Goal: Task Accomplishment & Management: Use online tool/utility

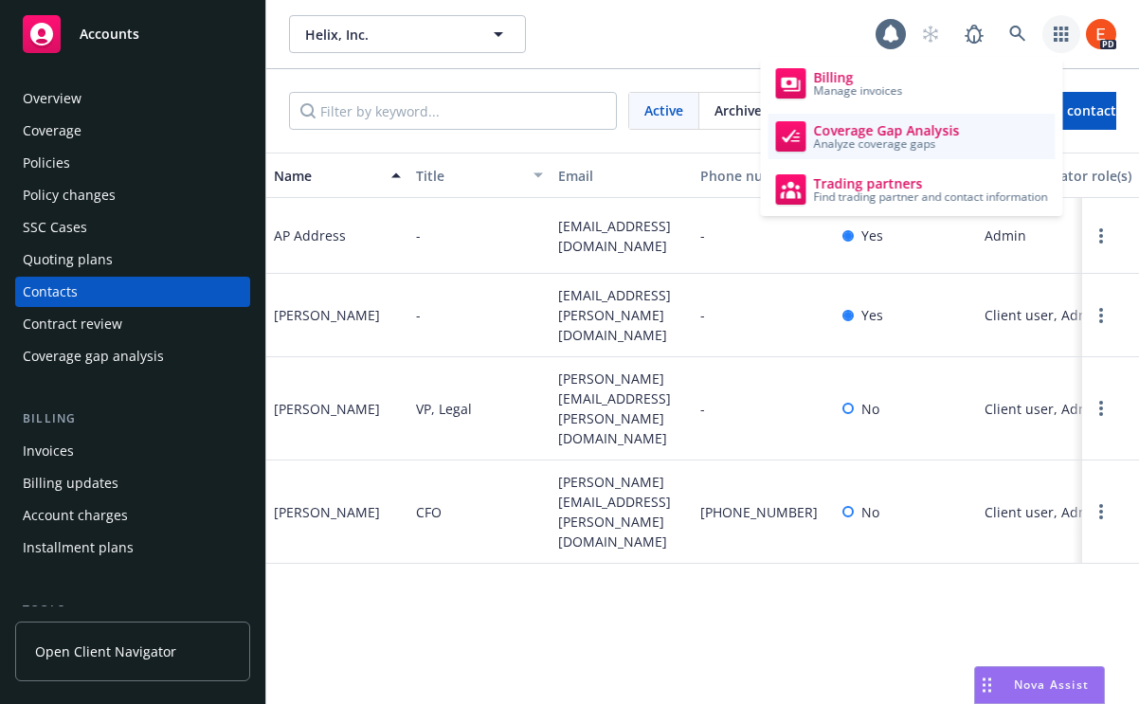
click at [883, 133] on span "Coverage Gap Analysis" at bounding box center [887, 130] width 146 height 15
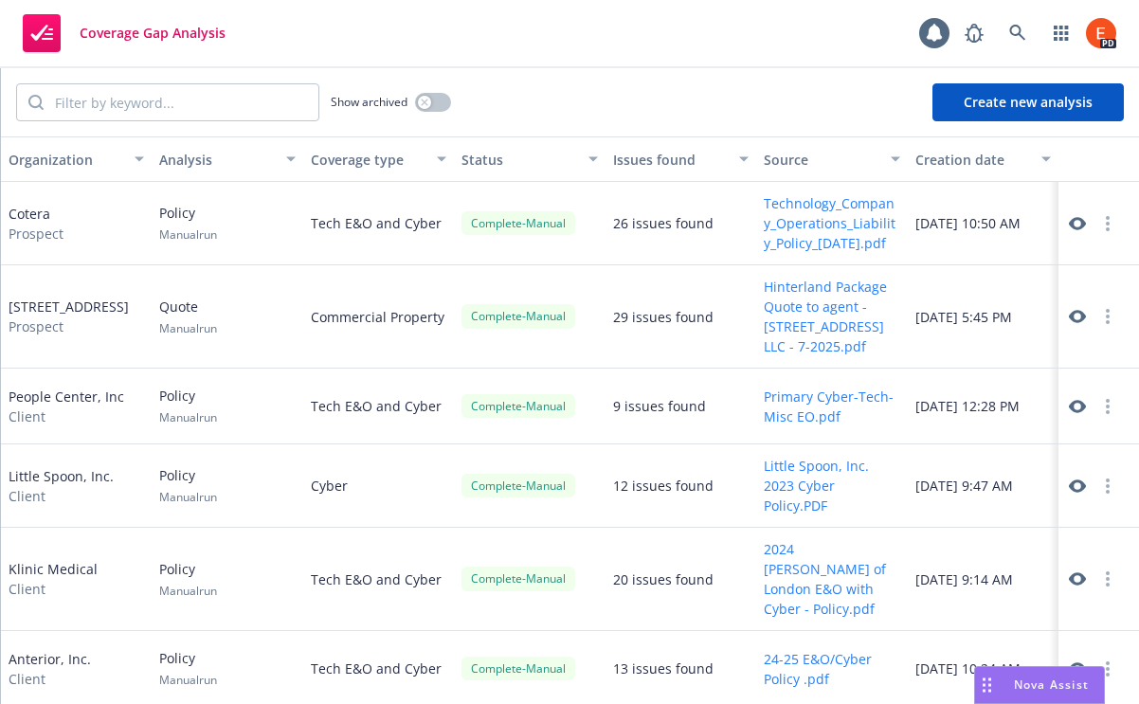
click at [1030, 99] on button "Create new analysis" at bounding box center [1028, 102] width 191 height 38
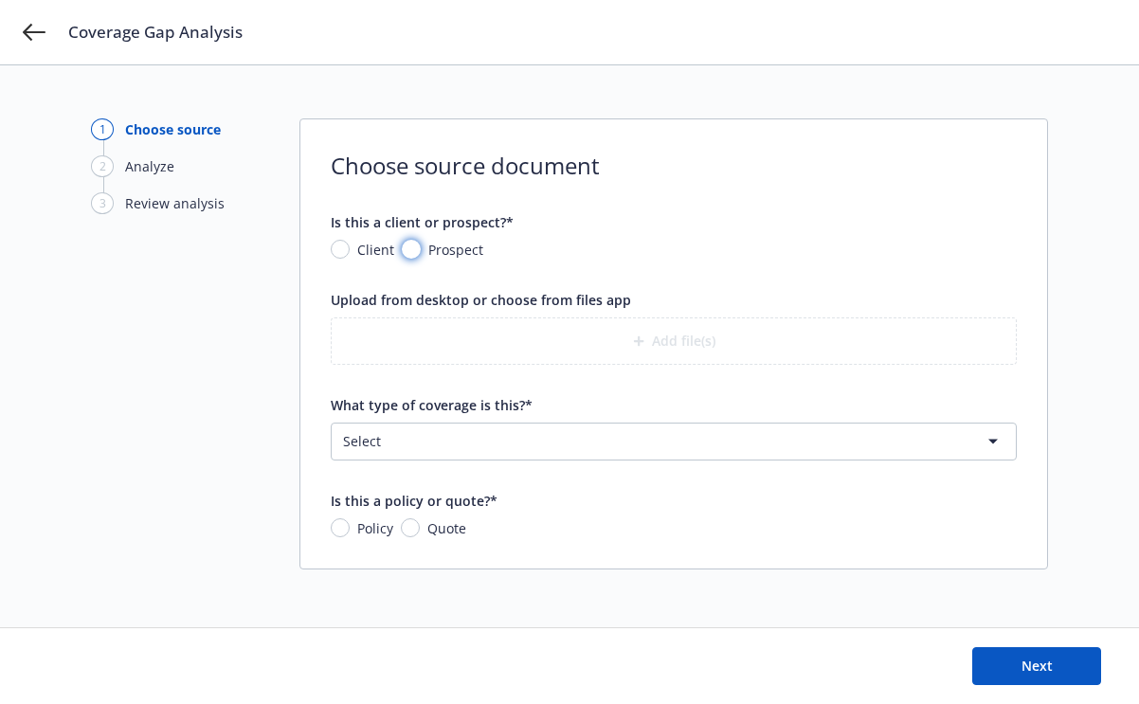
click at [412, 247] on input "Prospect" at bounding box center [411, 249] width 19 height 19
radio input "true"
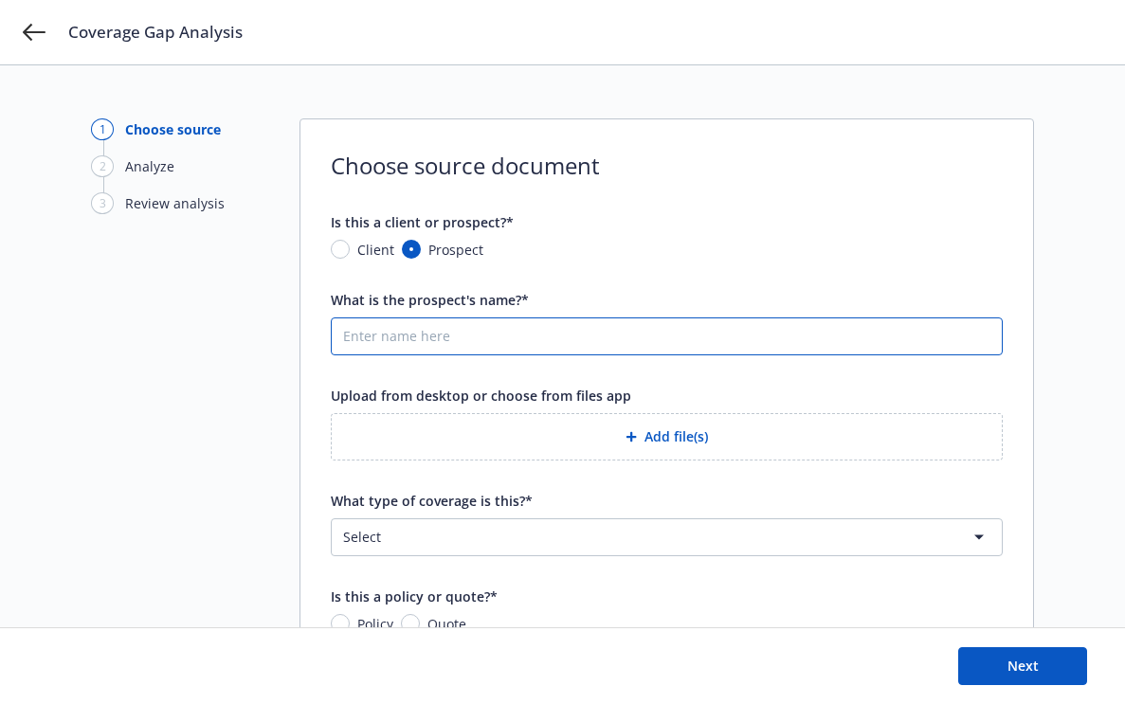
click at [430, 335] on input "What is the prospect's name?*" at bounding box center [667, 336] width 670 height 36
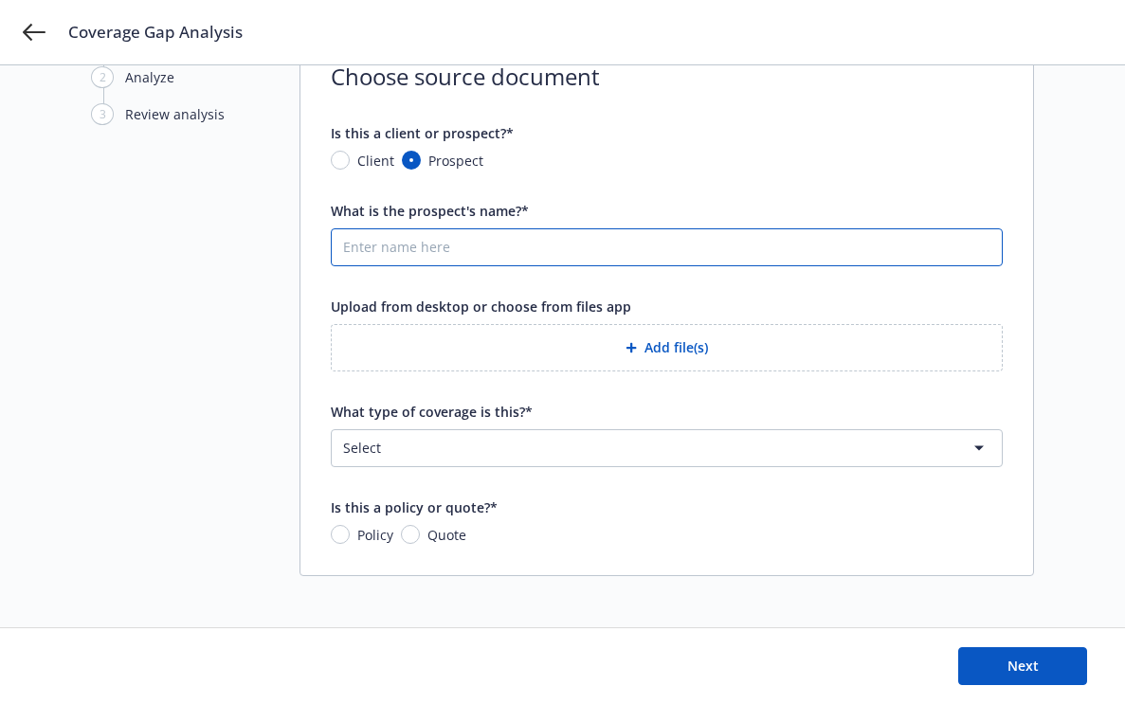
scroll to position [90, 0]
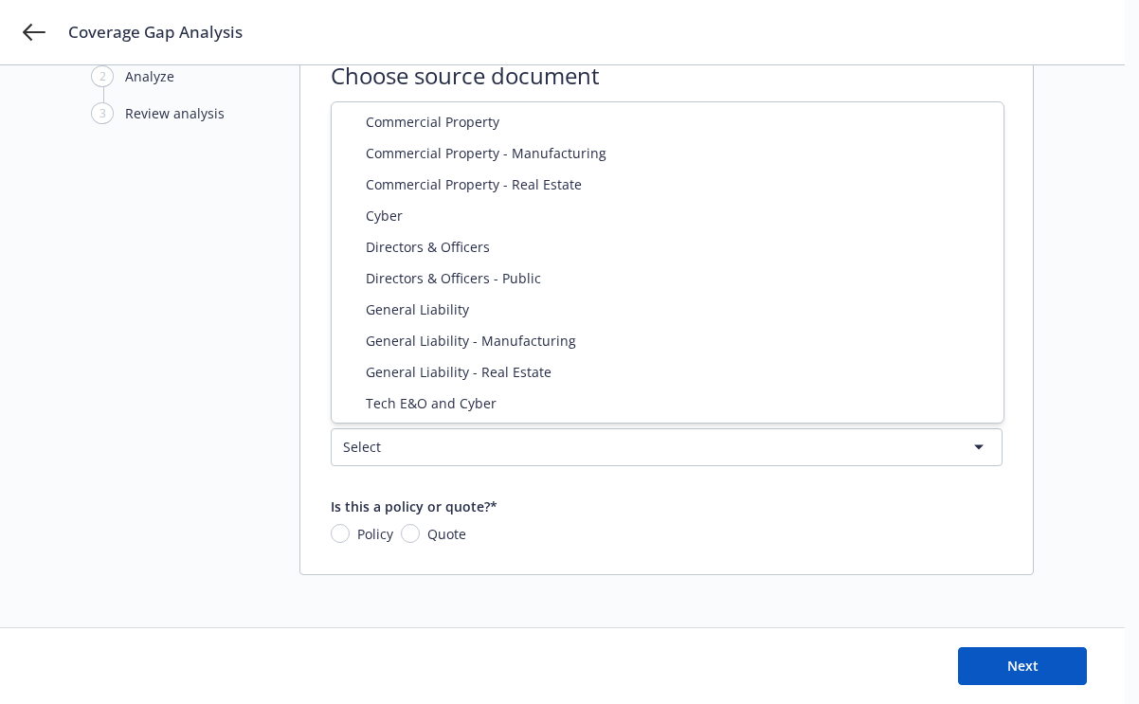
click at [489, 439] on html "Coverage Gap Analysis 1 Choose source 2 Analyze 3 Review analysis Choose source…" at bounding box center [569, 262] width 1139 height 704
select select "DIRECTORS_AND_OFFICERS"
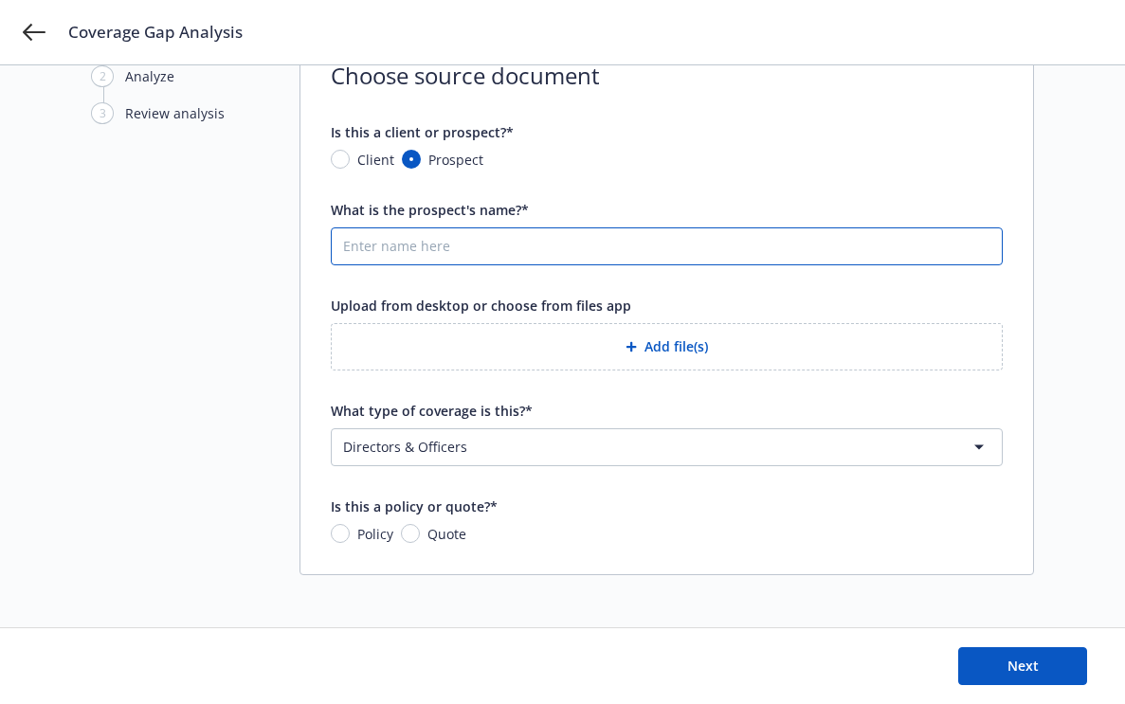
click at [462, 245] on input "What is the prospect's name?*" at bounding box center [667, 246] width 670 height 36
type input "Curology D&O"
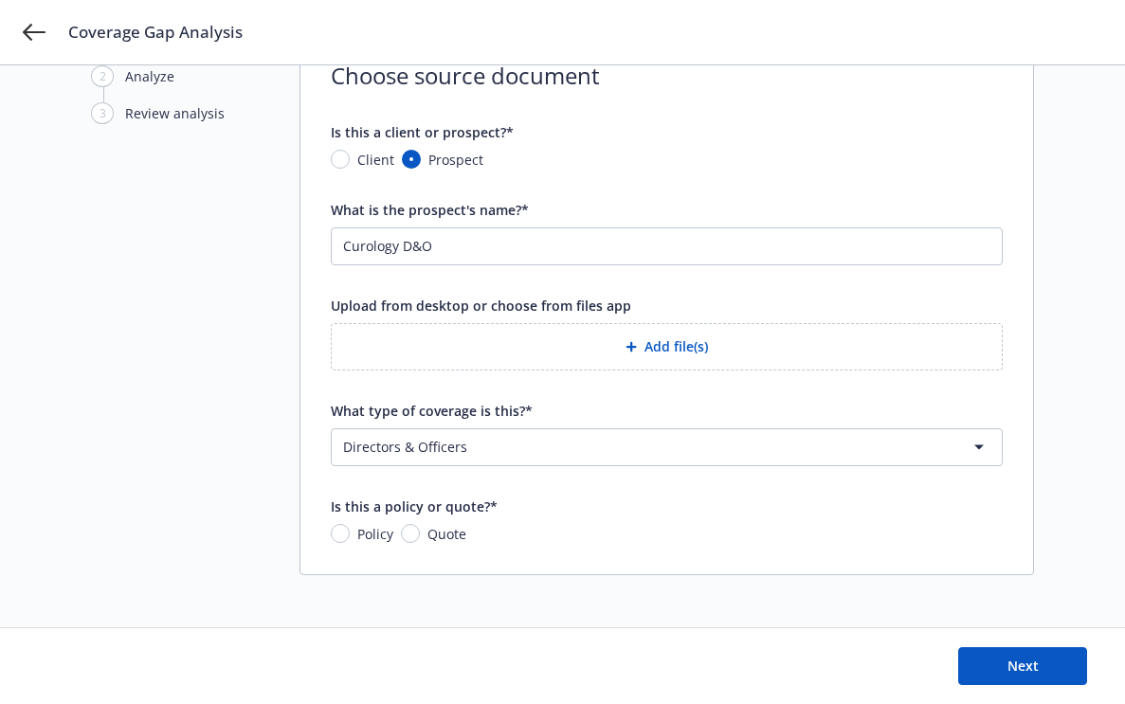
click at [680, 341] on button "Add file(s)" at bounding box center [667, 346] width 672 height 47
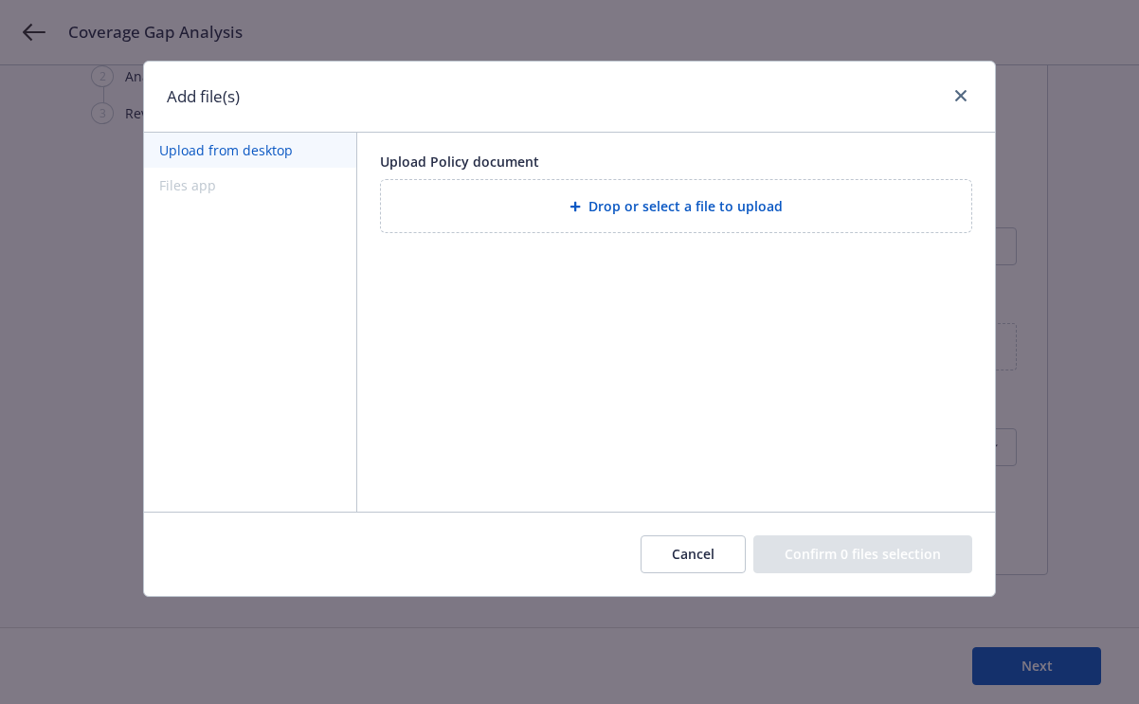
click at [625, 212] on span "Drop or select a file to upload" at bounding box center [686, 206] width 194 height 20
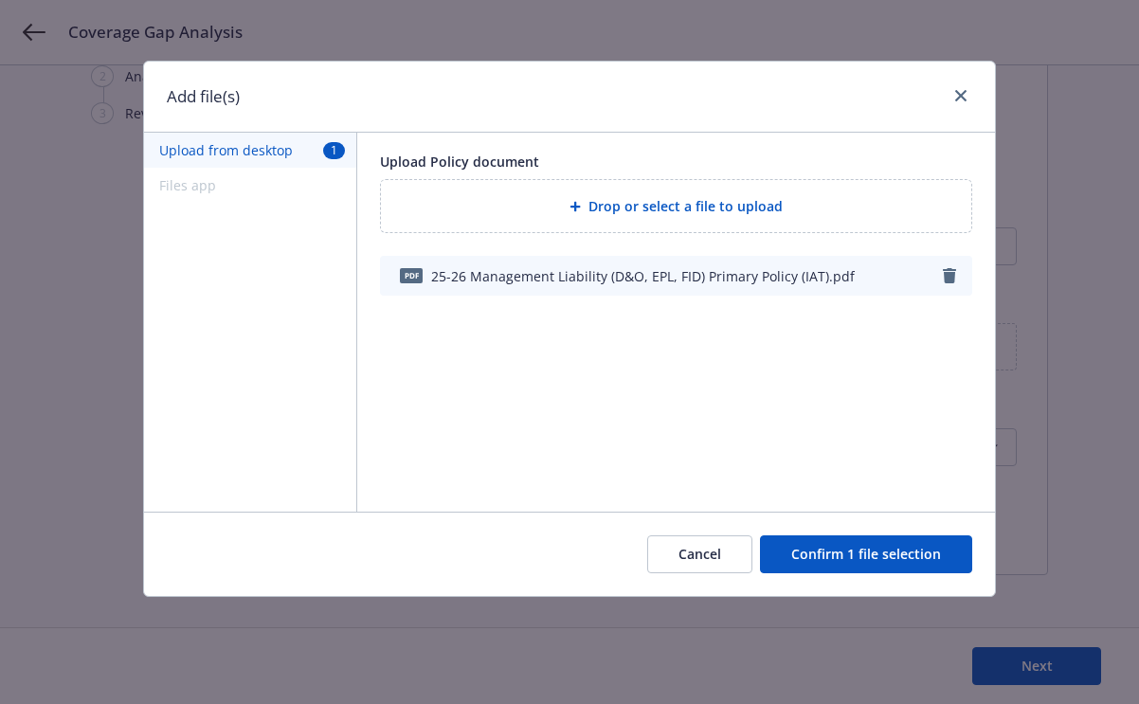
click at [888, 553] on button "Confirm 1 file selection" at bounding box center [866, 554] width 212 height 38
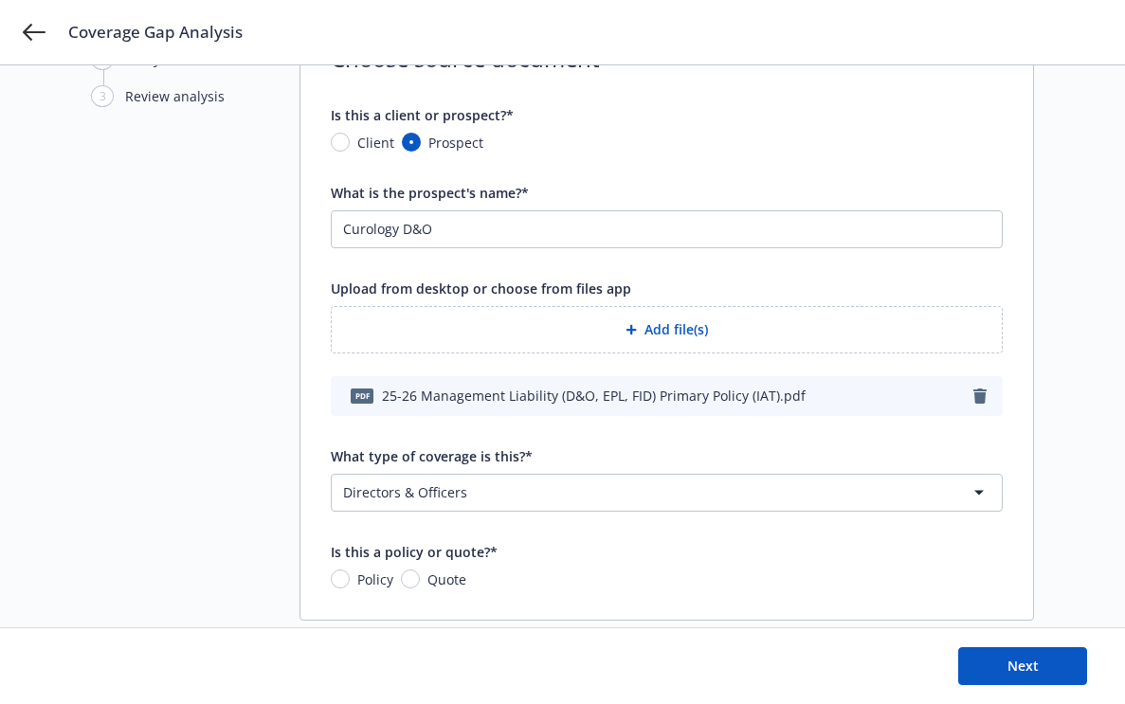
scroll to position [112, 0]
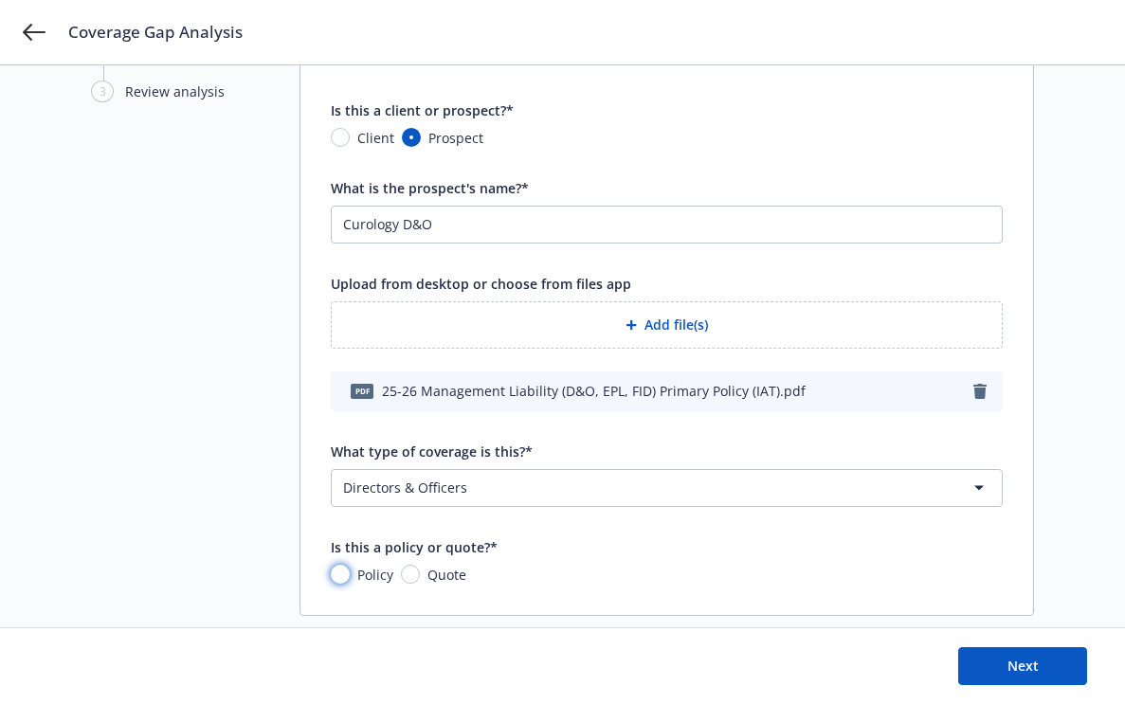
click at [335, 576] on input "Policy" at bounding box center [340, 574] width 19 height 19
radio input "true"
click at [1034, 663] on span "Next" at bounding box center [1022, 666] width 31 height 18
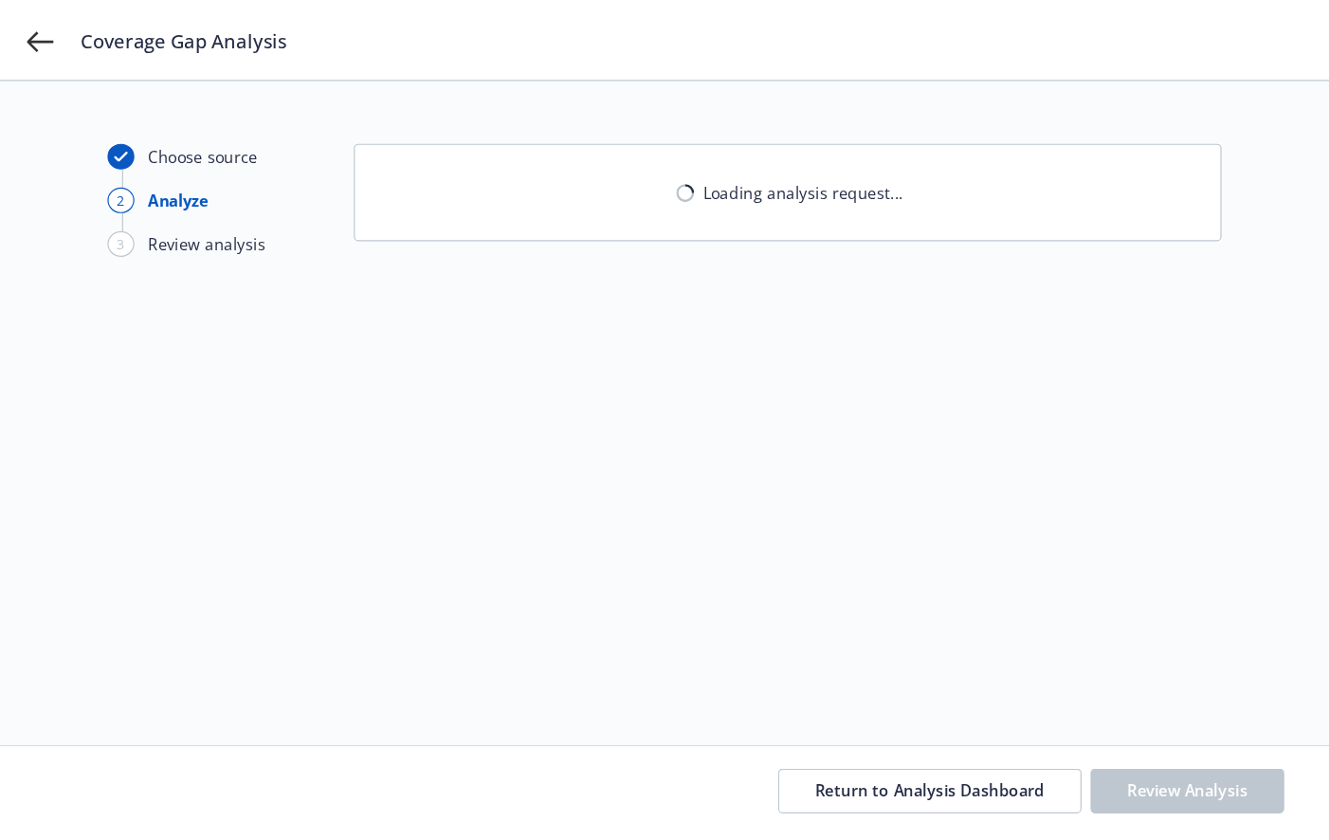
scroll to position [0, 0]
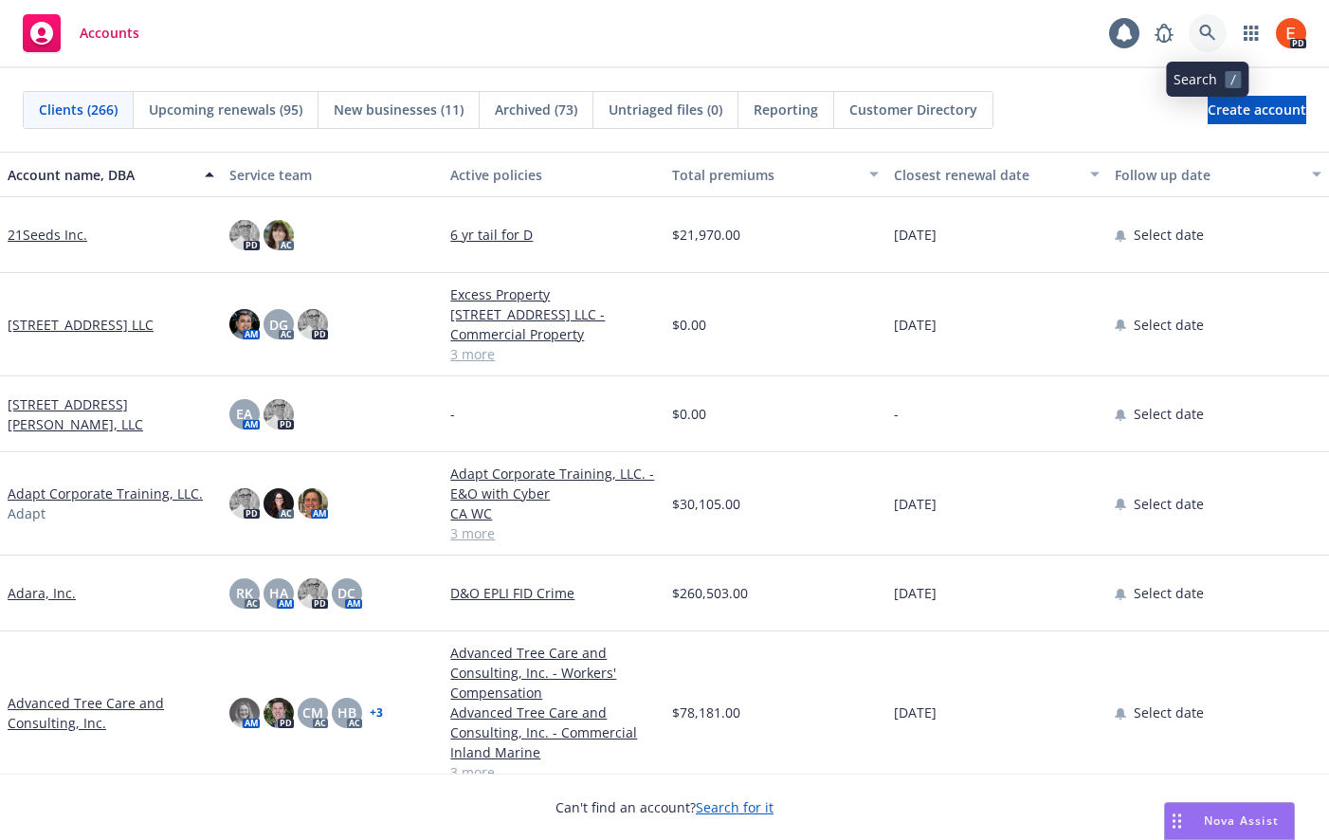
click at [1213, 26] on icon at bounding box center [1207, 33] width 17 height 17
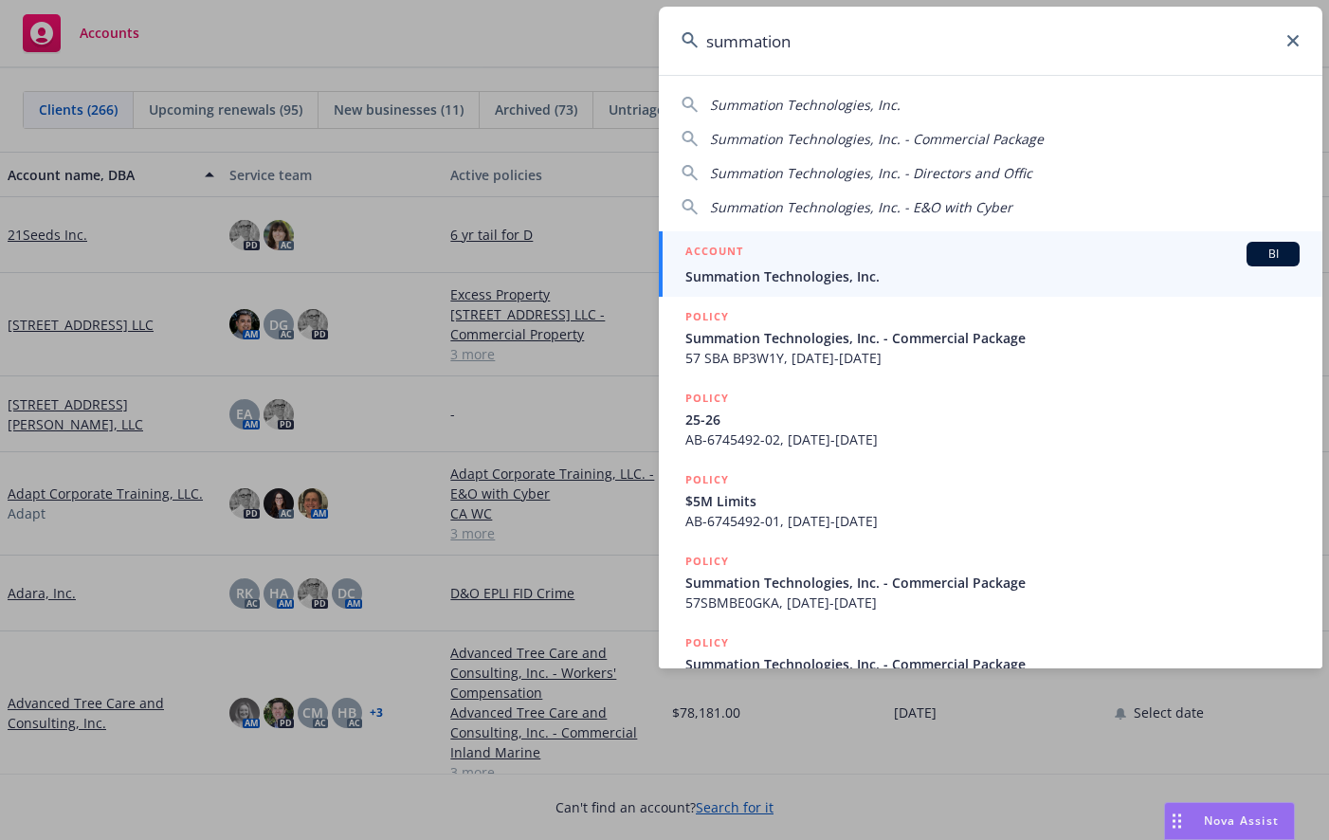
type input "summation"
click at [859, 263] on div "ACCOUNT BI" at bounding box center [992, 254] width 614 height 25
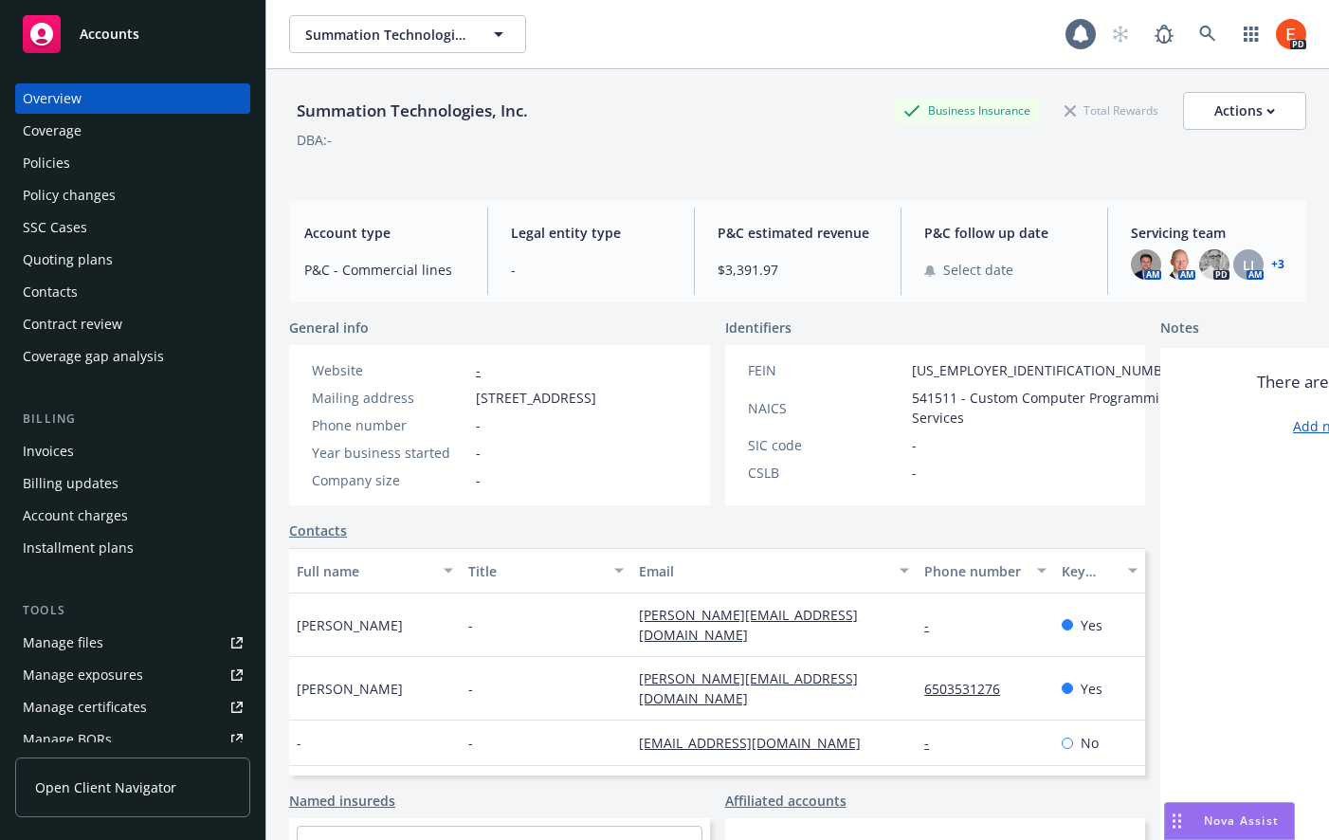
click at [1305, 798] on div "There are no notes yet Add new notes" at bounding box center [1340, 669] width 360 height 643
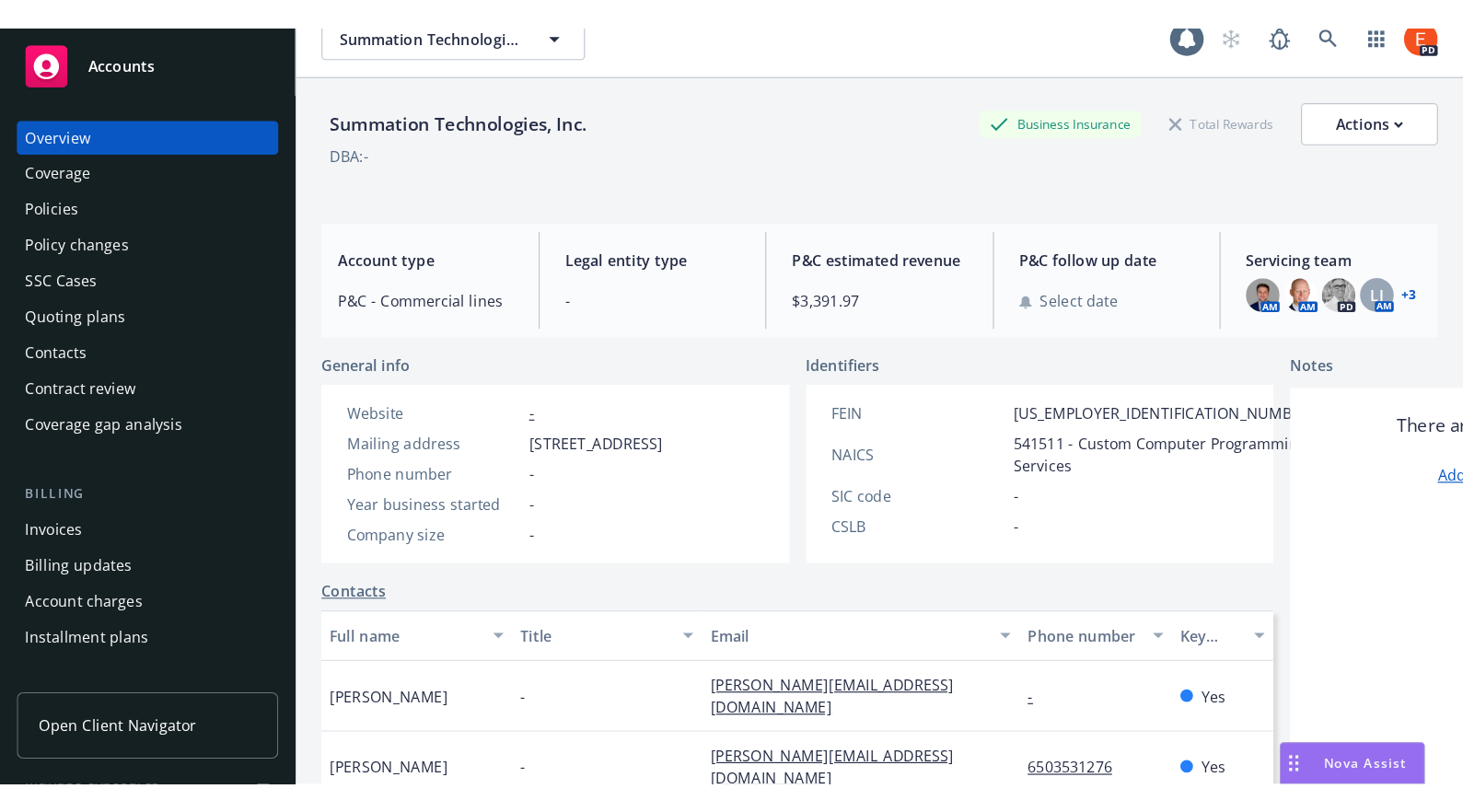
scroll to position [26, 0]
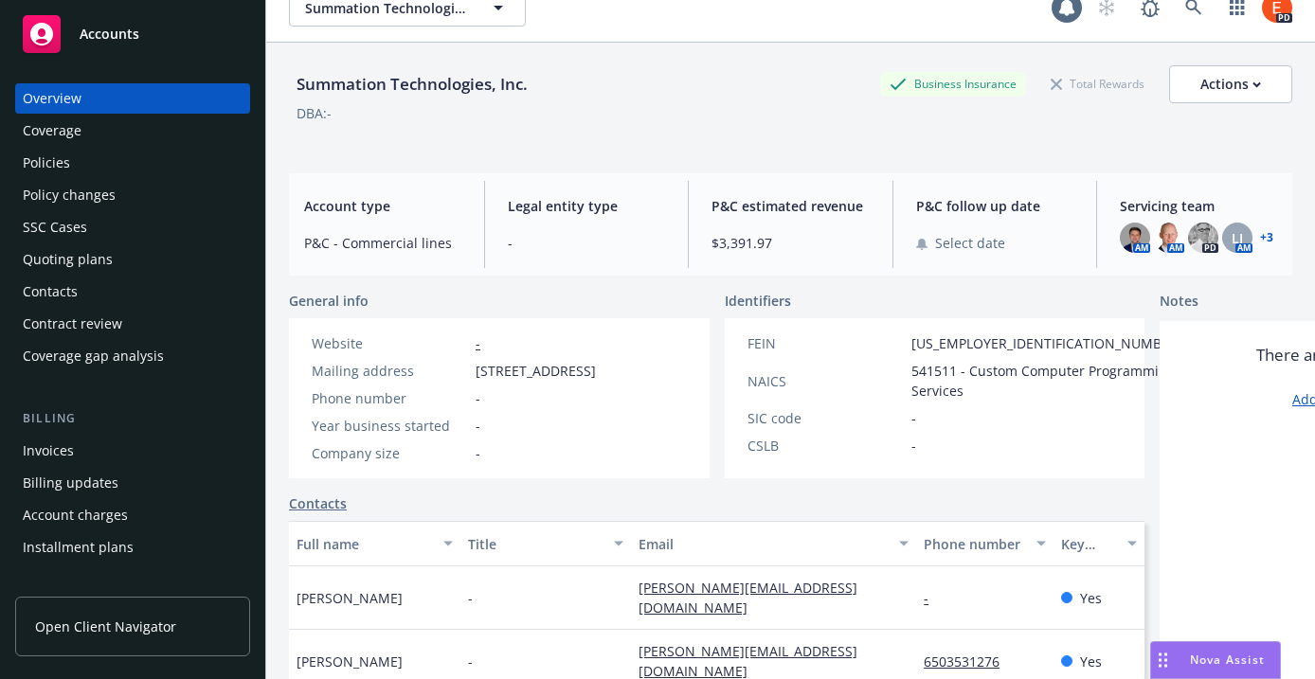
click at [55, 297] on div "Contacts" at bounding box center [50, 292] width 55 height 30
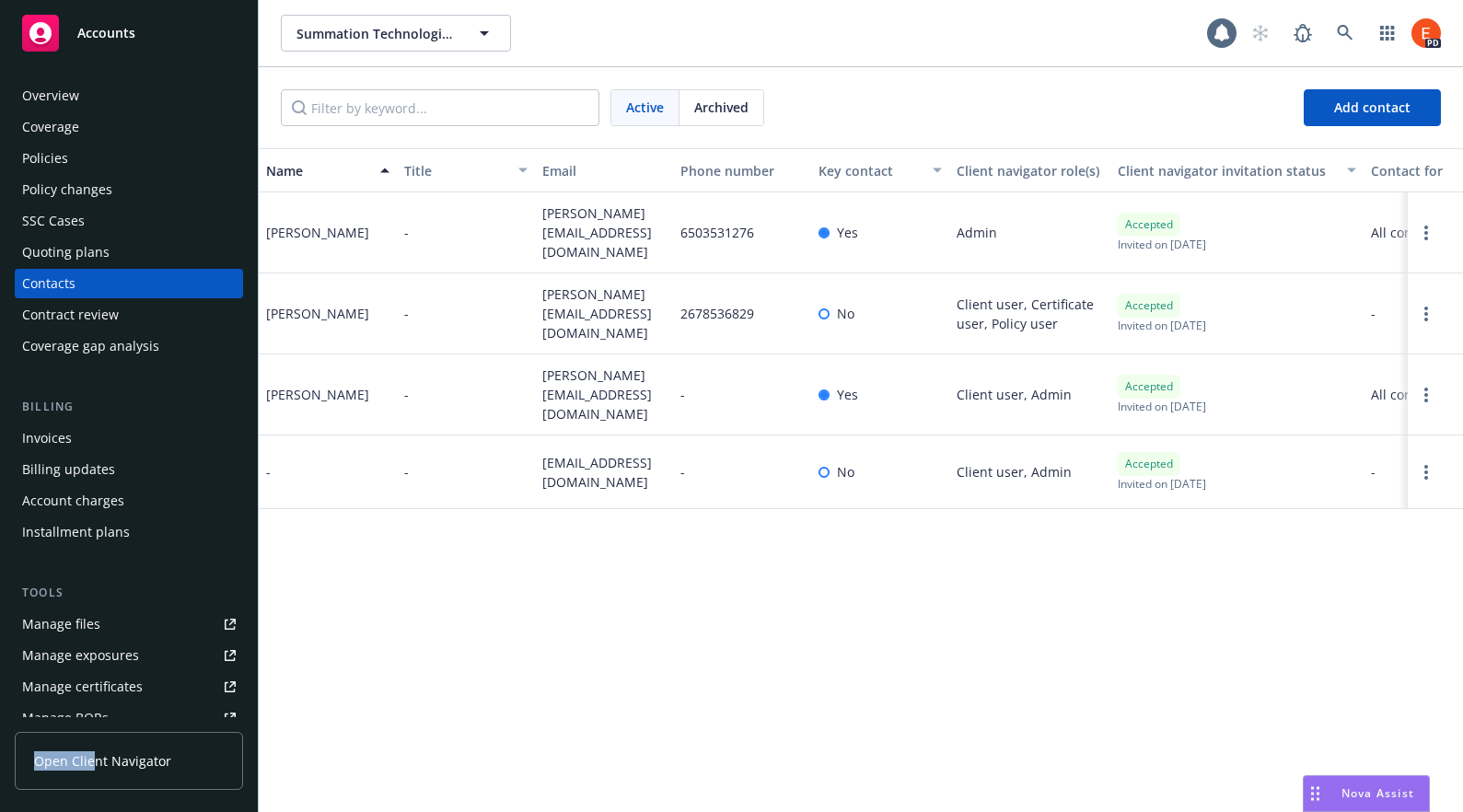
click at [96, 751] on link "Open Client Navigator" at bounding box center [128, 761] width 228 height 58
click at [50, 160] on div "Policies" at bounding box center [45, 158] width 46 height 29
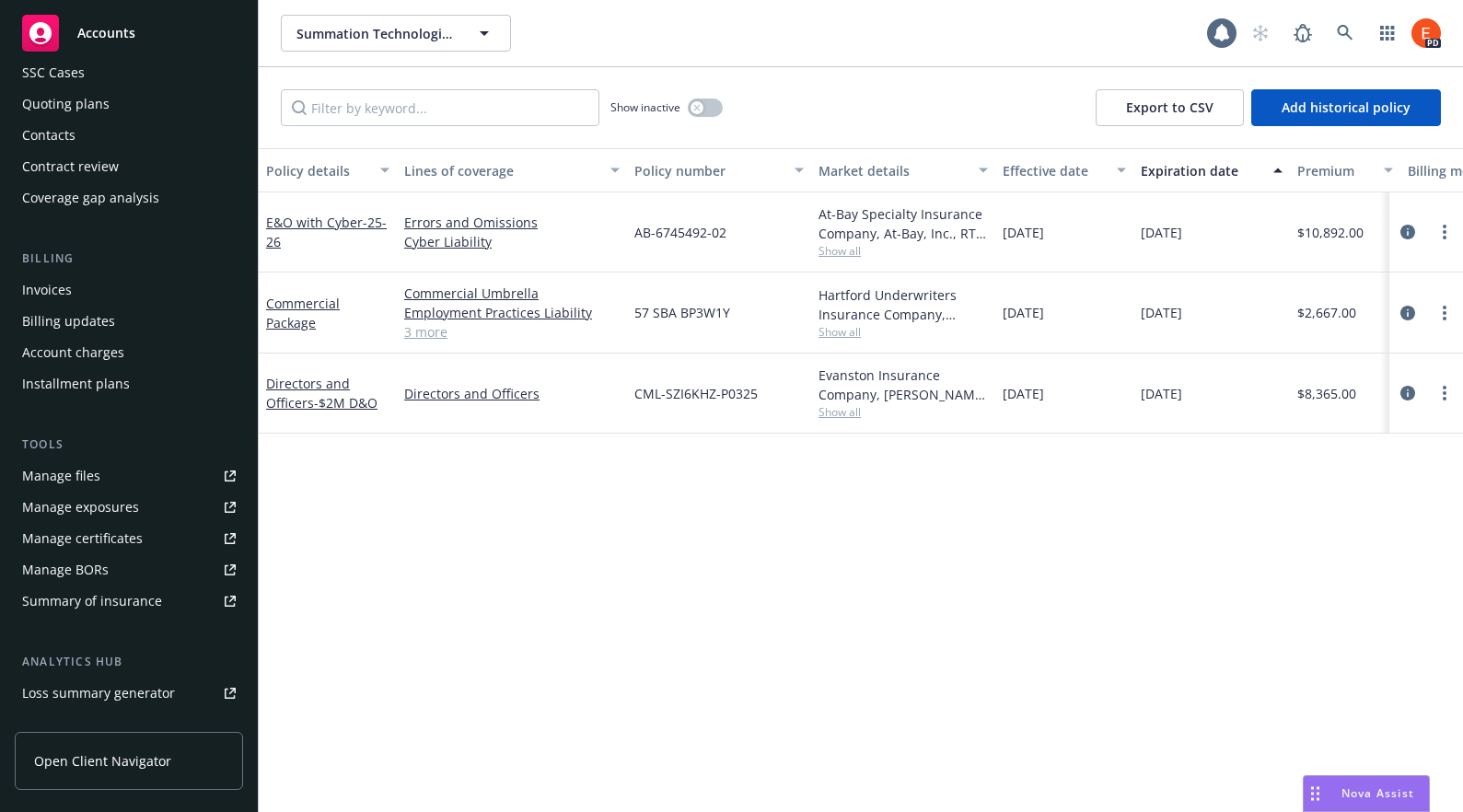
scroll to position [152, 0]
click at [100, 599] on div "Summary of insurance" at bounding box center [92, 597] width 140 height 29
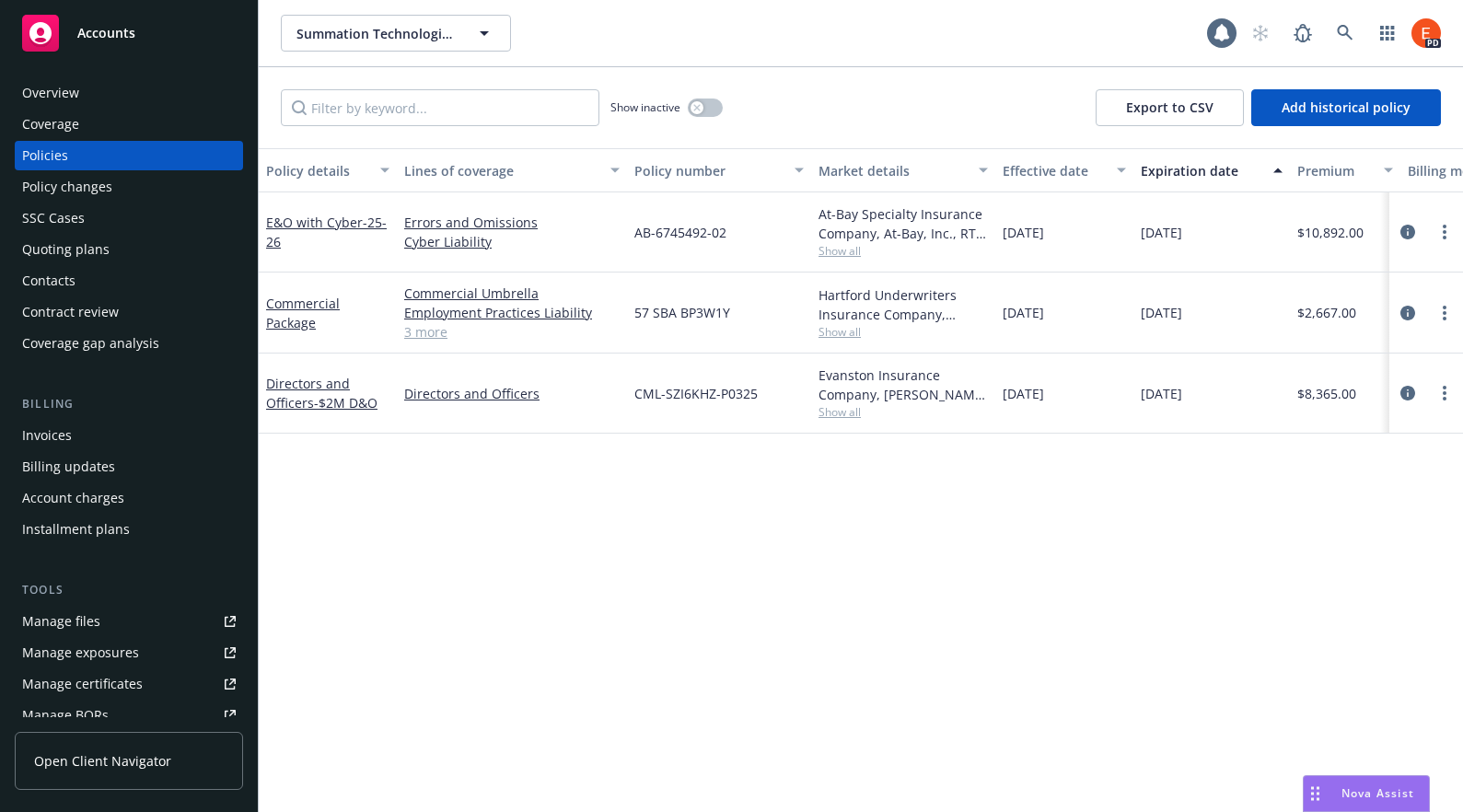
scroll to position [0, 0]
click at [467, 533] on div "Policy details Lines of coverage Policy number Market details Effective date Ex…" at bounding box center [861, 480] width 1205 height 663
click at [69, 319] on div "Contract review" at bounding box center [71, 315] width 97 height 29
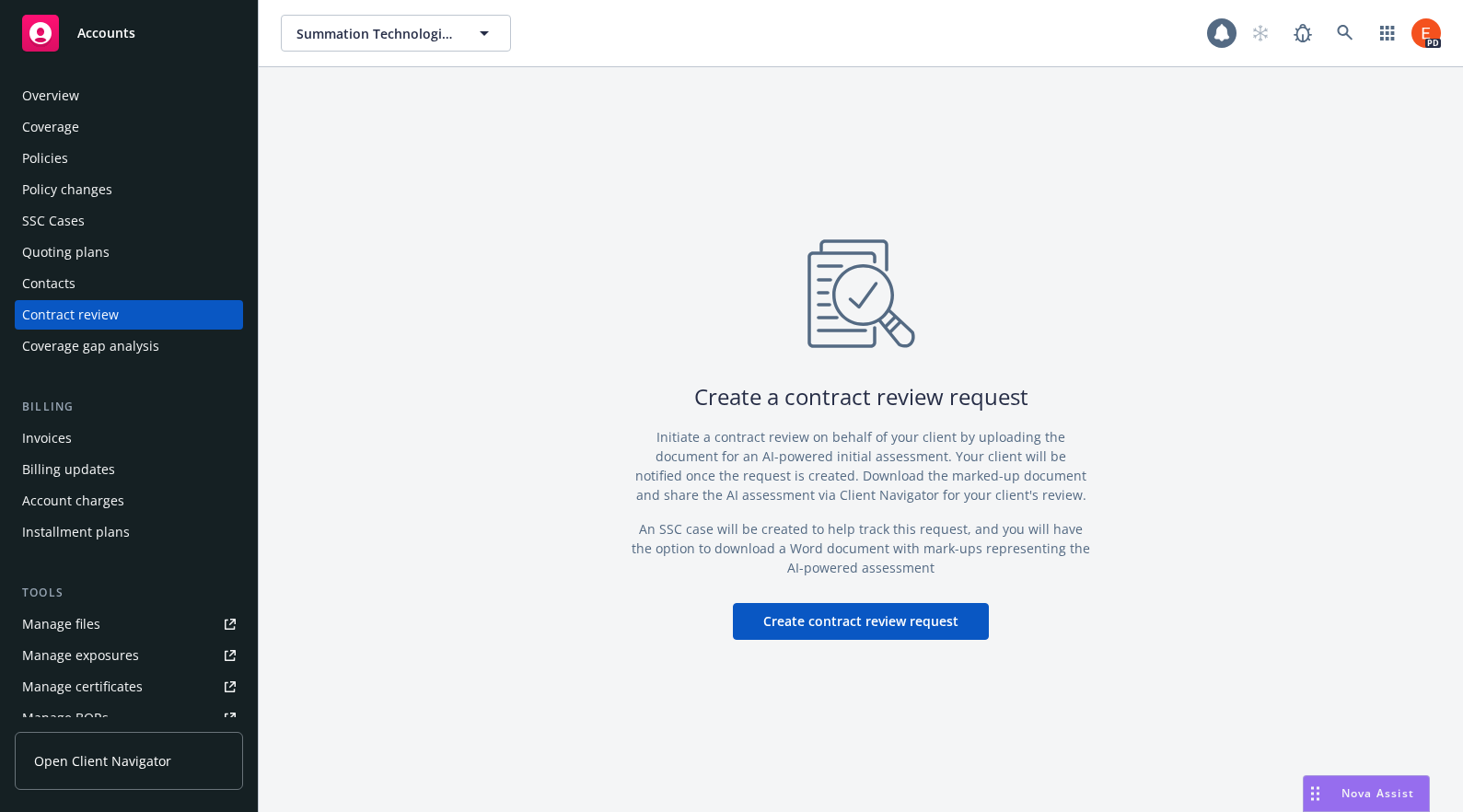
click at [862, 627] on button "Create contract review request" at bounding box center [860, 622] width 255 height 37
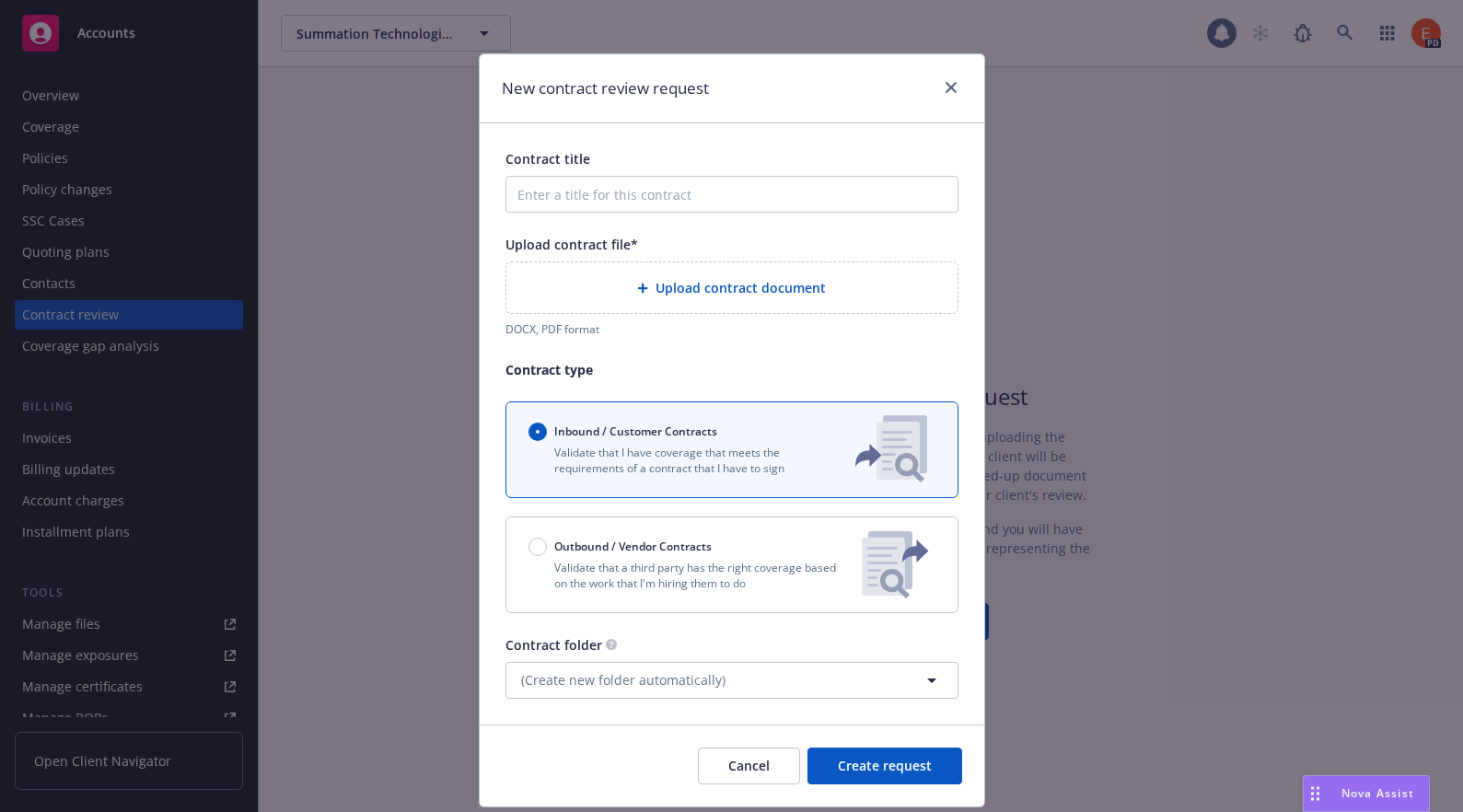
scroll to position [10, 0]
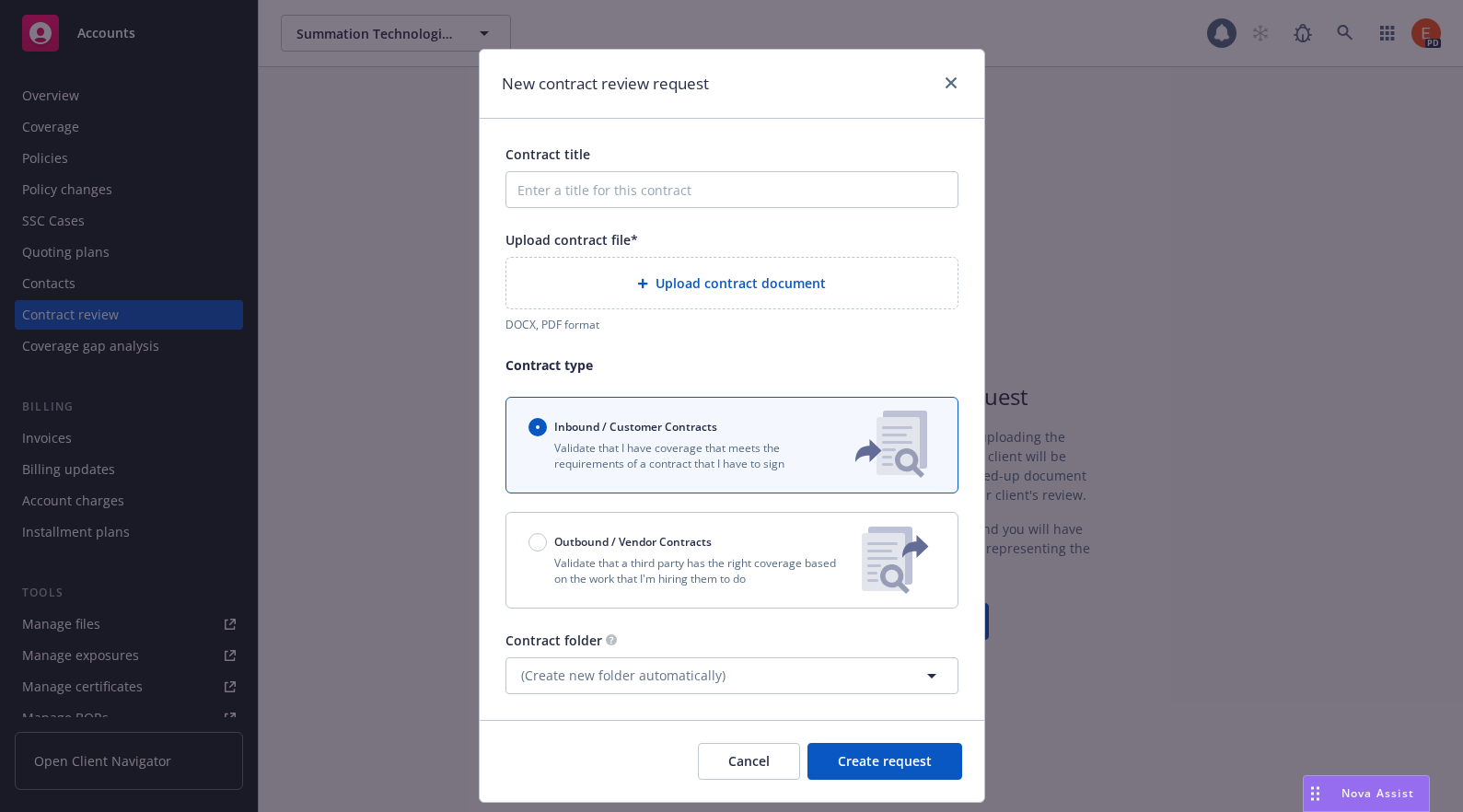
click at [933, 86] on div at bounding box center [947, 84] width 29 height 24
click at [948, 70] on div "New contract review request" at bounding box center [732, 84] width 504 height 69
click at [945, 78] on icon "close" at bounding box center [950, 83] width 11 height 11
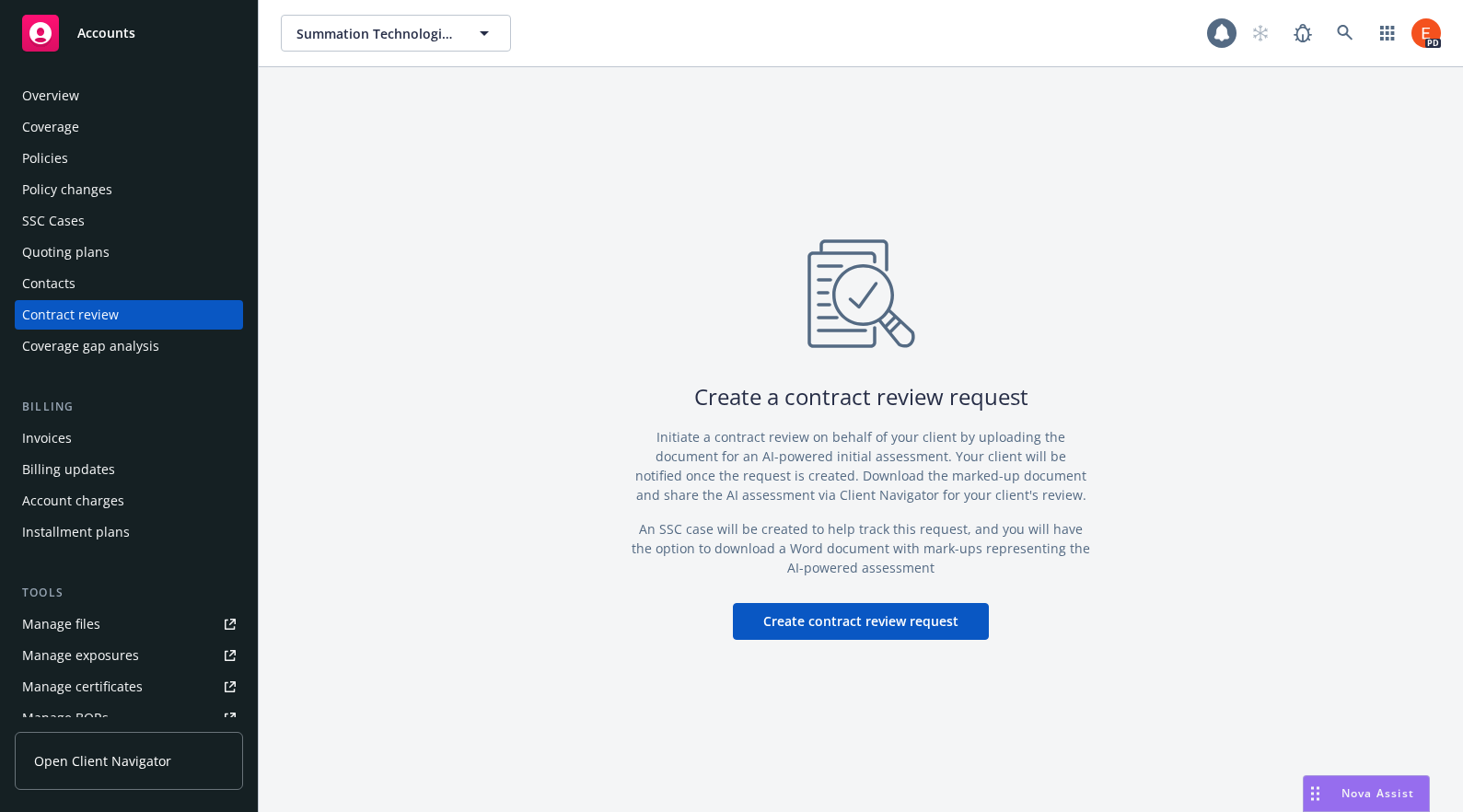
click at [45, 282] on div "Contacts" at bounding box center [49, 284] width 53 height 29
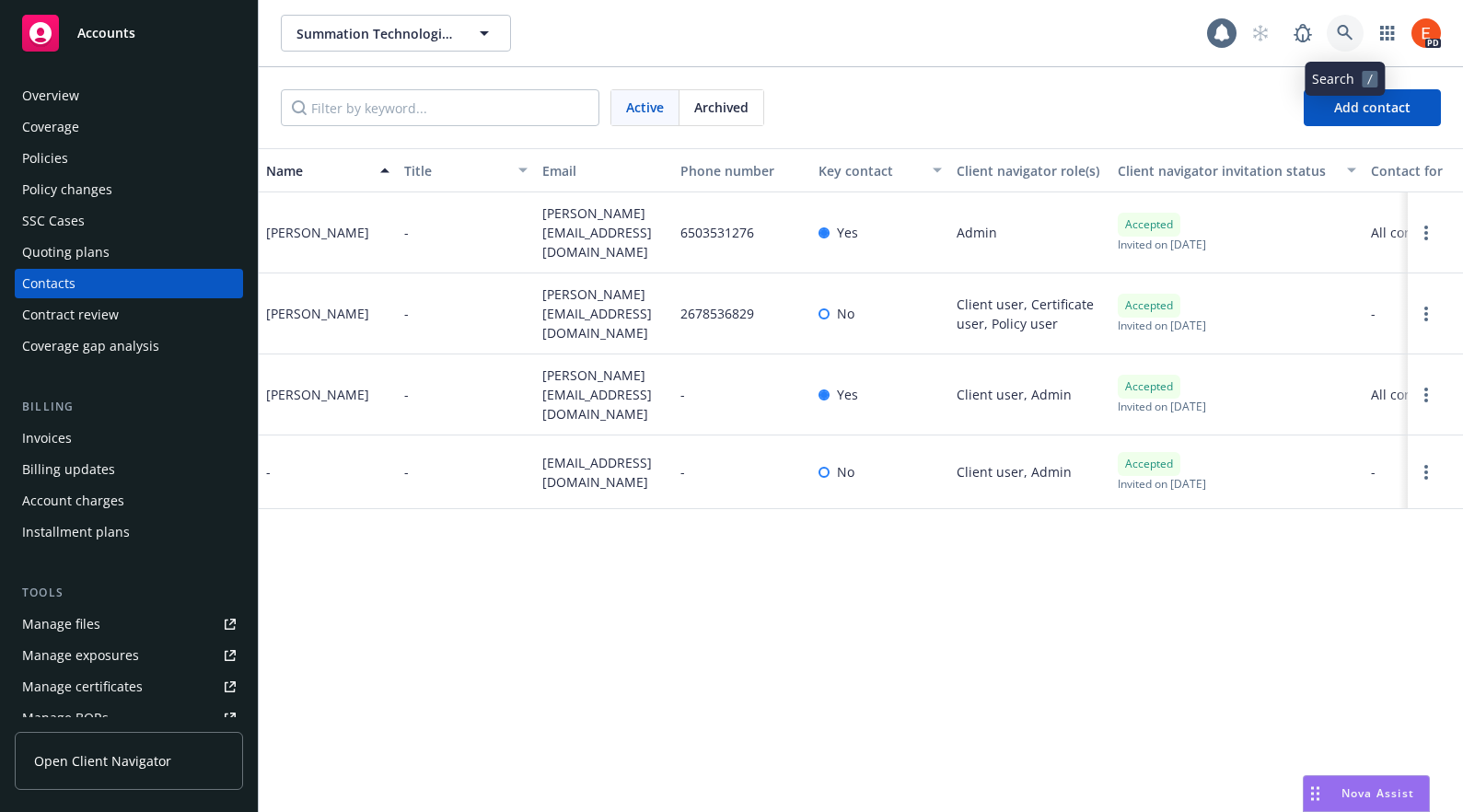
click at [1290, 33] on link at bounding box center [1345, 33] width 37 height 37
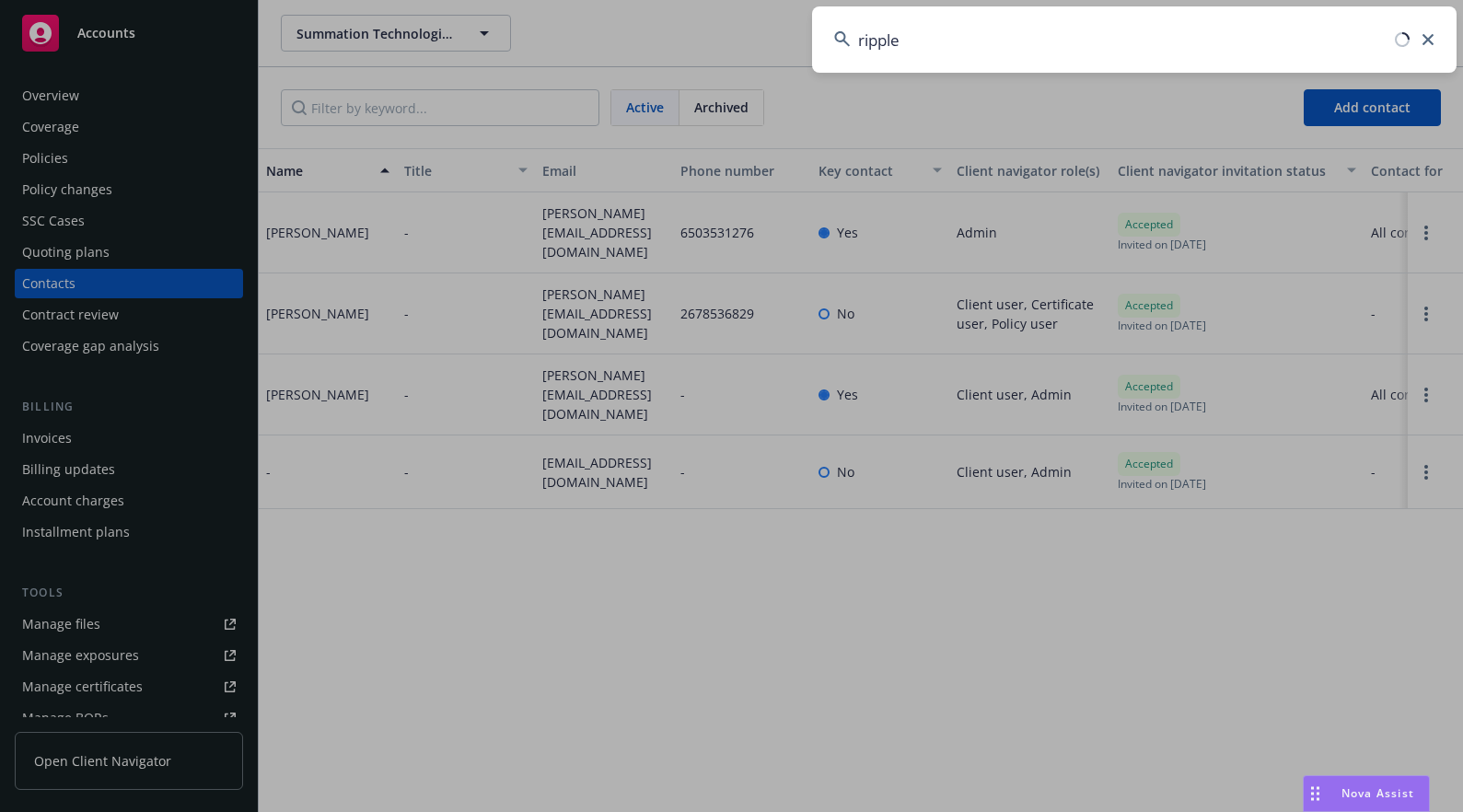
type input "ripple"
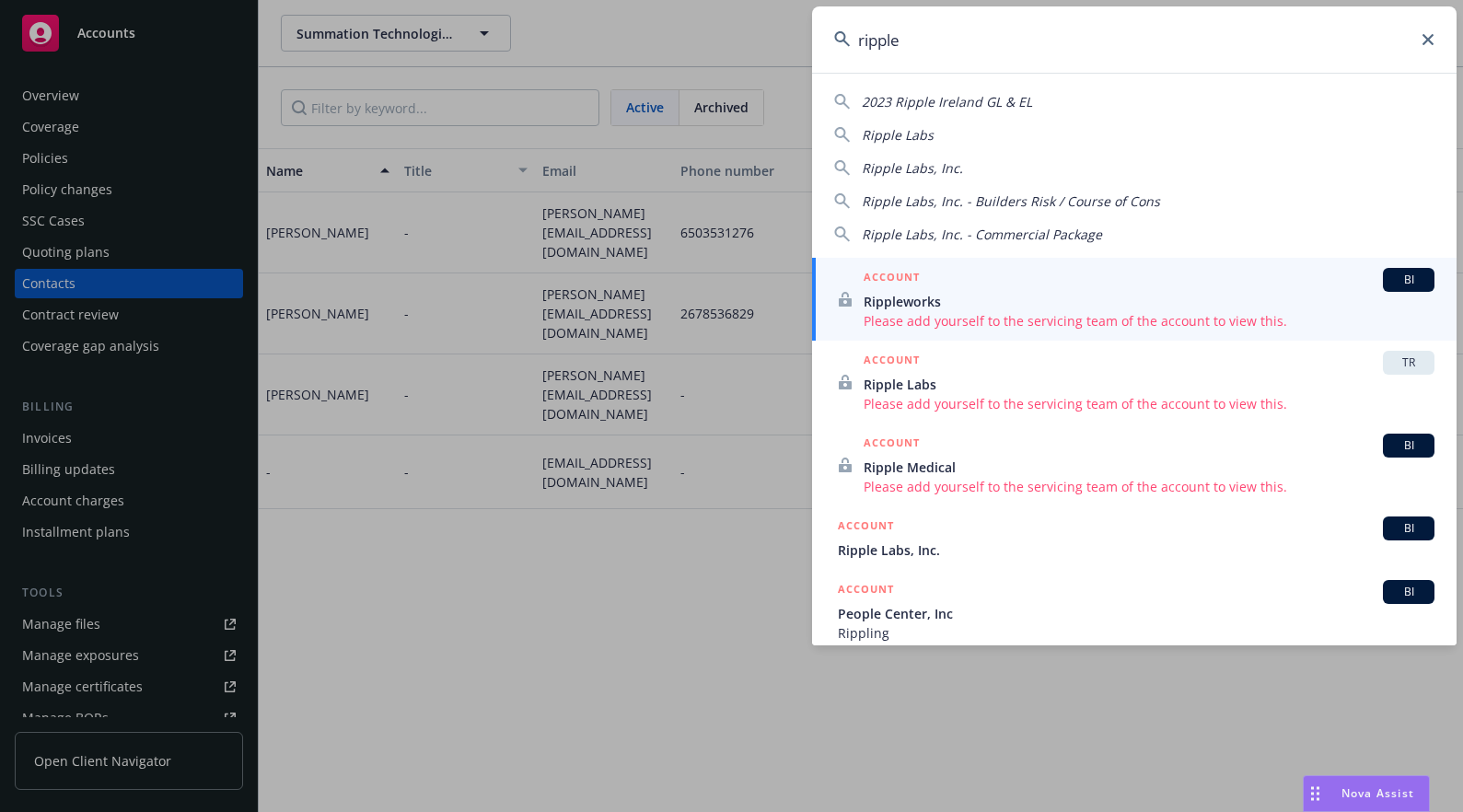
click at [902, 547] on span "Ripple Labs, Inc." at bounding box center [1136, 550] width 596 height 19
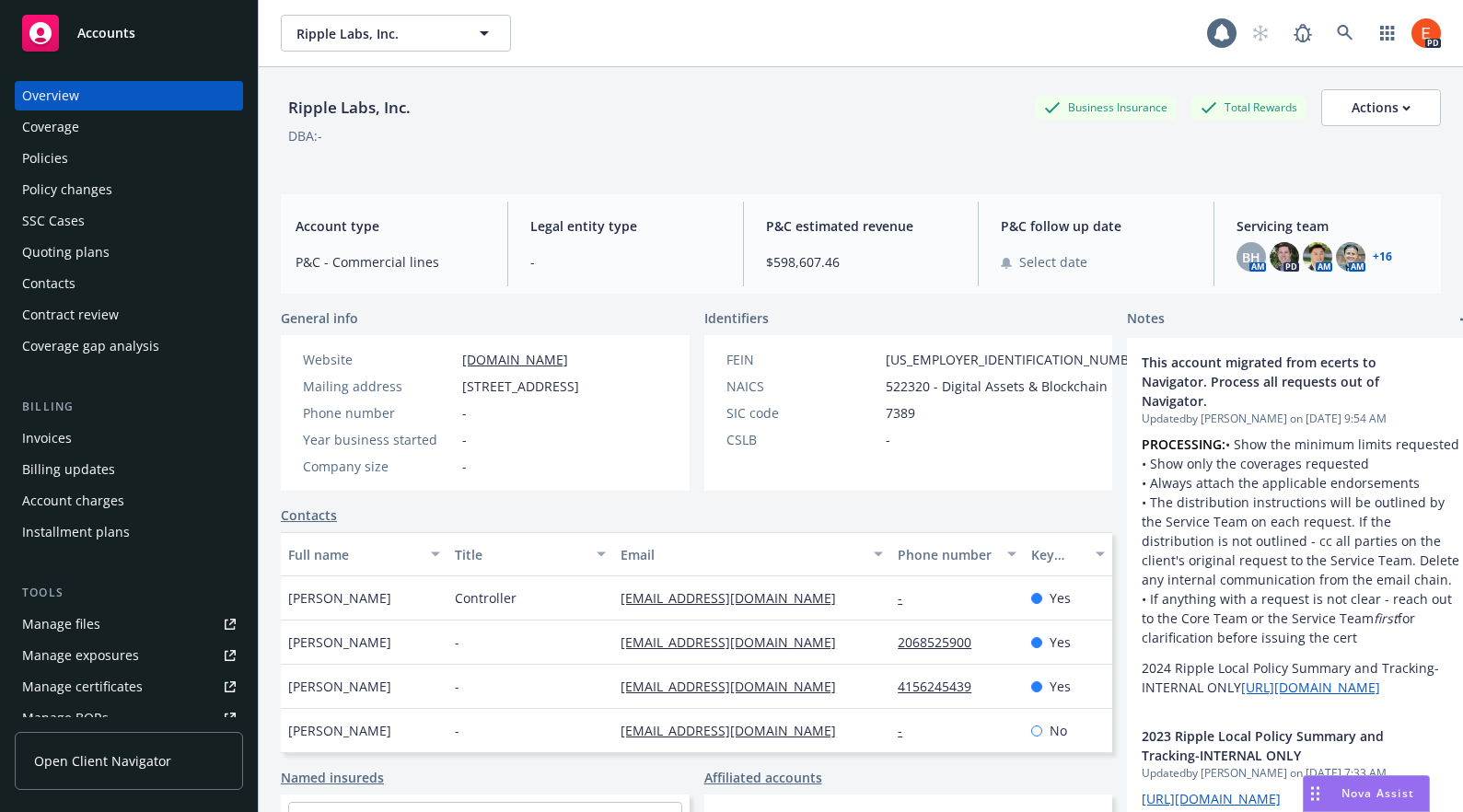
click at [52, 151] on div "Policies" at bounding box center [45, 158] width 46 height 29
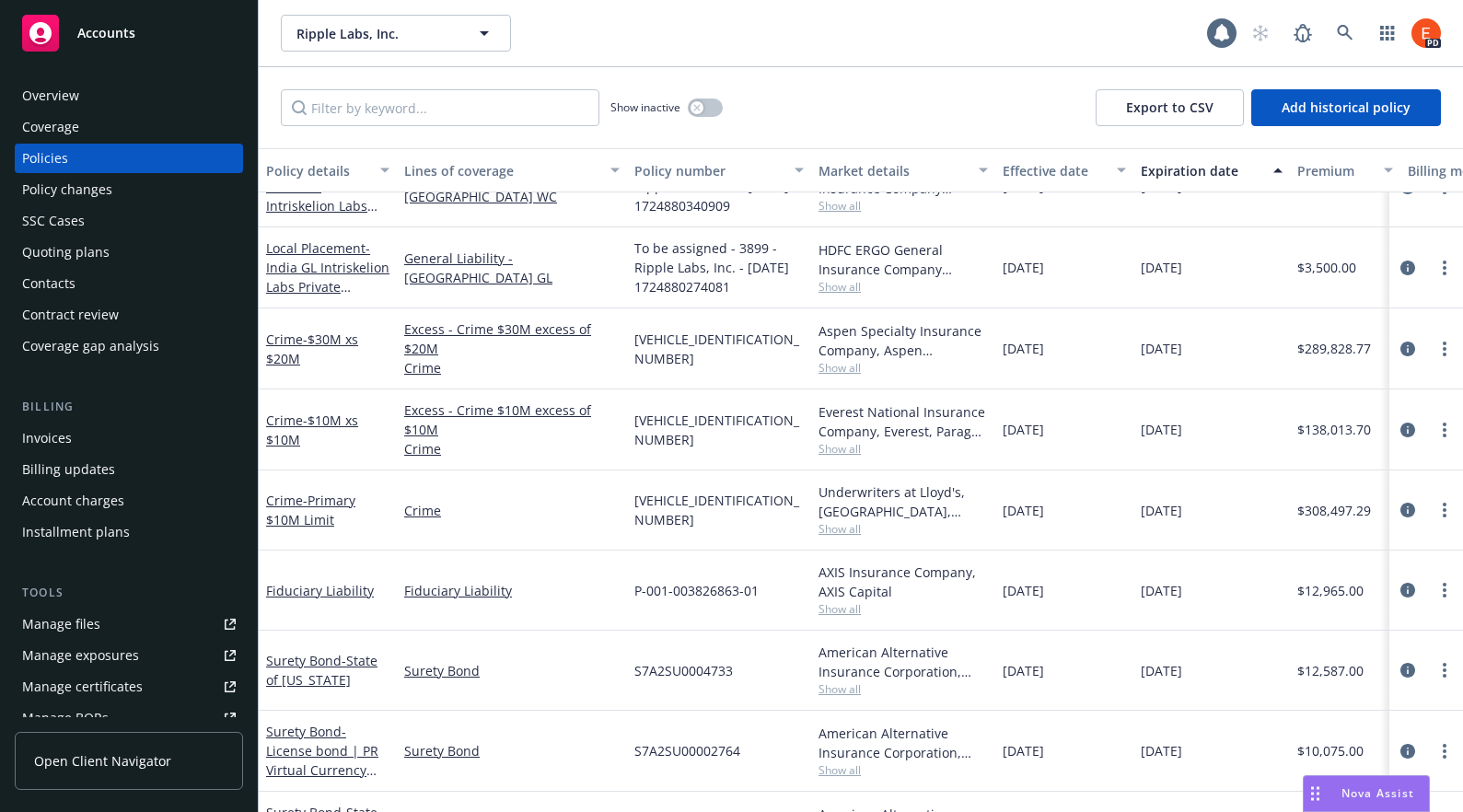
scroll to position [2136, 0]
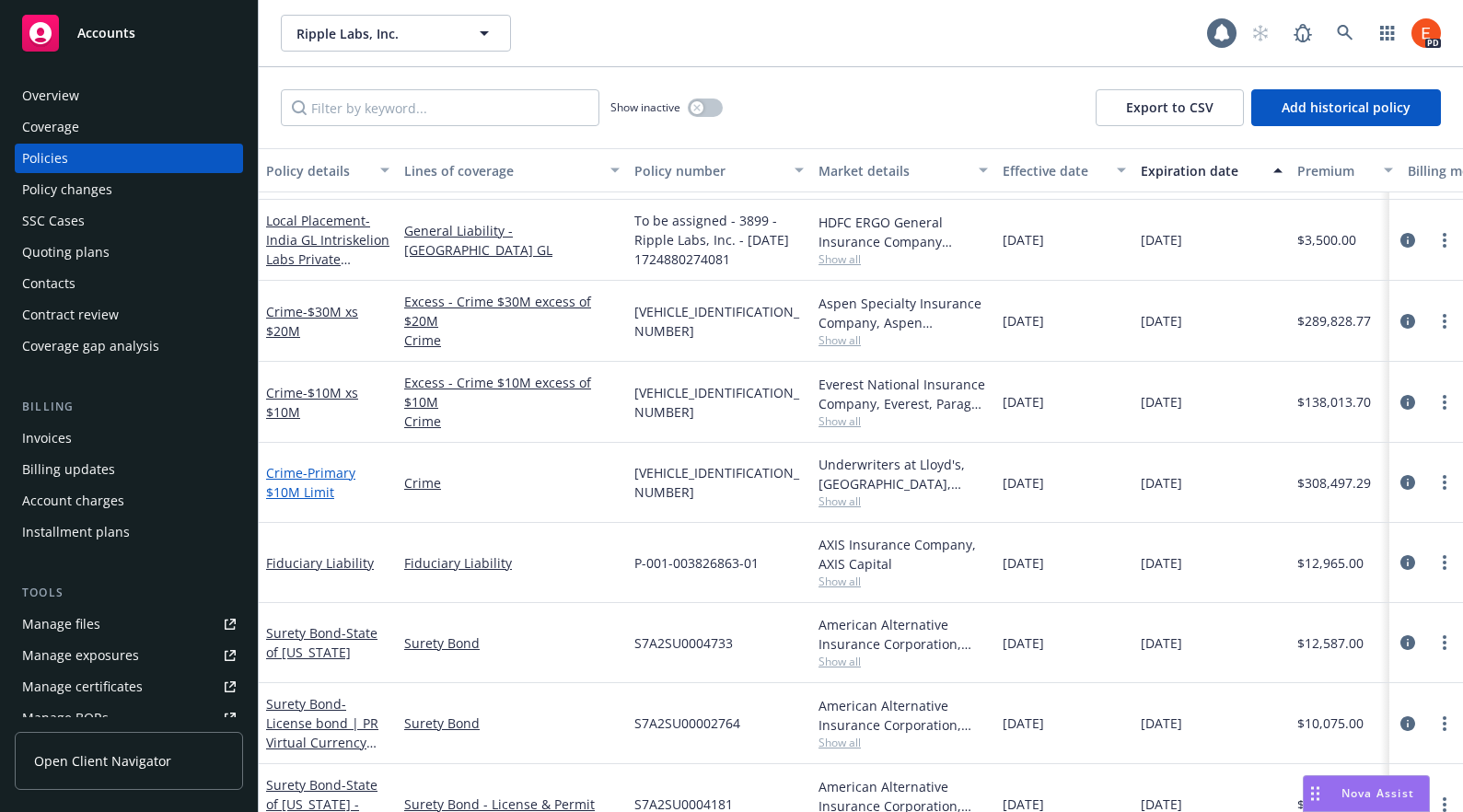
click at [273, 475] on link "Crime - Primary $10M Limit" at bounding box center [311, 483] width 89 height 37
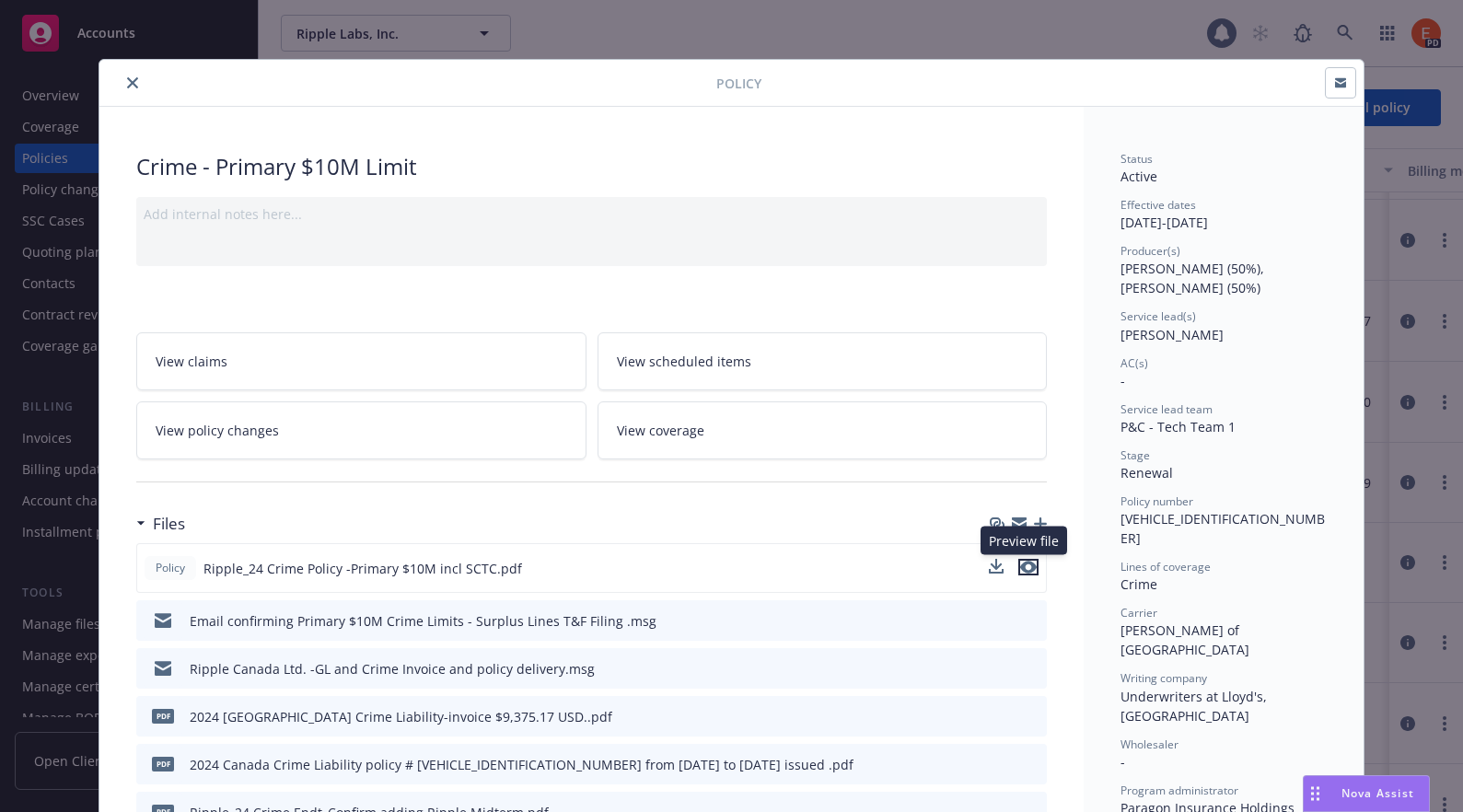
click at [1025, 565] on icon "preview file" at bounding box center [1028, 566] width 17 height 13
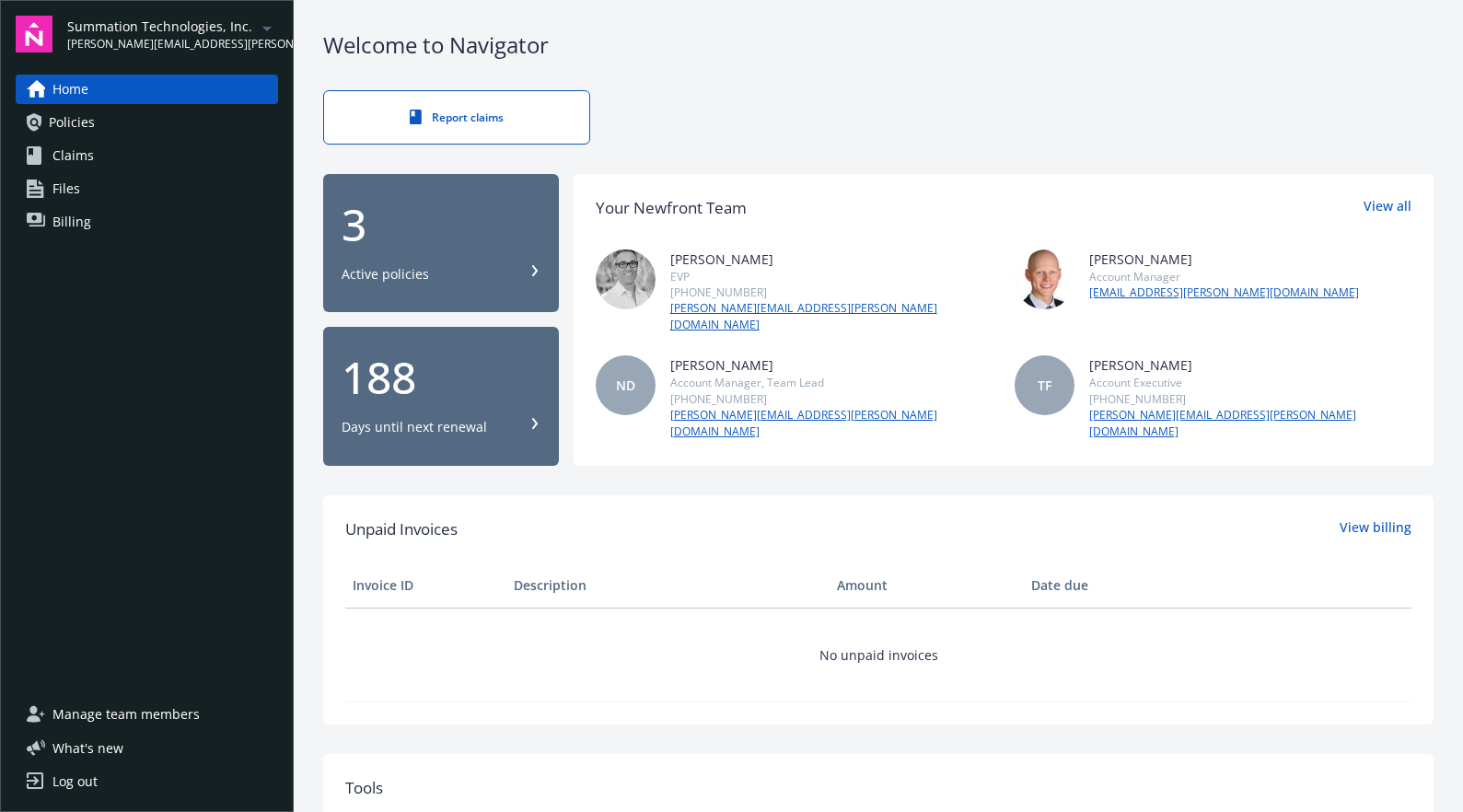
click at [89, 125] on span "Policies" at bounding box center [71, 122] width 46 height 29
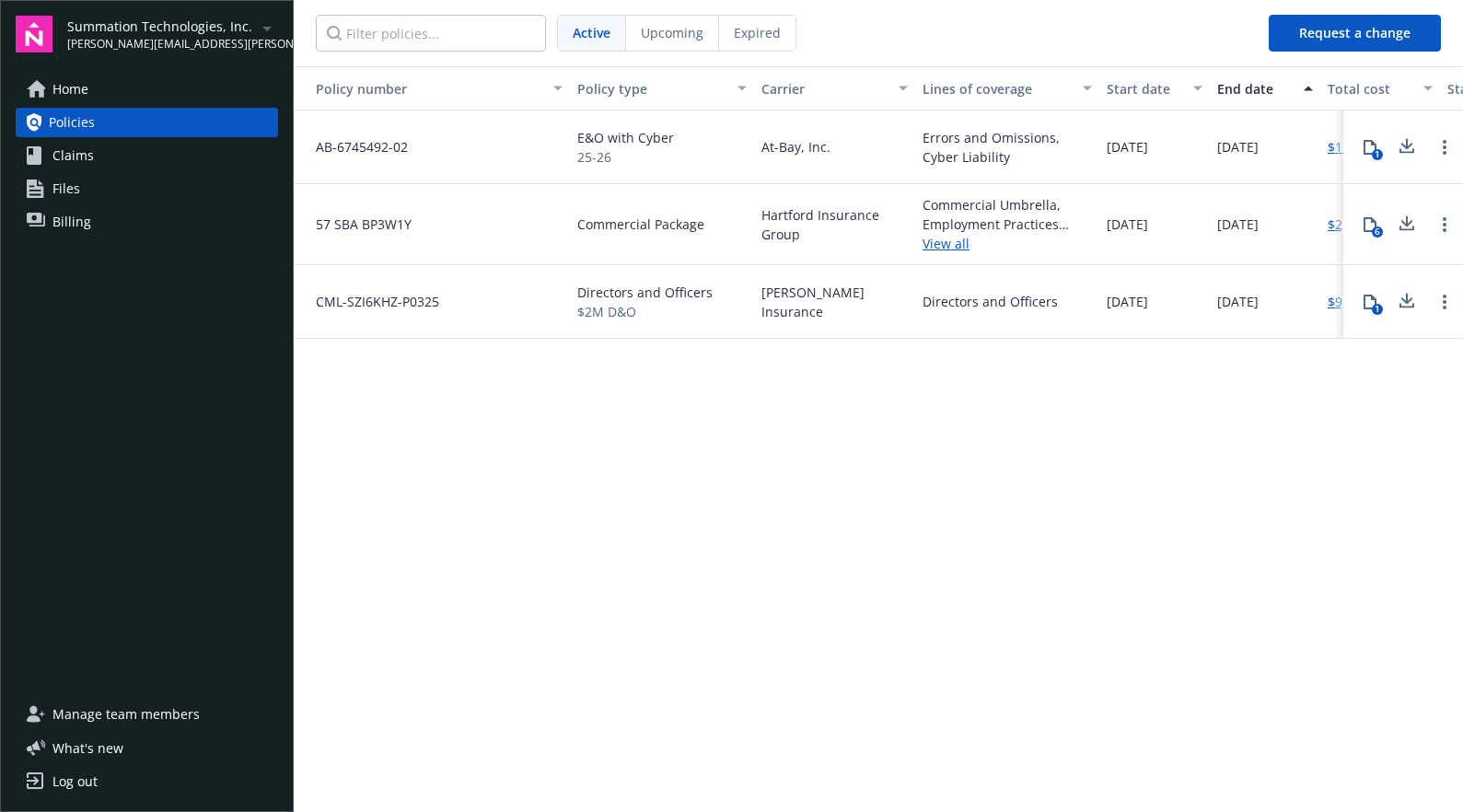
click at [95, 224] on link "Billing" at bounding box center [147, 221] width 262 height 29
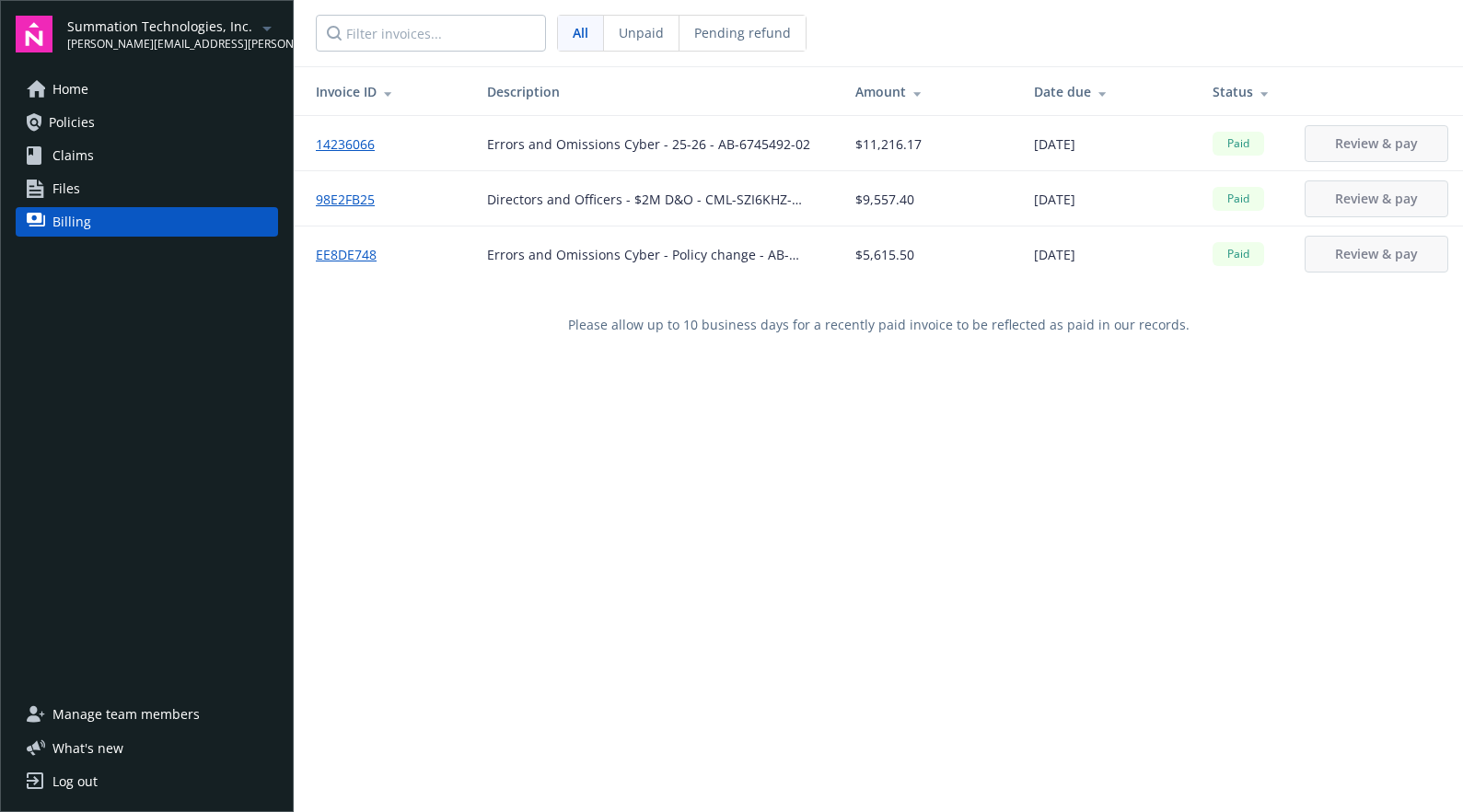
click at [72, 126] on span "Policies" at bounding box center [71, 122] width 46 height 29
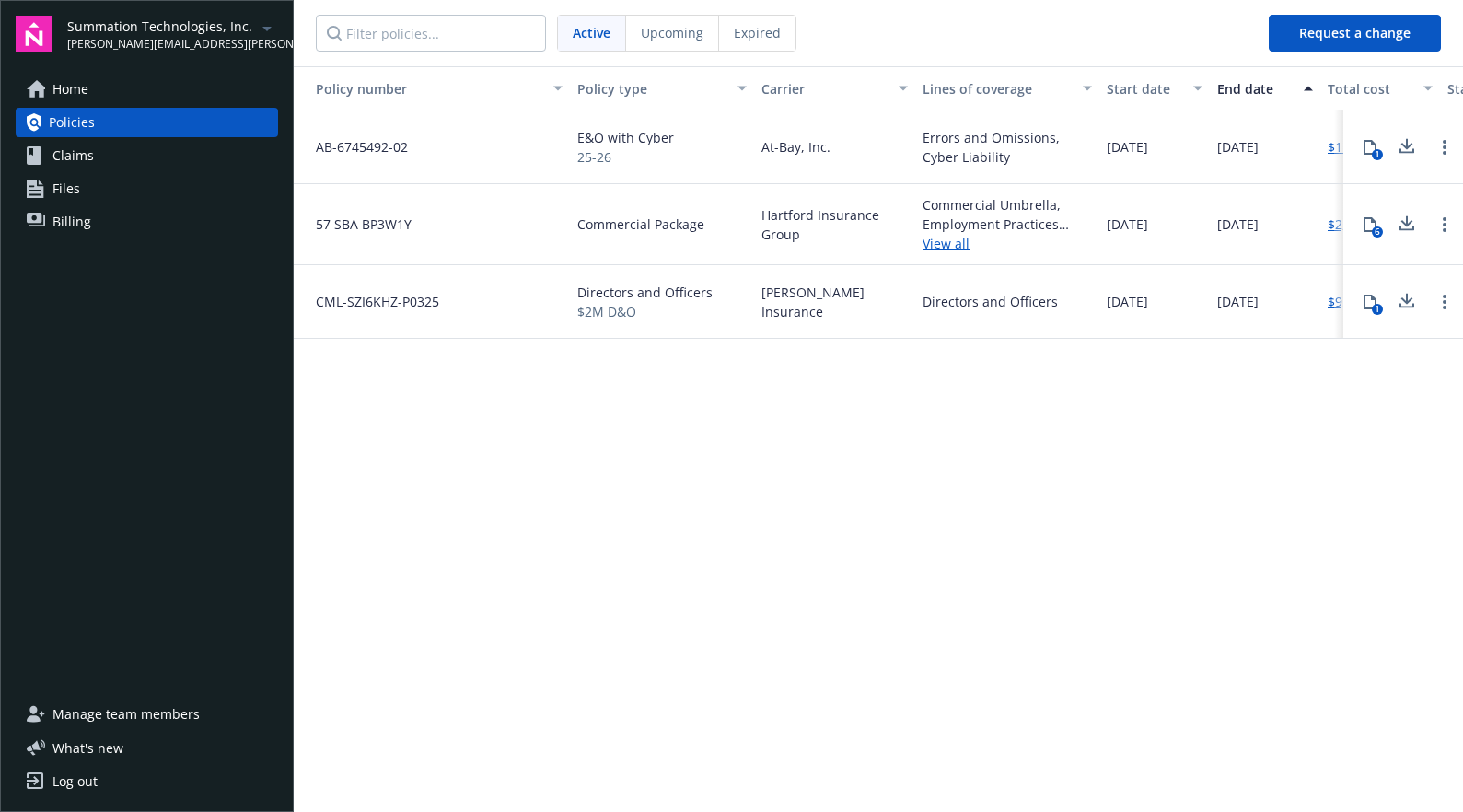
click at [66, 93] on span "Home" at bounding box center [70, 89] width 36 height 29
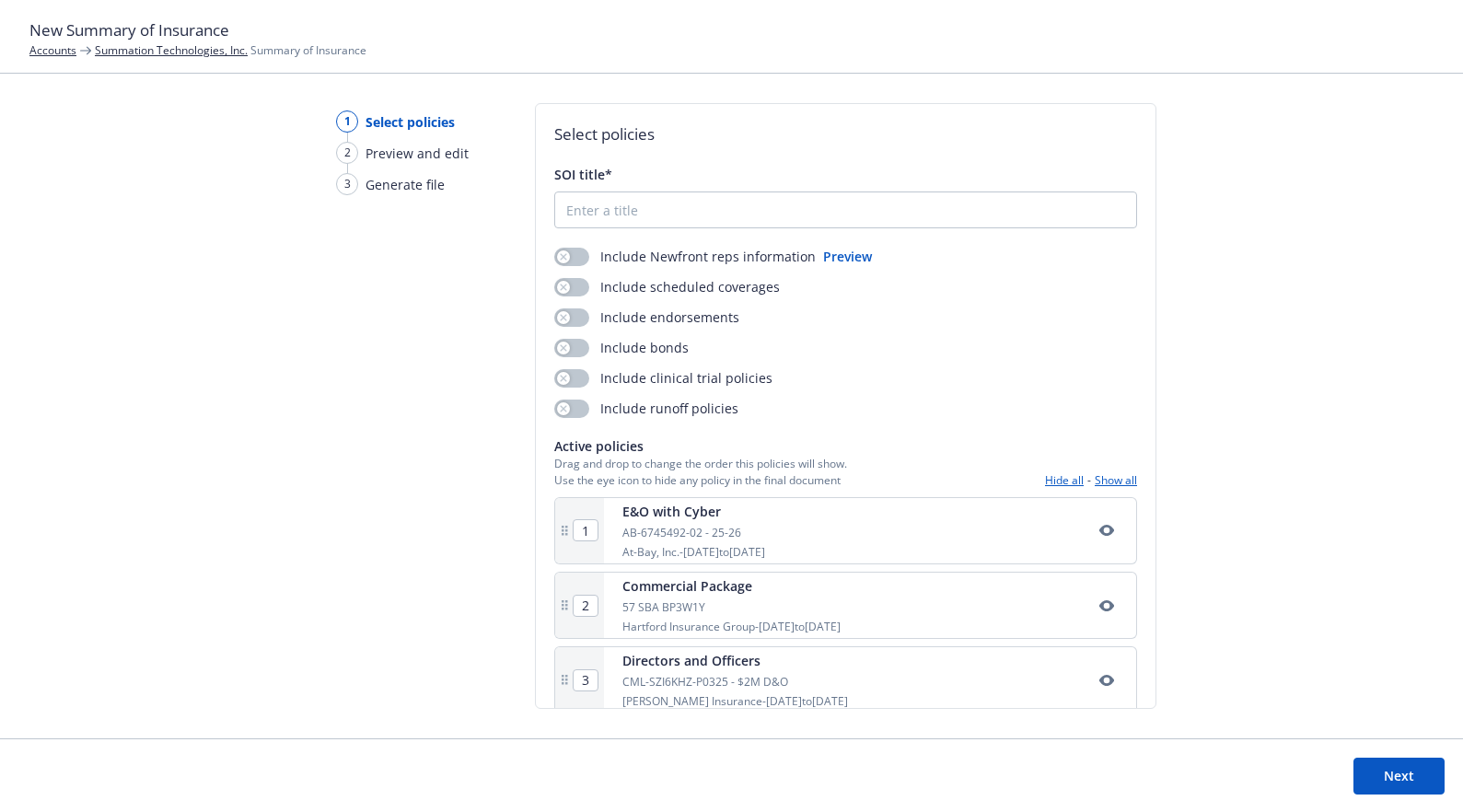
click at [644, 227] on div at bounding box center [846, 210] width 583 height 37
click at [633, 212] on input "SOI title*" at bounding box center [845, 210] width 581 height 35
type input "SOI [DATE]-[DATE]"
click at [576, 263] on button "button" at bounding box center [572, 256] width 35 height 18
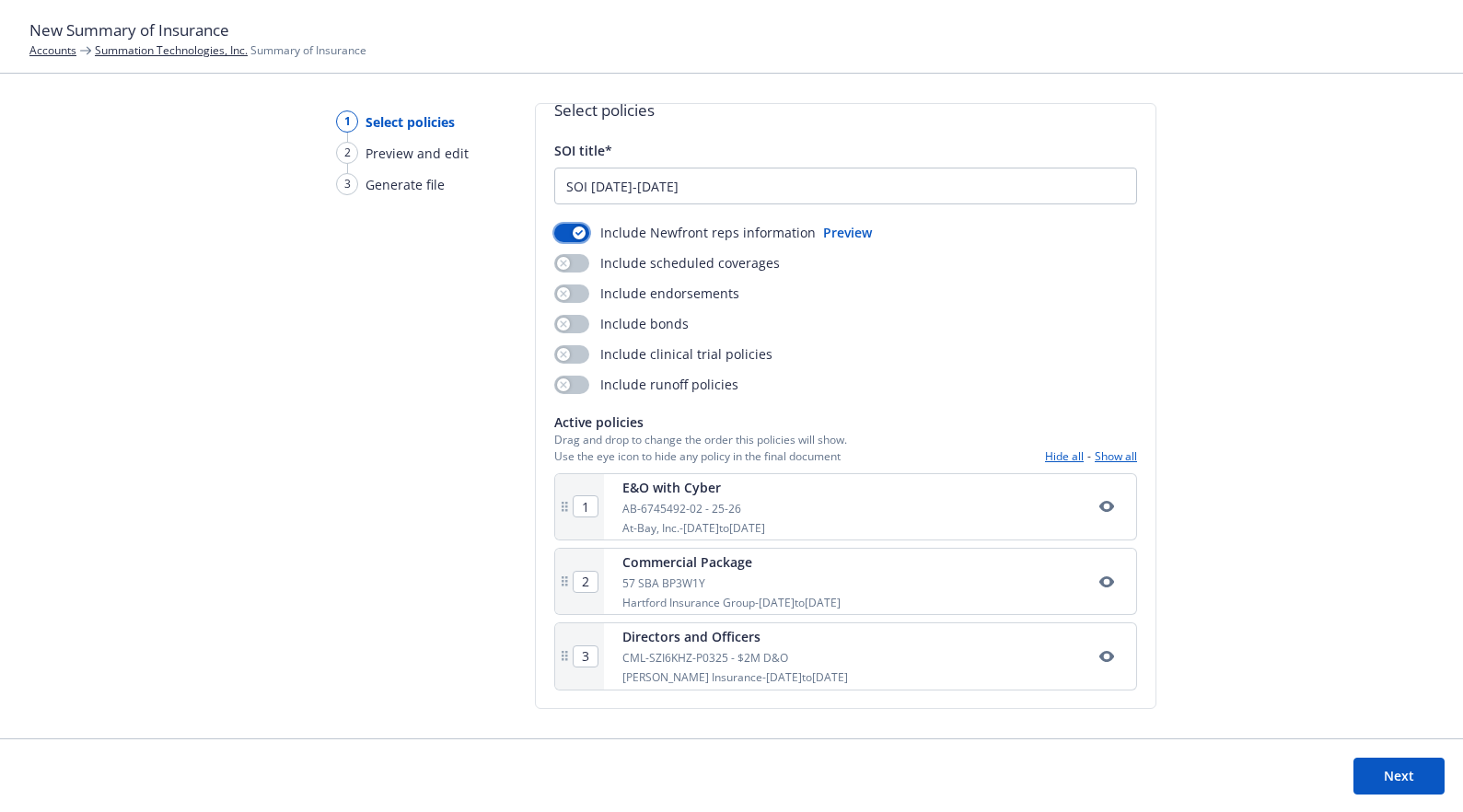
scroll to position [24, 0]
click at [1378, 780] on button "Next" at bounding box center [1399, 776] width 91 height 37
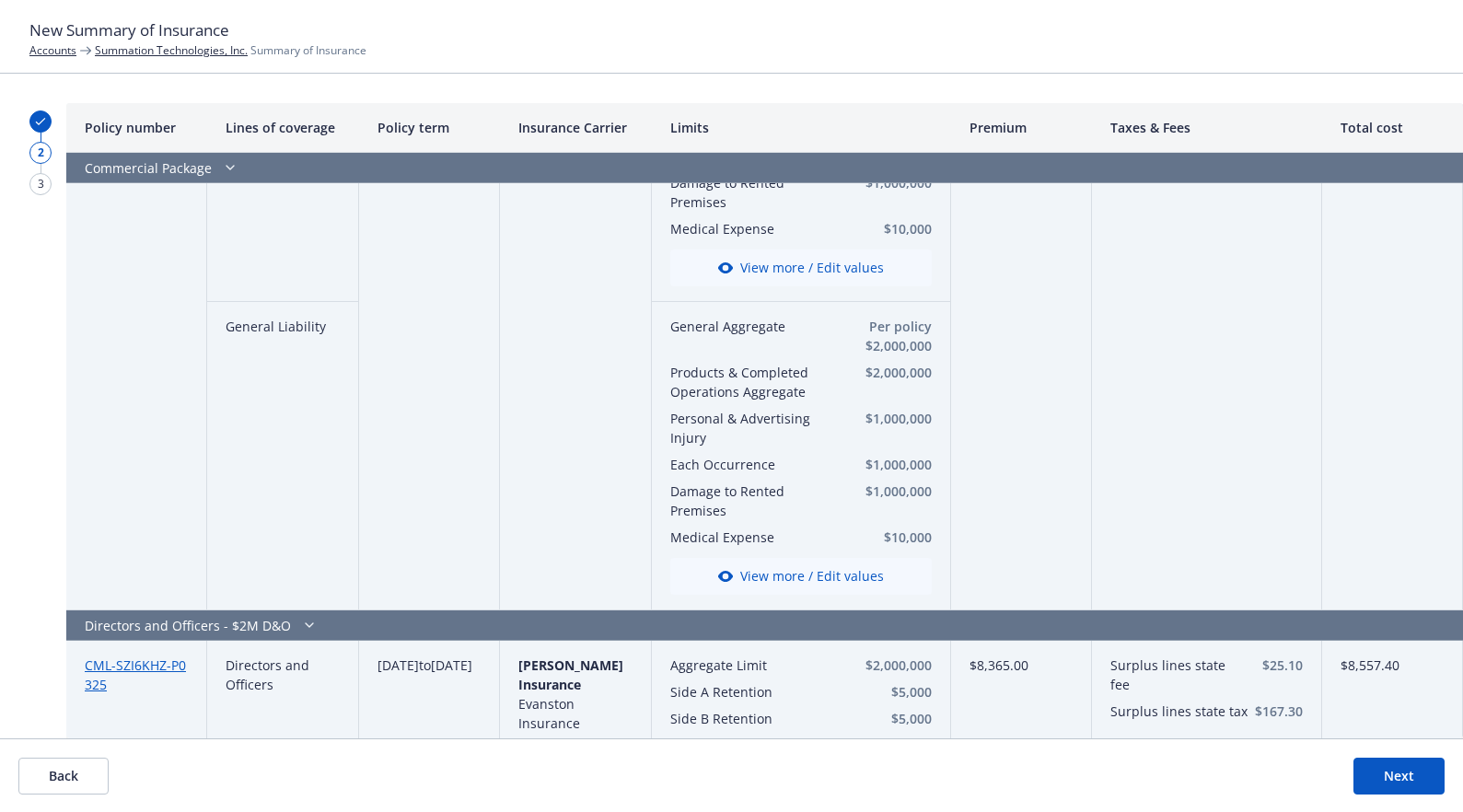
scroll to position [1620, 0]
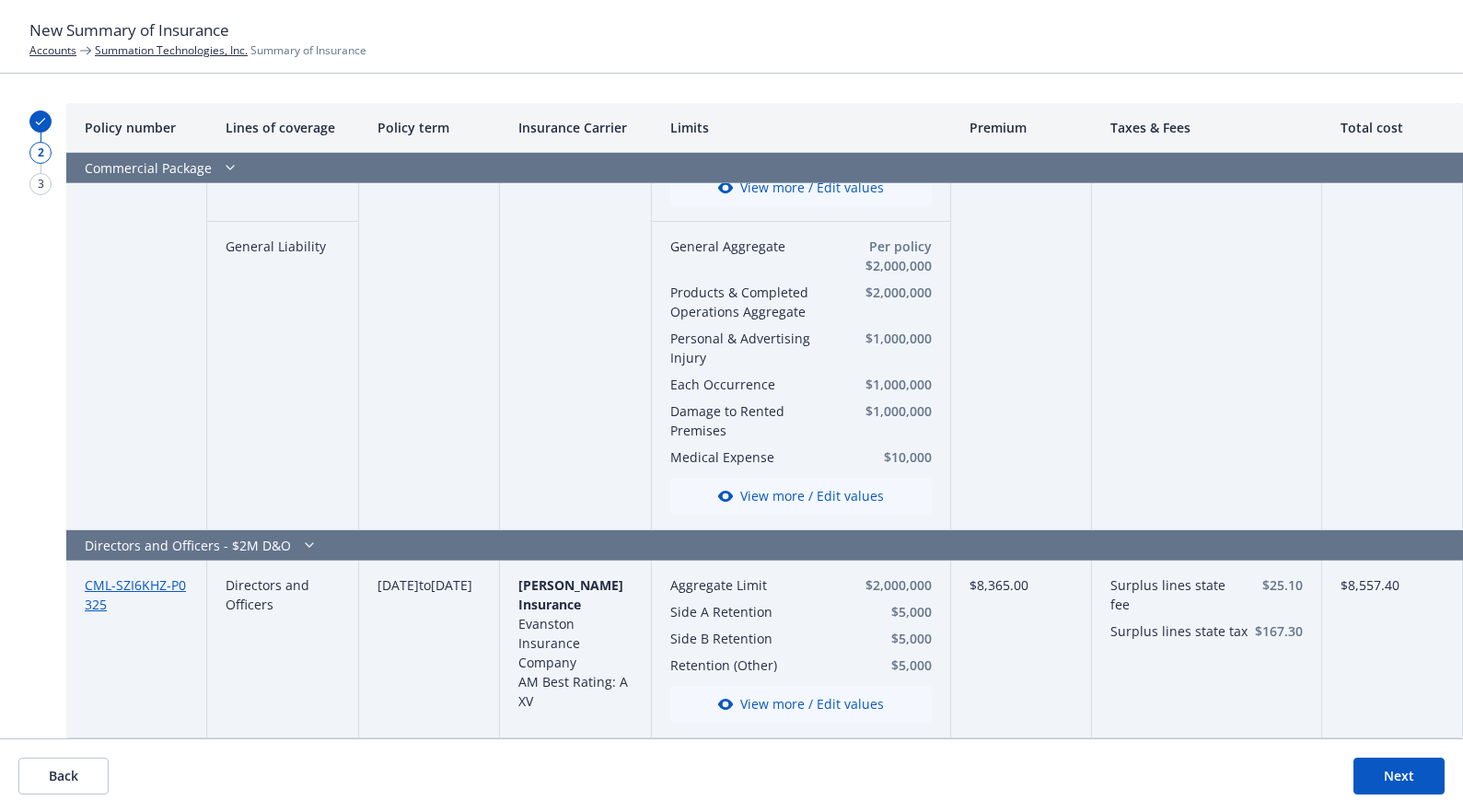
click at [1401, 761] on button "Next" at bounding box center [1399, 776] width 91 height 37
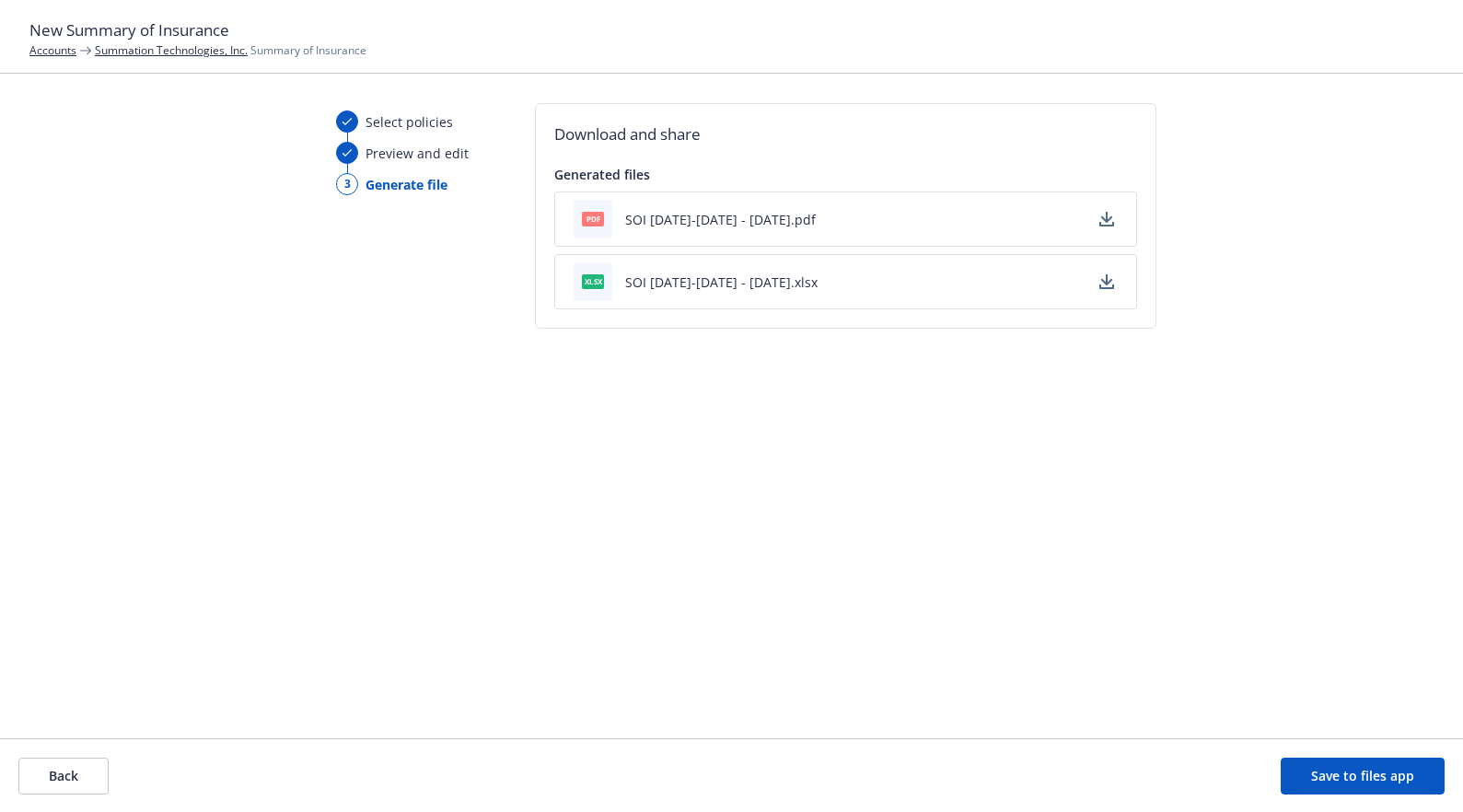
click at [1101, 219] on icon "button" at bounding box center [1106, 217] width 12 height 11
click at [1101, 281] on icon "button" at bounding box center [1106, 279] width 12 height 11
click at [701, 223] on button "SOI 2024-2025 - 08/25/2025.pdf" at bounding box center [720, 220] width 190 height 19
click at [37, 783] on button "Back" at bounding box center [63, 776] width 90 height 37
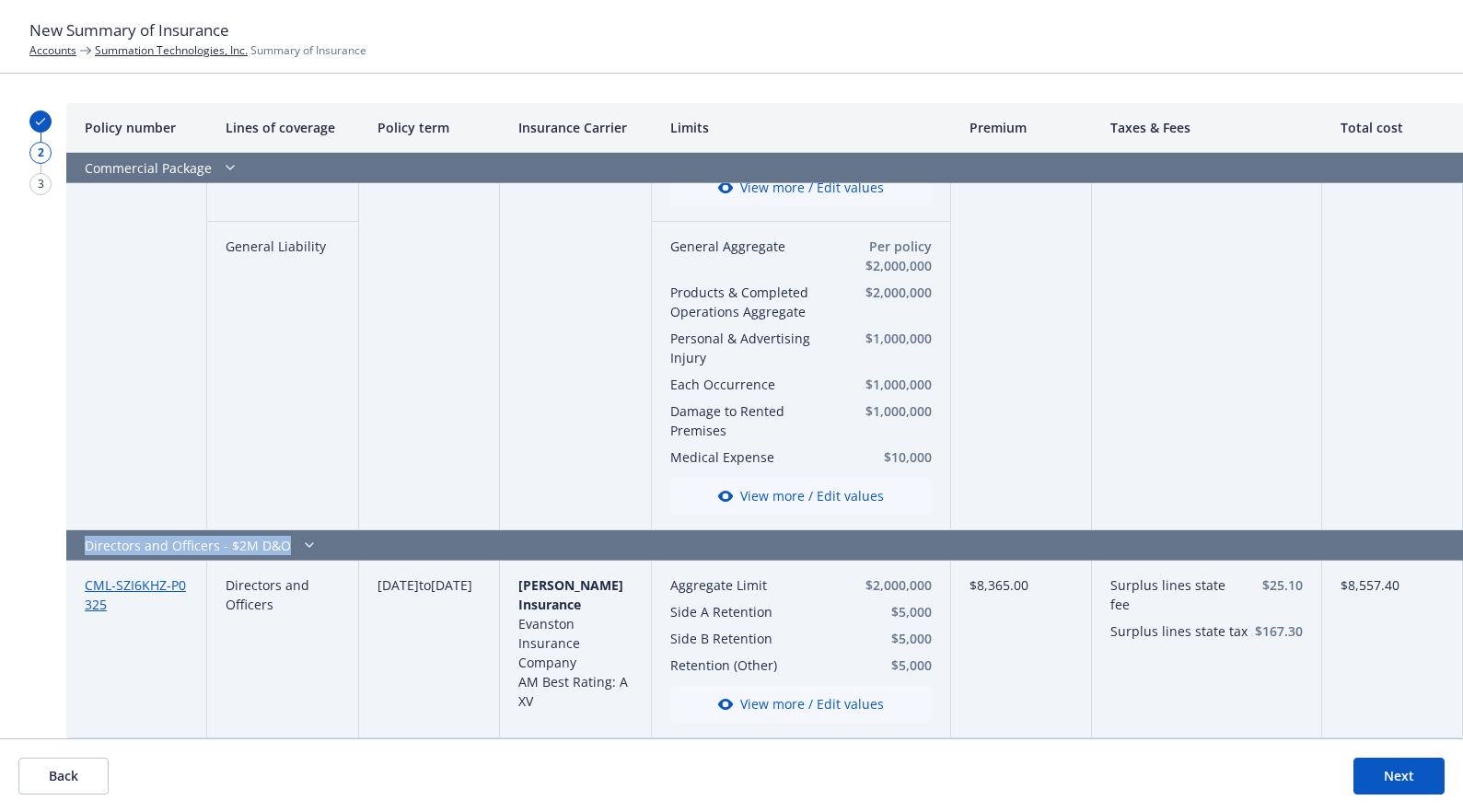
drag, startPoint x: 88, startPoint y: 531, endPoint x: 290, endPoint y: 528, distance: 202.0
click at [290, 530] on div "Directors and Officers - $2M D&O" at bounding box center [579, 545] width 1026 height 30
drag, startPoint x: 400, startPoint y: 572, endPoint x: 483, endPoint y: 601, distance: 87.9
click at [0, 0] on div "CML-SZI6KHZ-P0325 Directors and Officers 03/04/2025 to 03/04/2026 Markel Insura…" at bounding box center [0, 0] width 0 height 0
click at [481, 600] on div "03/04/2025 to 03/04/2026" at bounding box center [429, 649] width 141 height 178
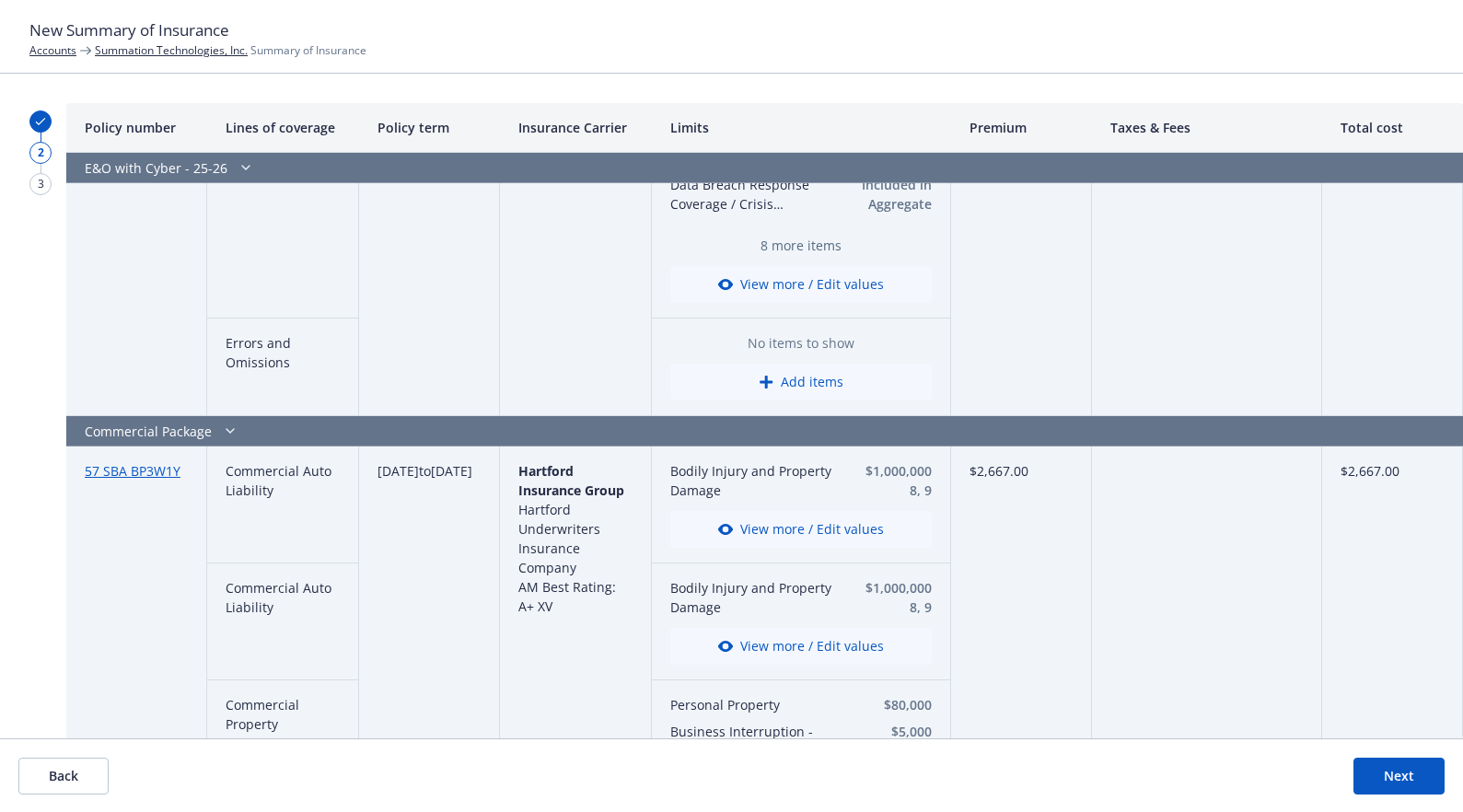
scroll to position [213, 0]
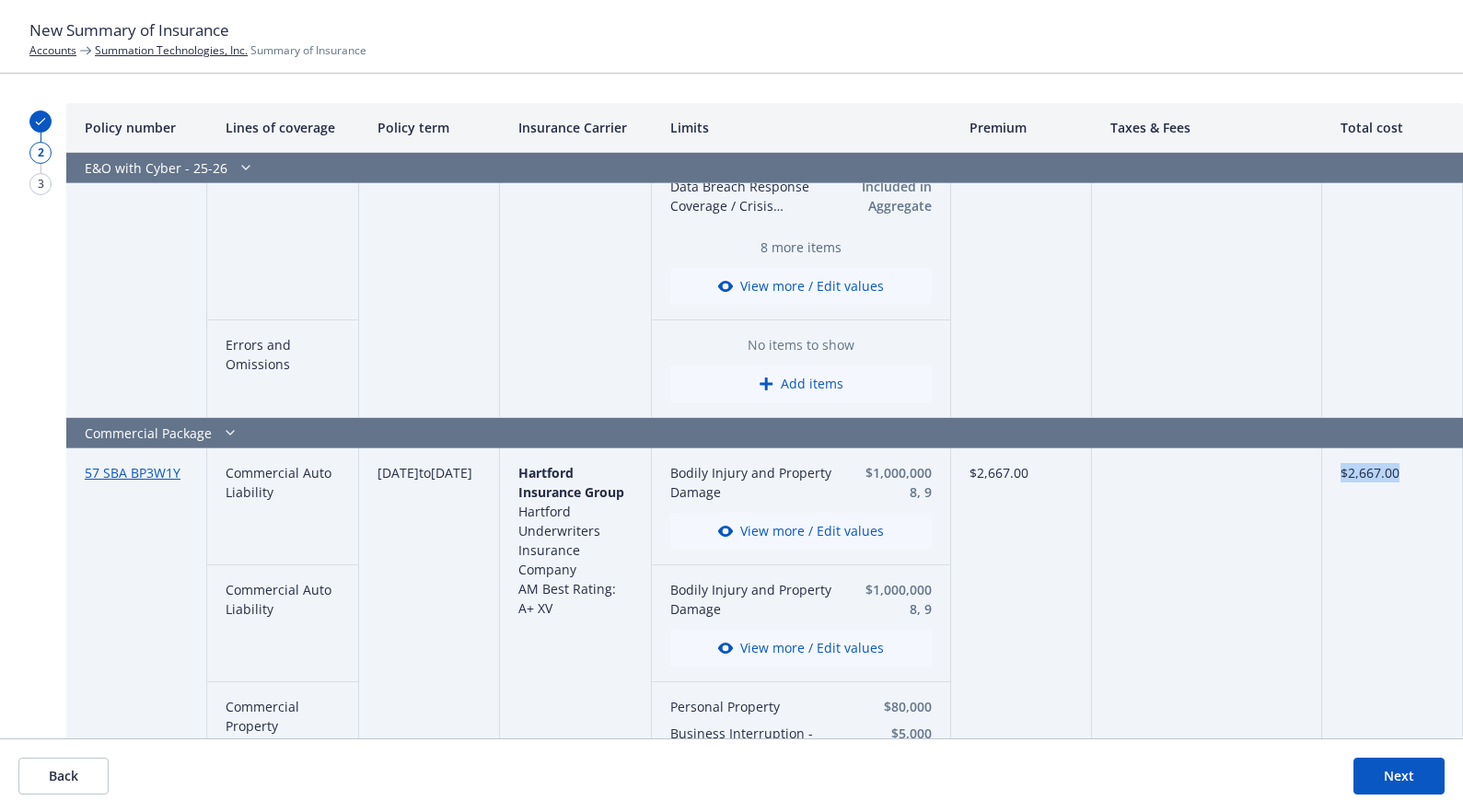
drag, startPoint x: 1317, startPoint y: 469, endPoint x: 1414, endPoint y: 468, distance: 97.0
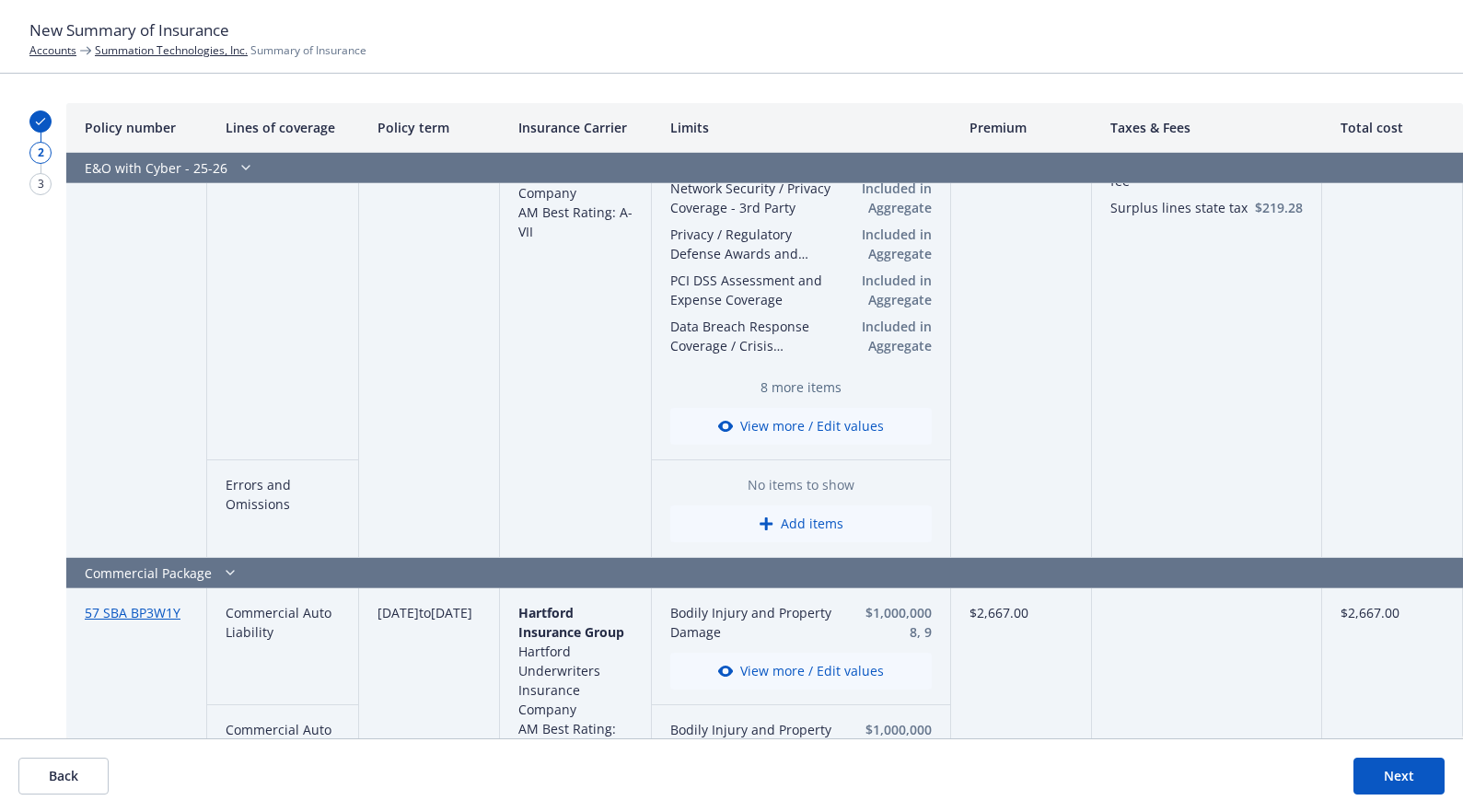
scroll to position [0, 0]
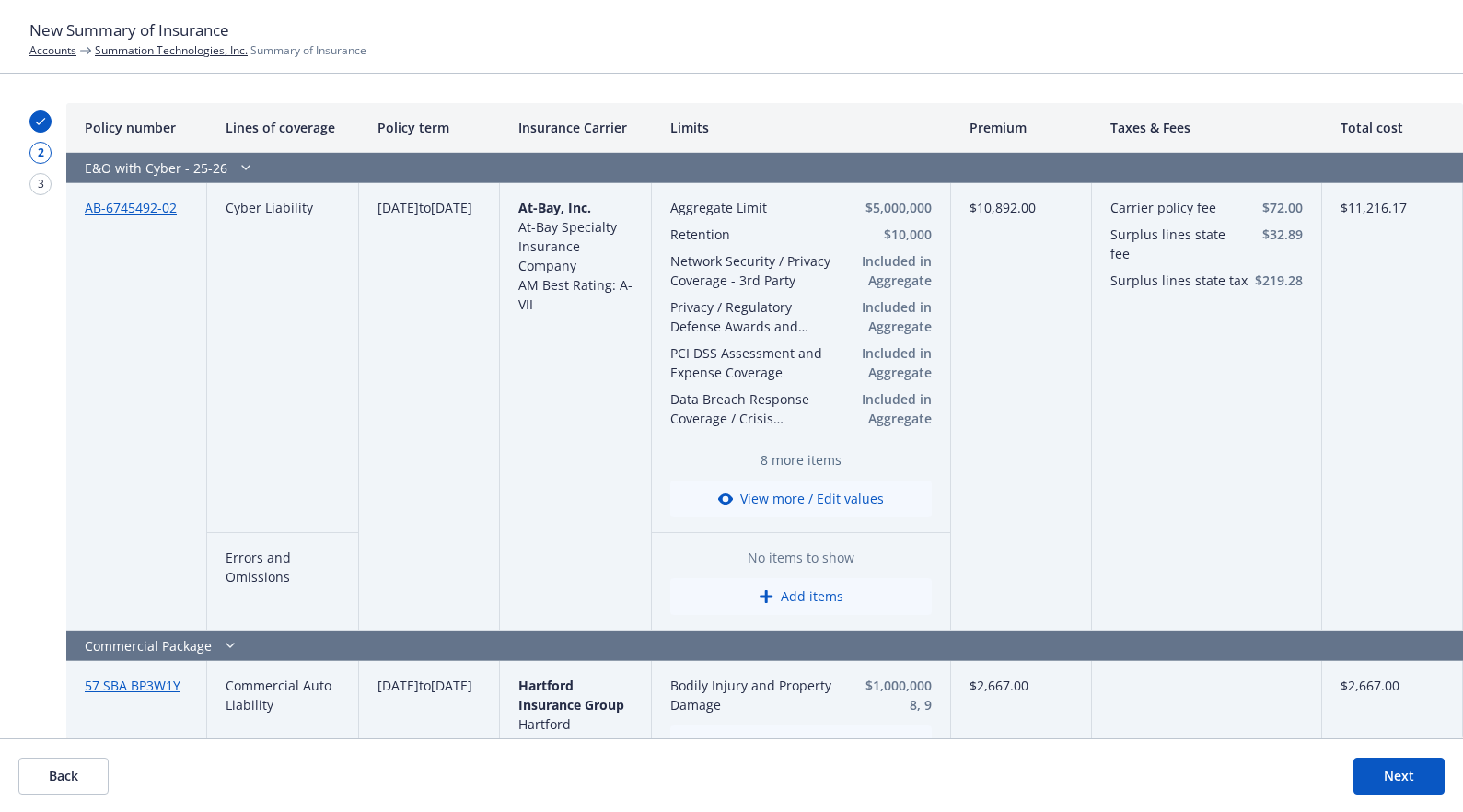
click at [66, 779] on button "Back" at bounding box center [63, 776] width 90 height 37
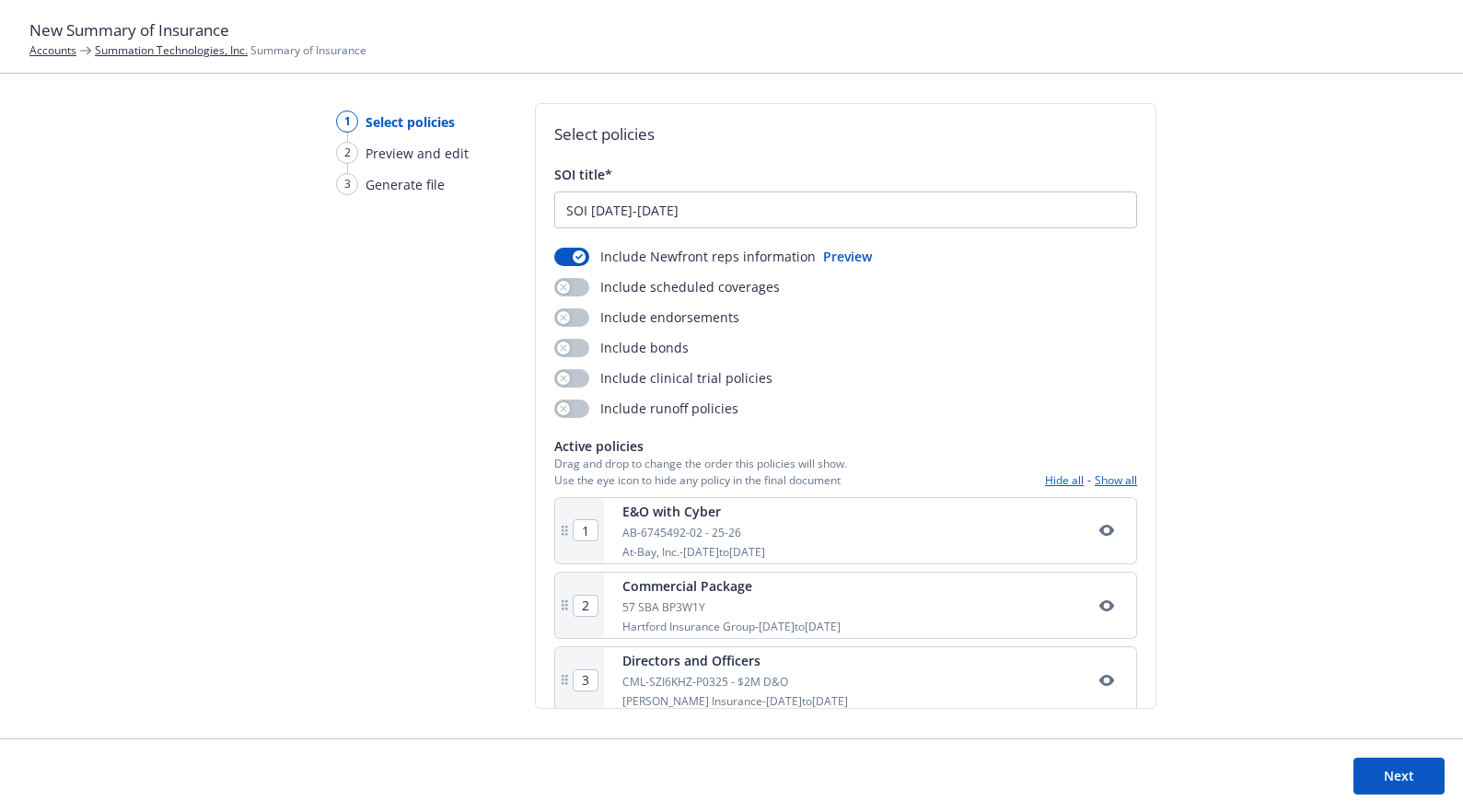
click at [165, 52] on link "Summation Technologies, Inc." at bounding box center [171, 51] width 153 height 16
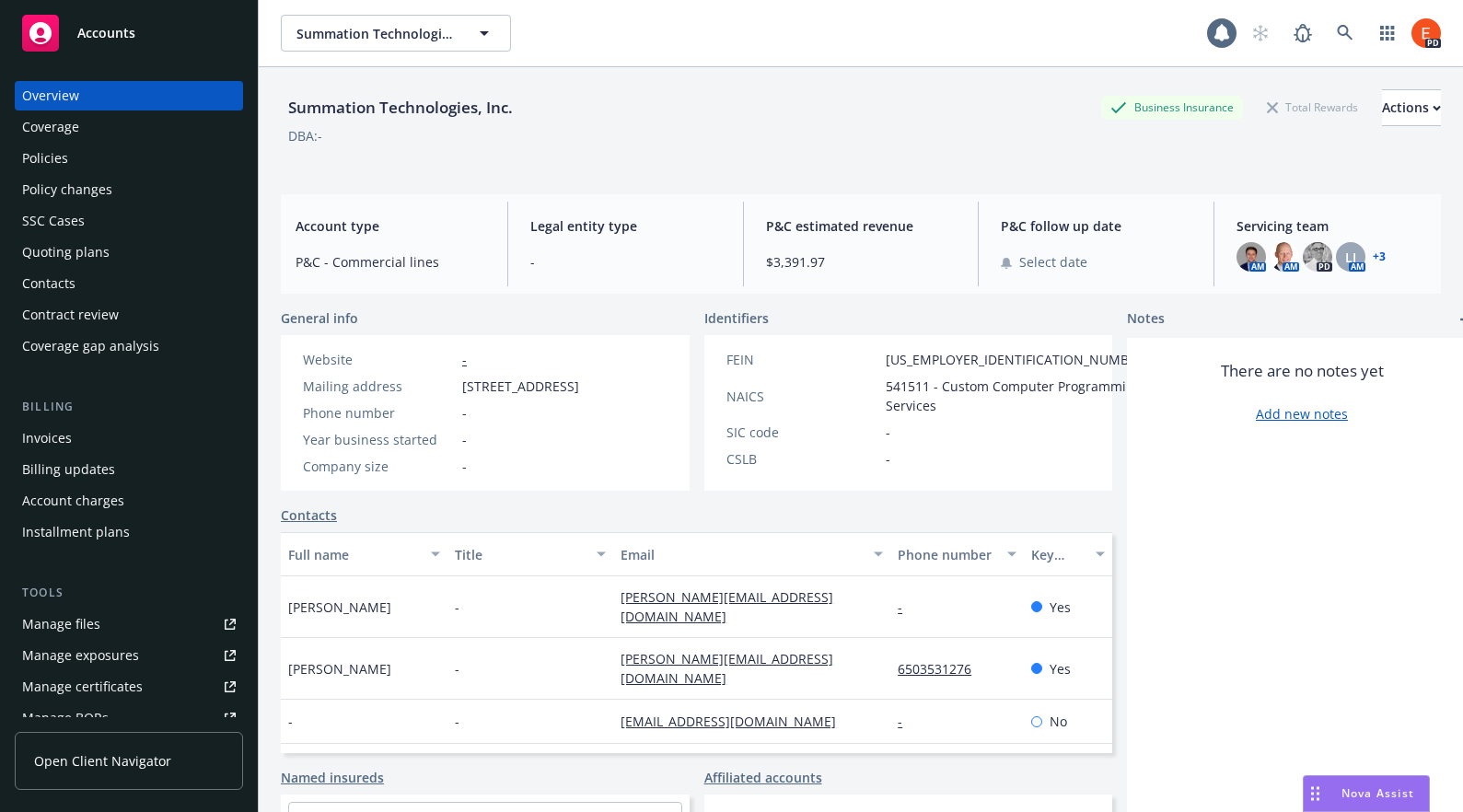
click at [98, 746] on link "Open Client Navigator" at bounding box center [128, 761] width 228 height 58
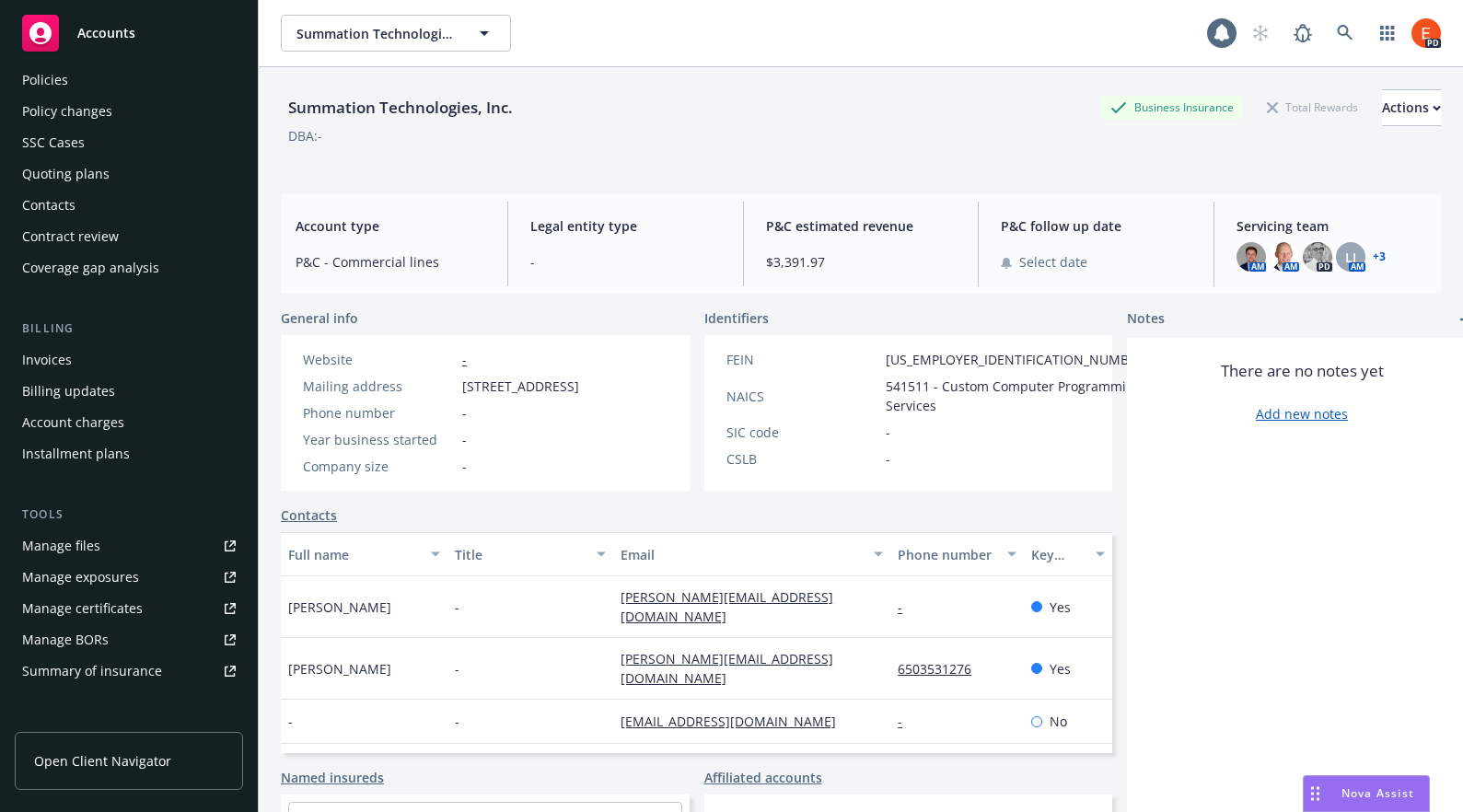
scroll to position [90, 0]
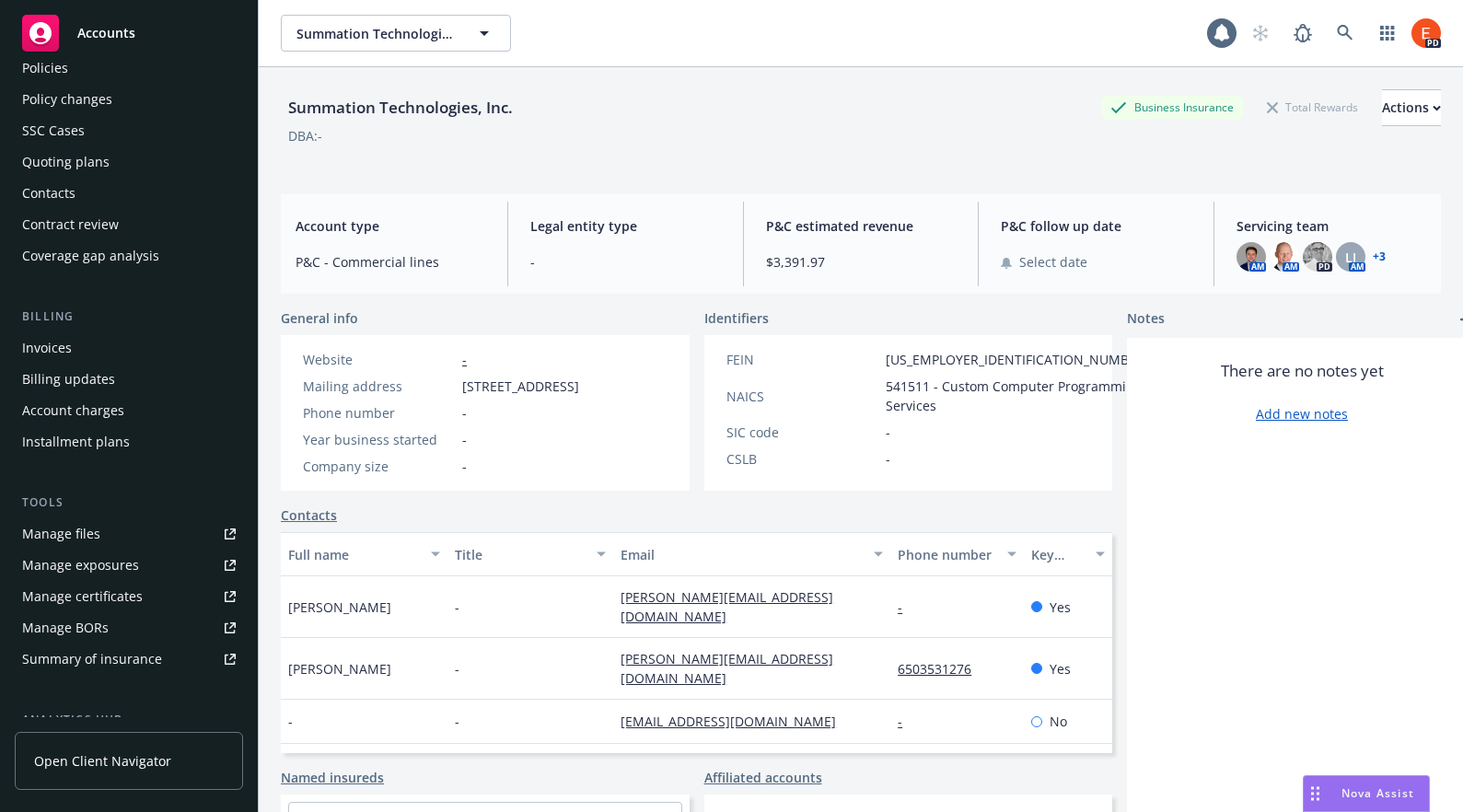
click at [97, 591] on div "Manage certificates" at bounding box center [83, 596] width 120 height 29
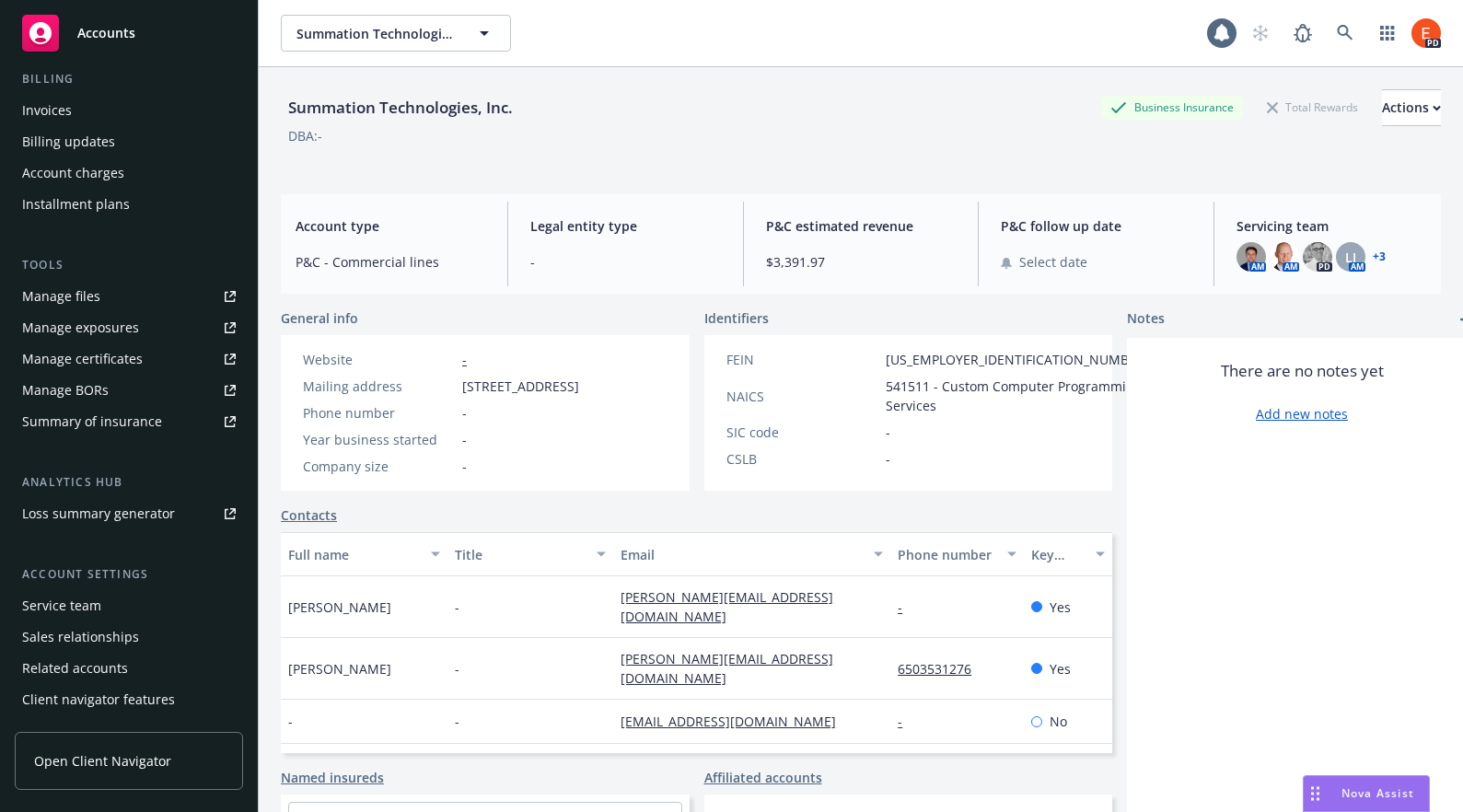
scroll to position [356, 0]
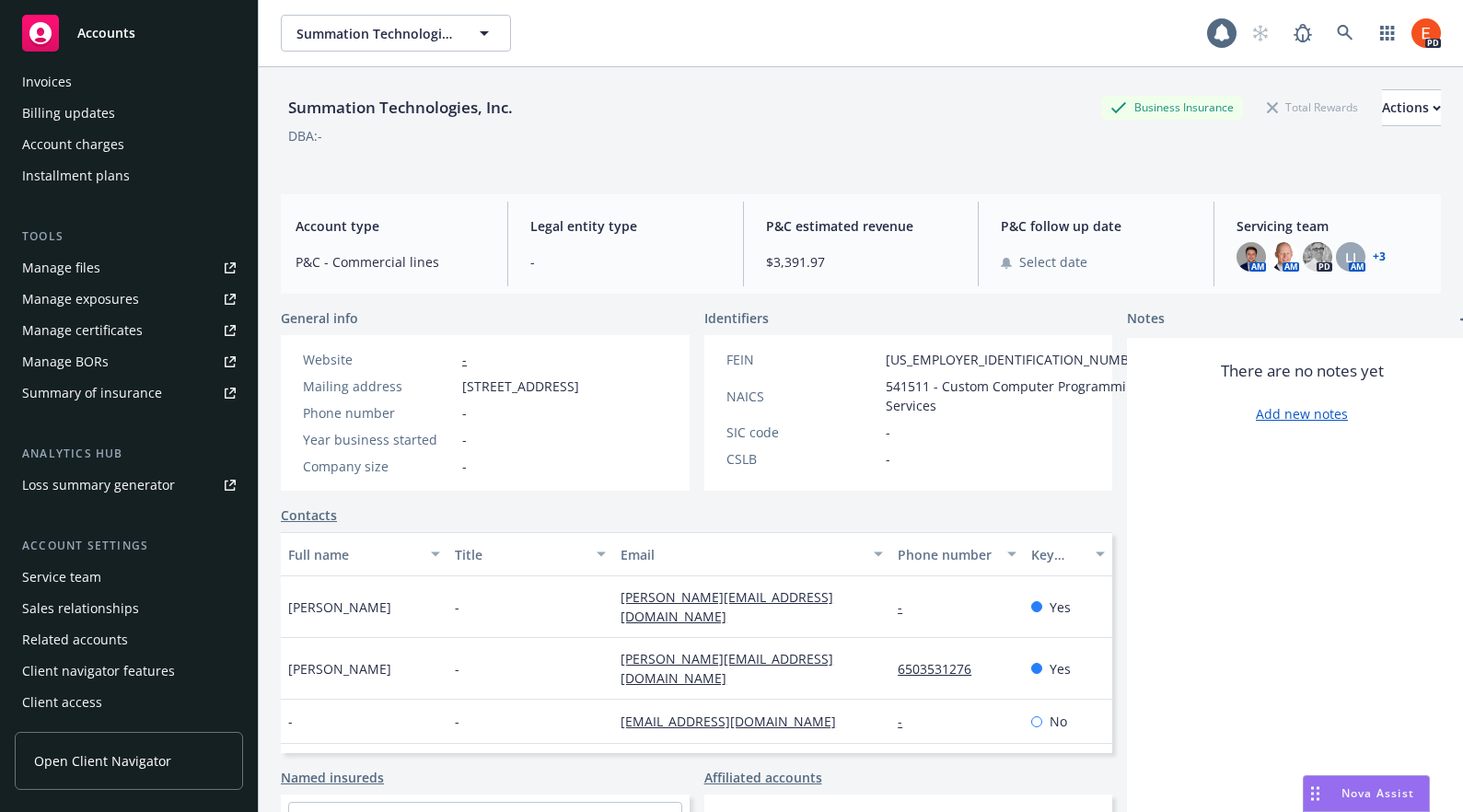
click at [86, 704] on div "Client access" at bounding box center [62, 702] width 80 height 29
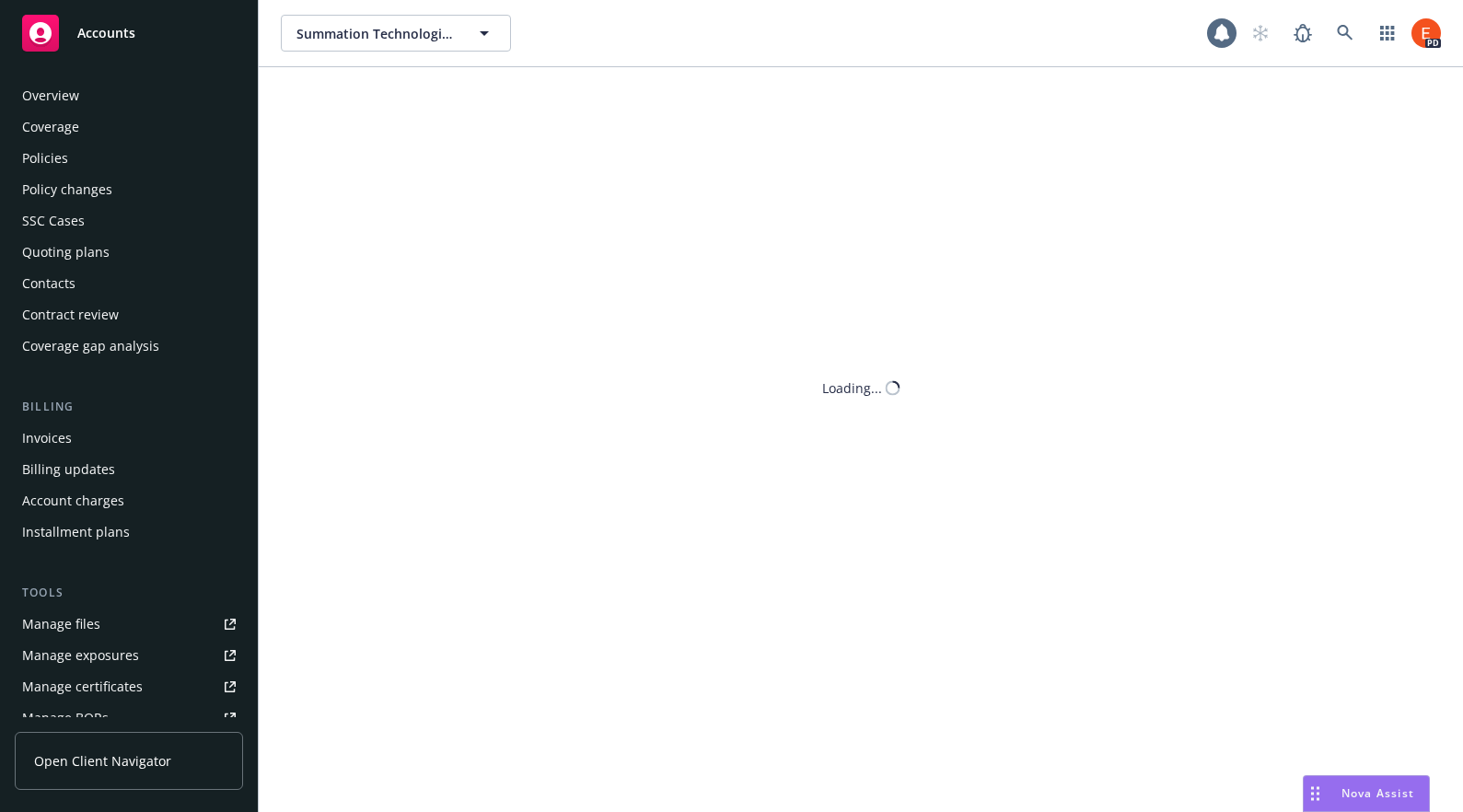
scroll to position [356, 0]
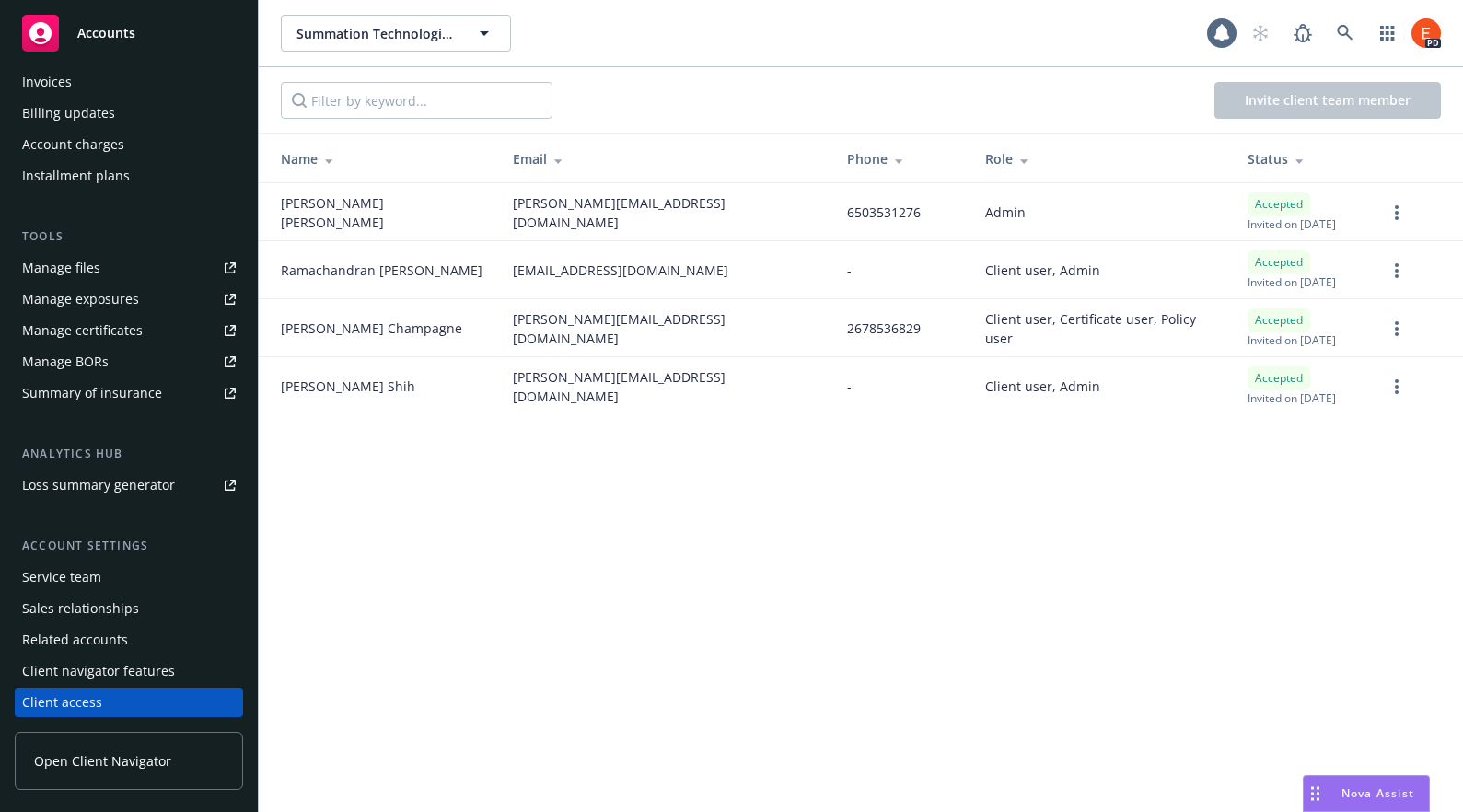
click at [101, 672] on div "Client navigator features" at bounding box center [98, 671] width 153 height 29
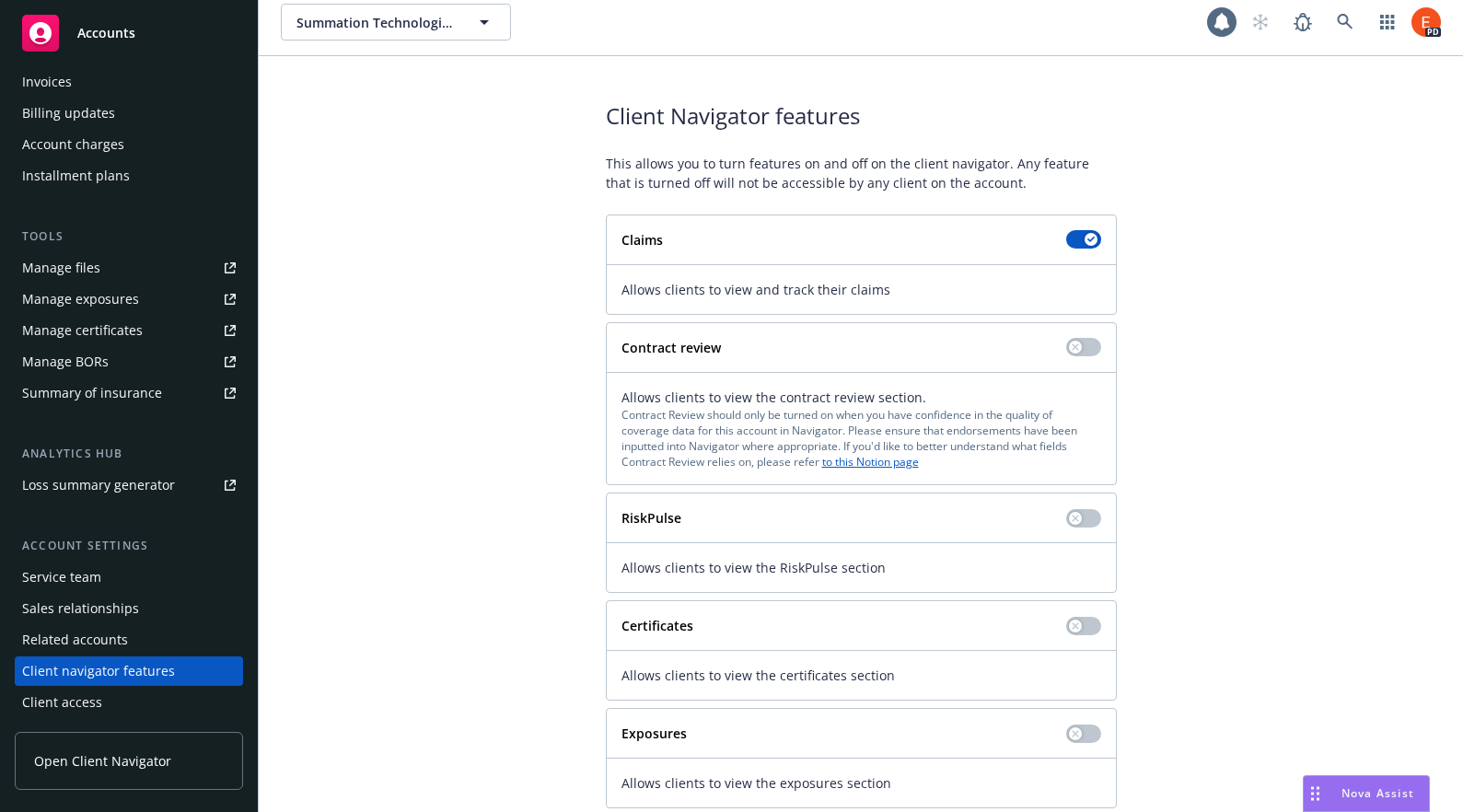
scroll to position [14, 0]
click at [1082, 626] on button "button" at bounding box center [1083, 623] width 35 height 18
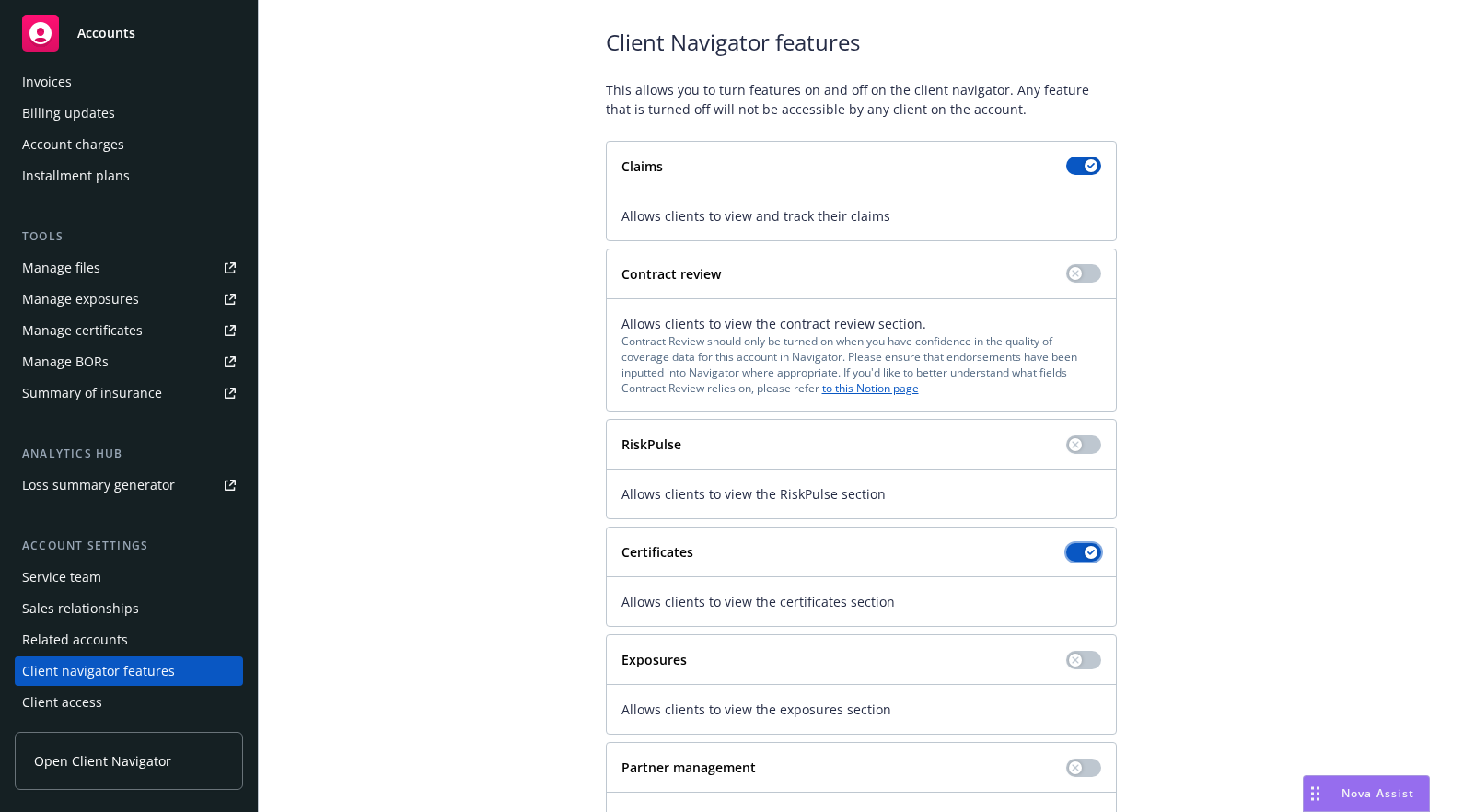
scroll to position [159, 0]
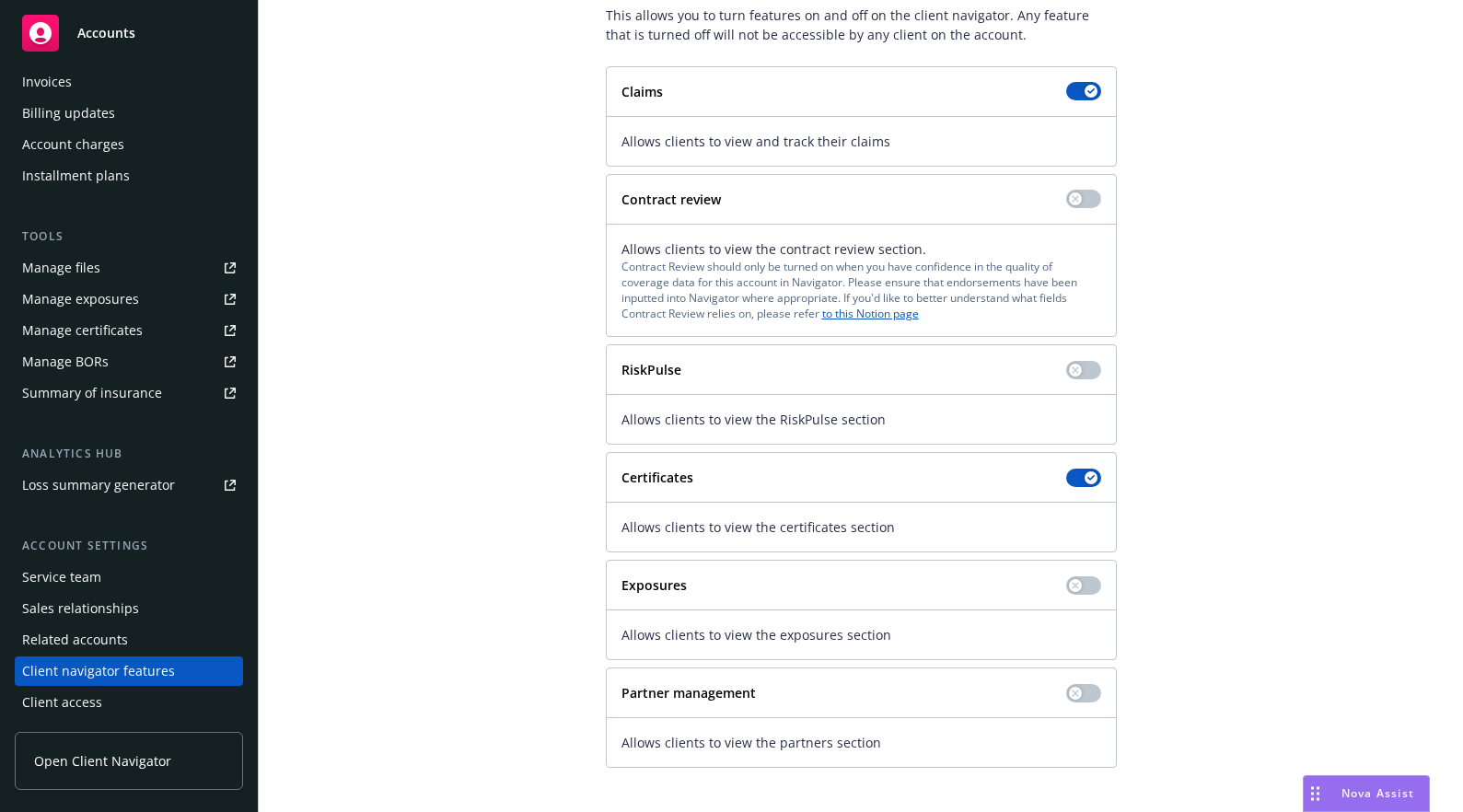
click at [66, 768] on span "Open Client Navigator" at bounding box center [102, 761] width 137 height 19
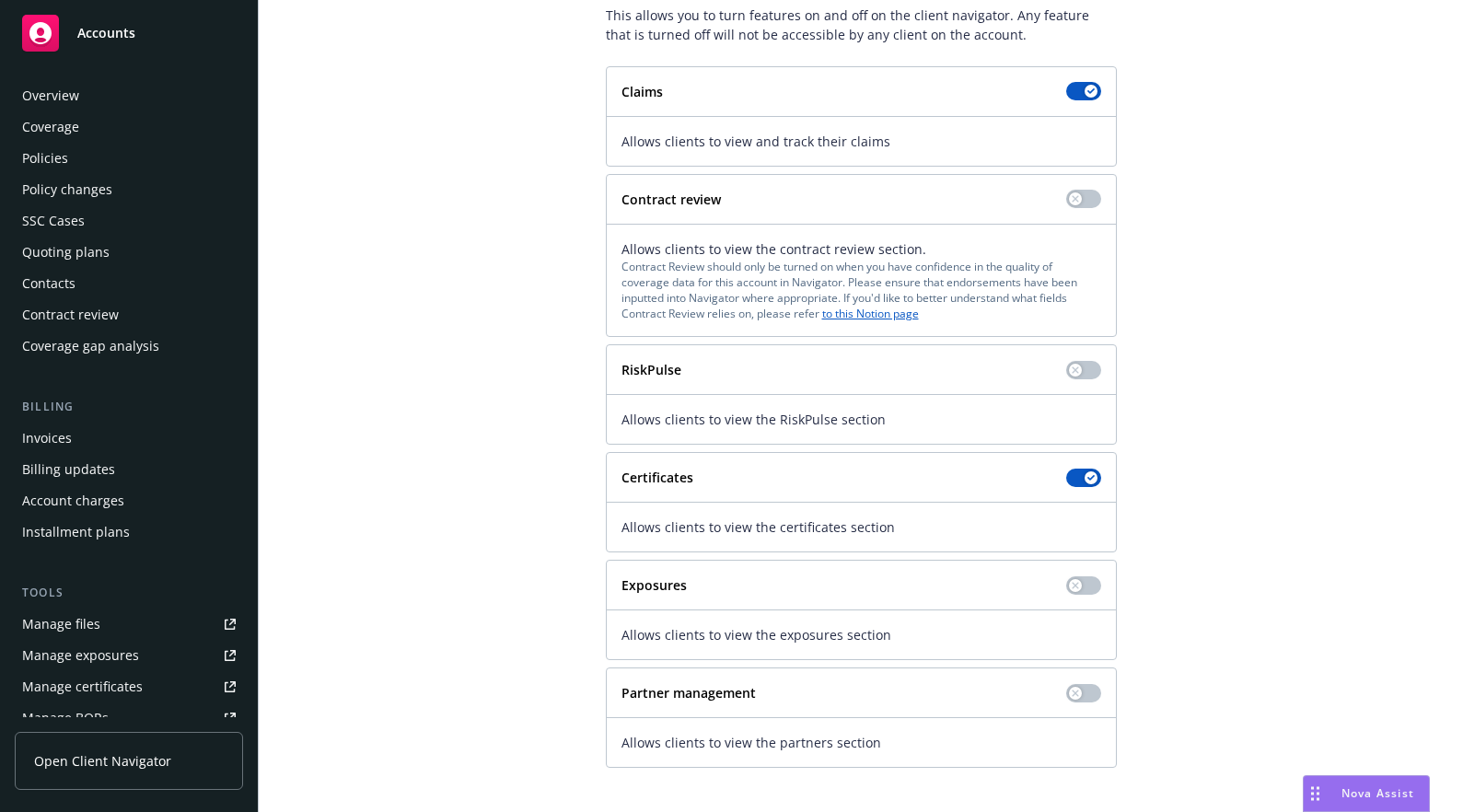
click at [64, 99] on div "Overview" at bounding box center [51, 95] width 57 height 29
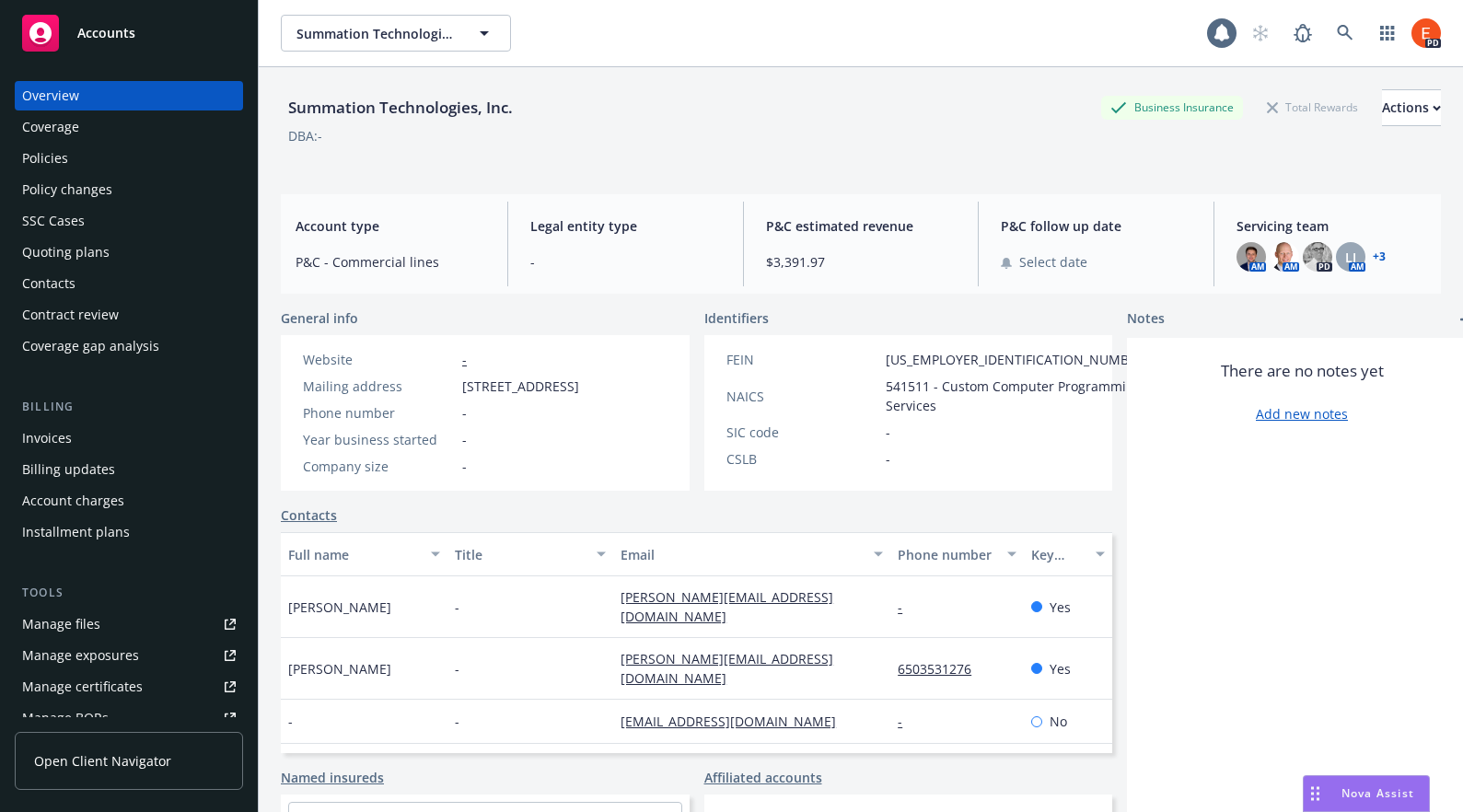
click at [1362, 787] on span "Nova Assist" at bounding box center [1378, 793] width 73 height 16
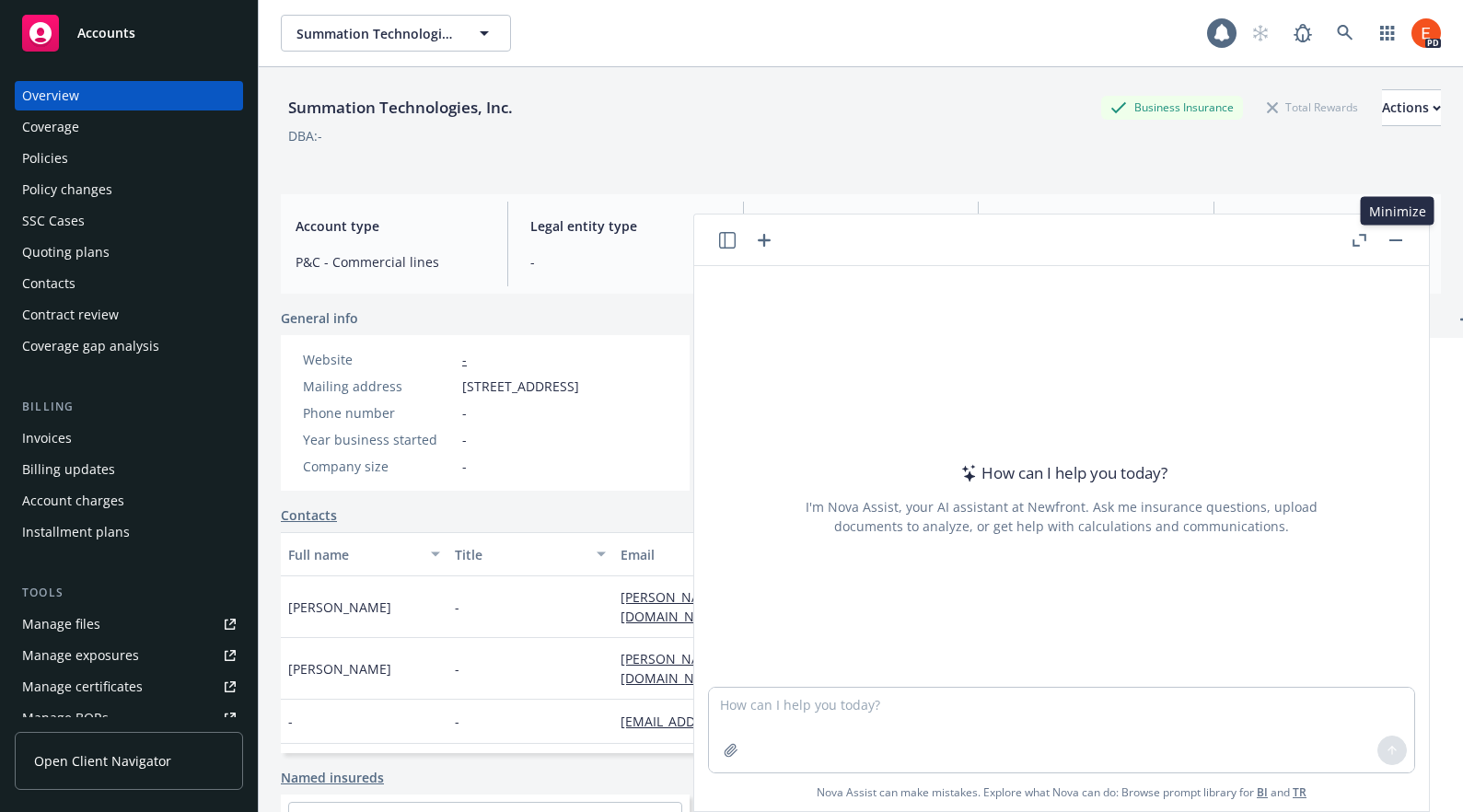
click at [1394, 233] on button "button" at bounding box center [1395, 240] width 22 height 22
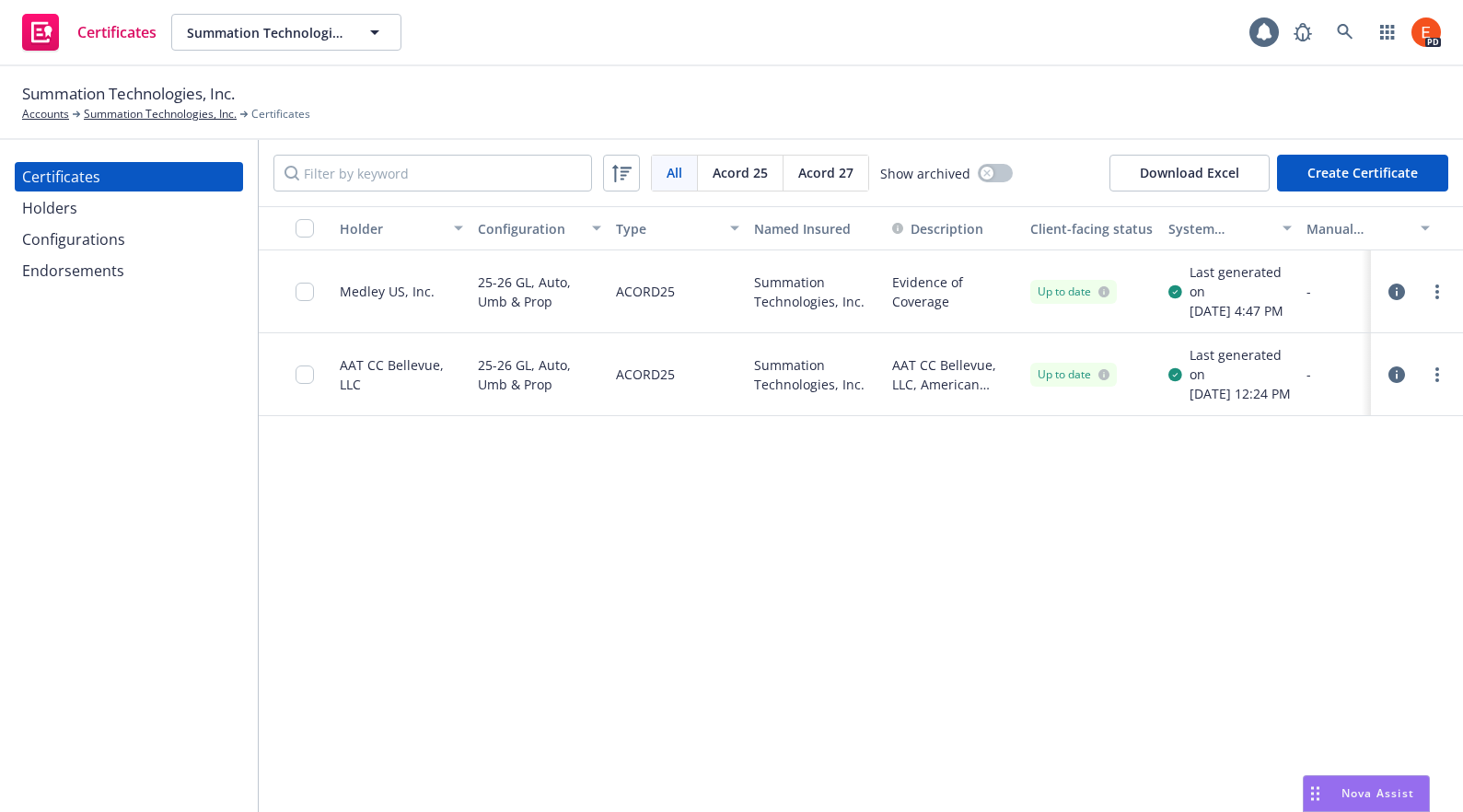
click at [1392, 300] on icon "button" at bounding box center [1396, 291] width 17 height 17
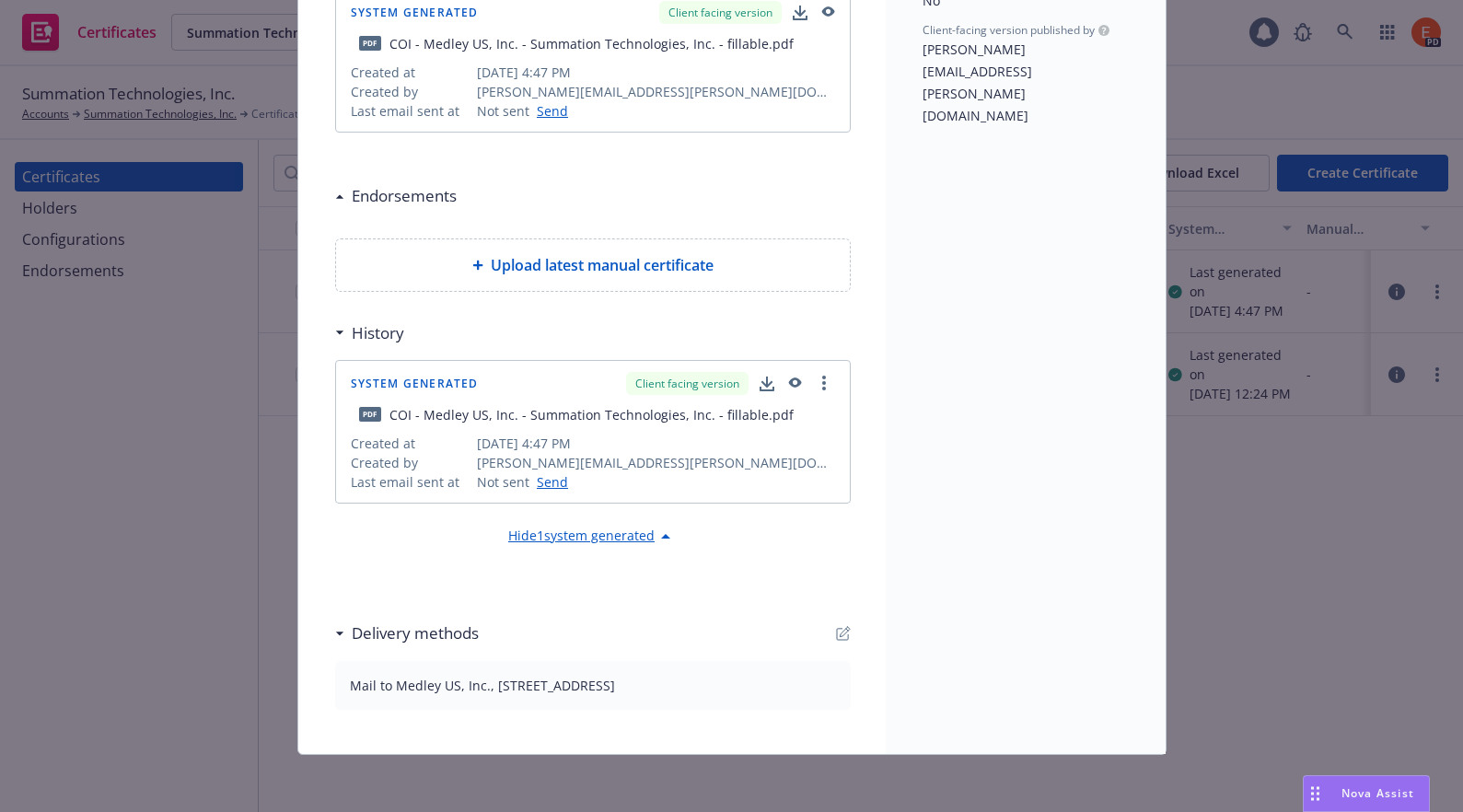
scroll to position [464, 0]
click at [761, 379] on icon "button" at bounding box center [766, 380] width 12 height 11
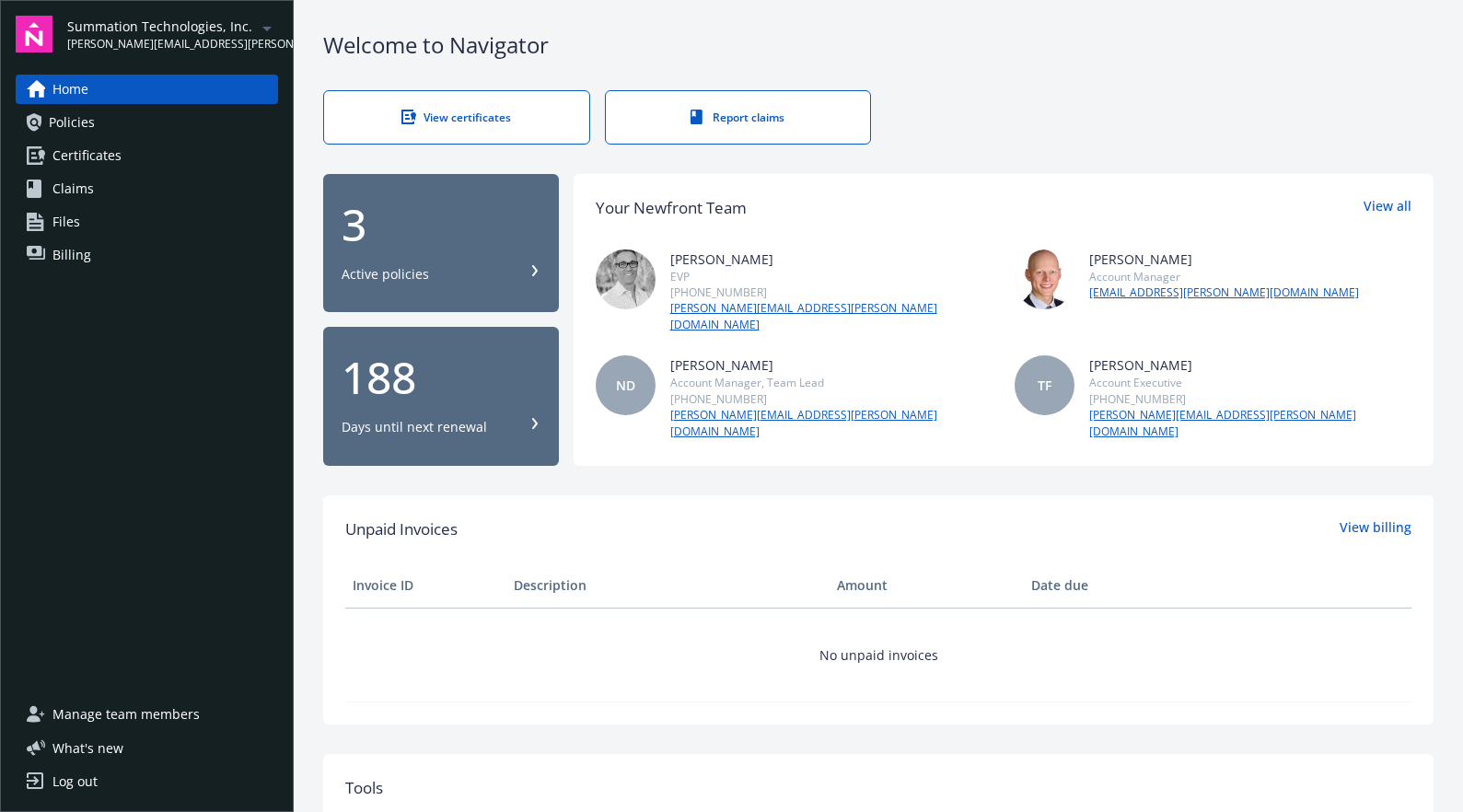
click at [459, 111] on div "View certificates" at bounding box center [456, 118] width 191 height 16
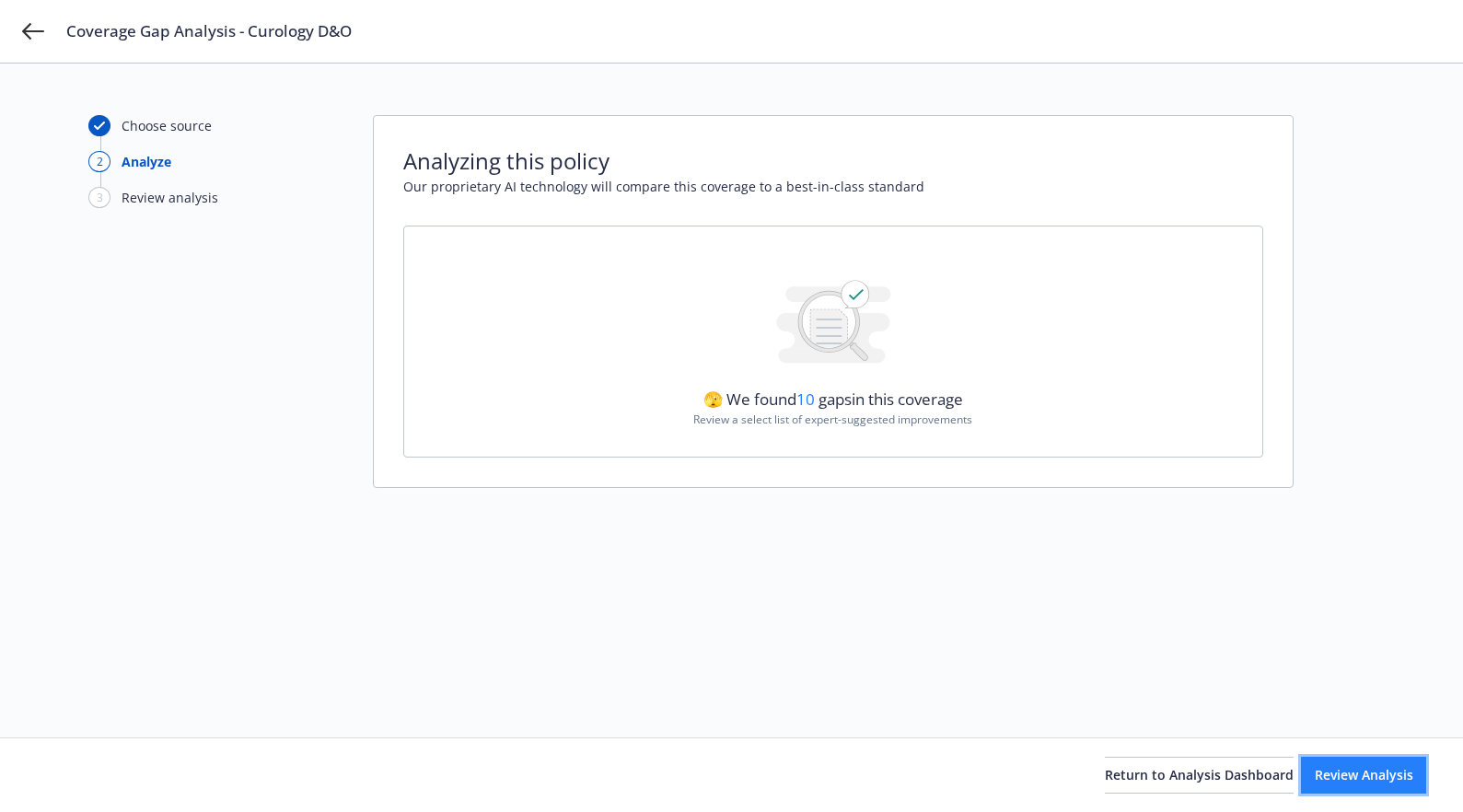
click at [1362, 775] on span "Review Analysis" at bounding box center [1363, 774] width 98 height 17
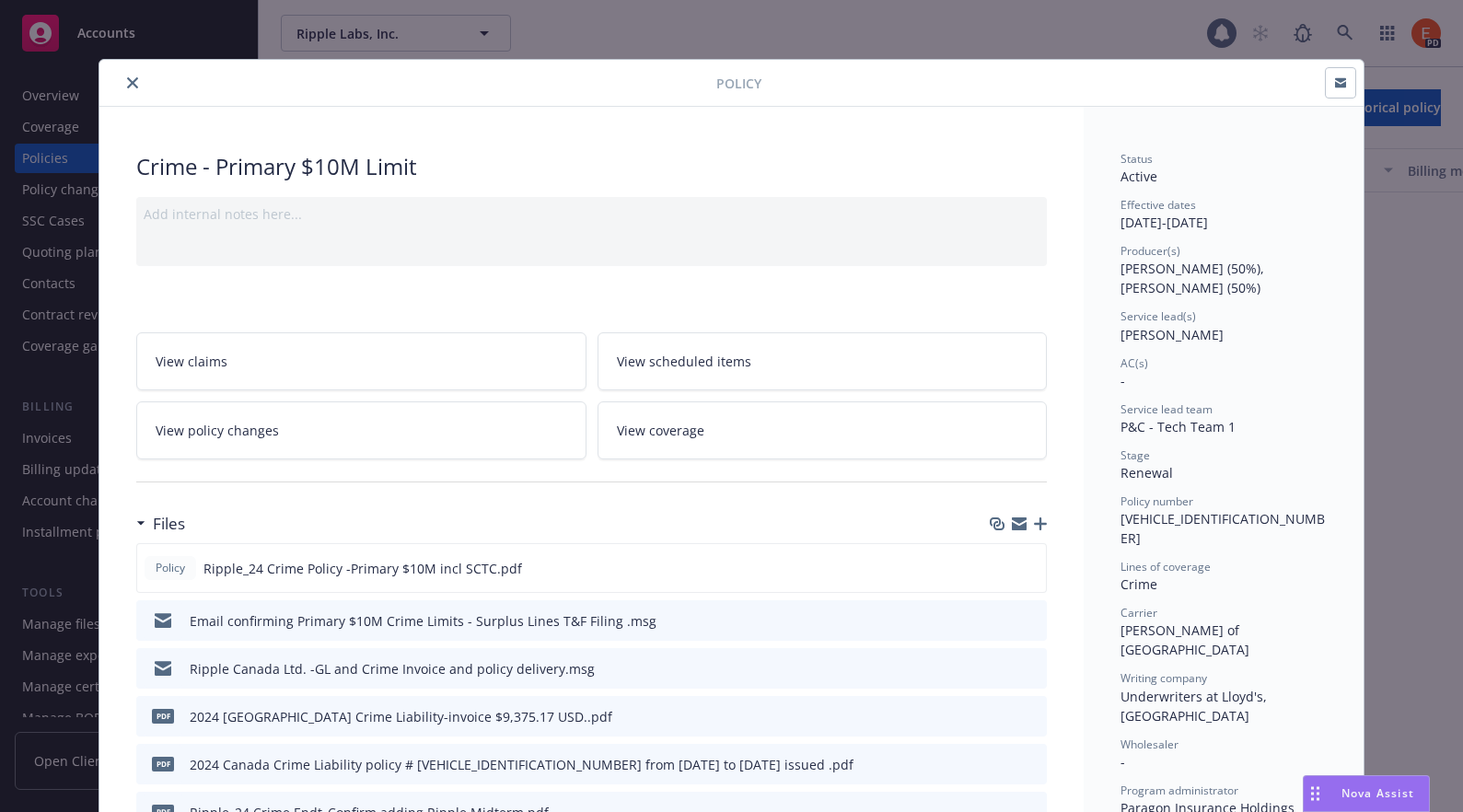
scroll to position [2136, 0]
click at [127, 84] on icon "close" at bounding box center [132, 83] width 11 height 11
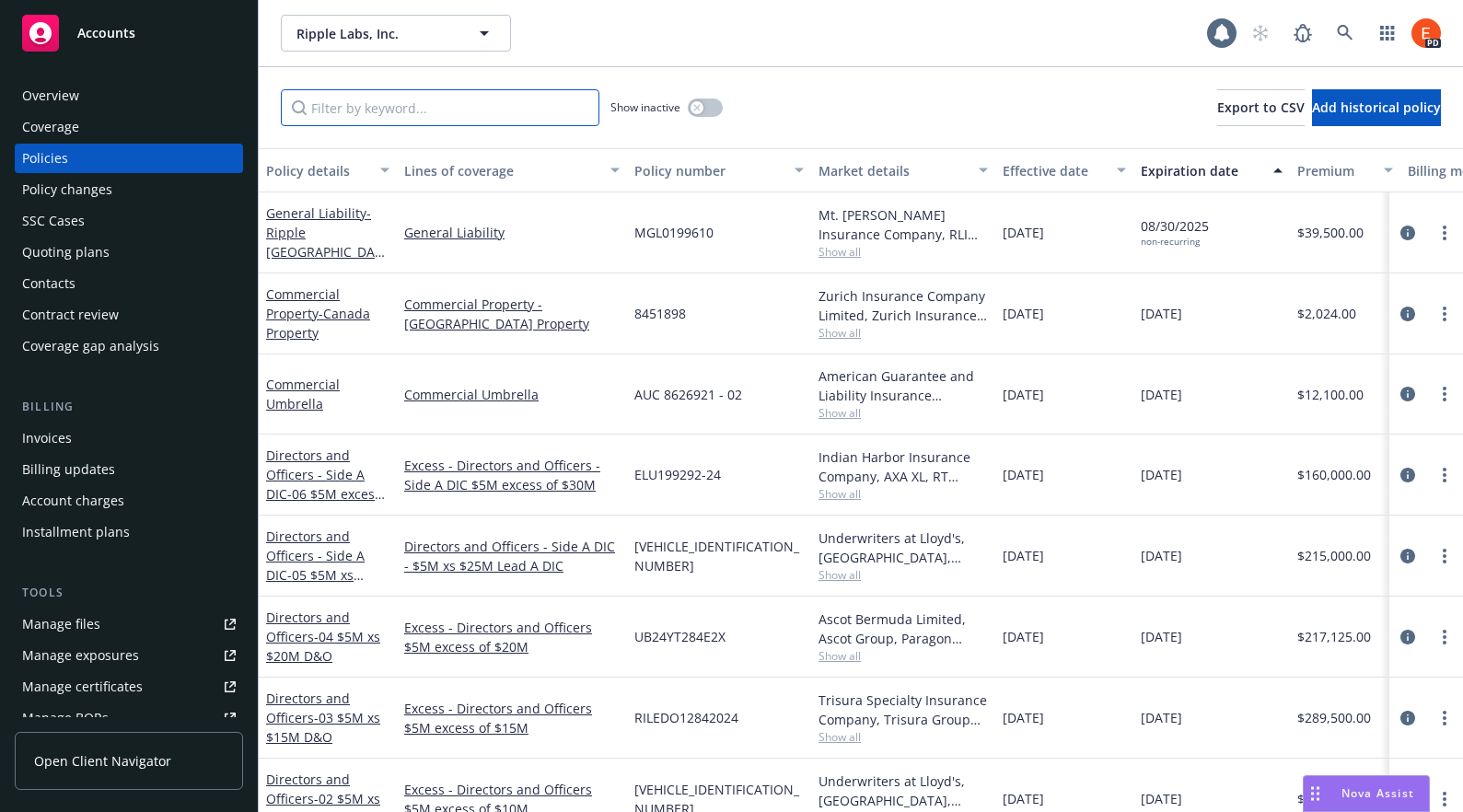
click at [360, 110] on input "Filter by keyword..." at bounding box center [440, 108] width 319 height 37
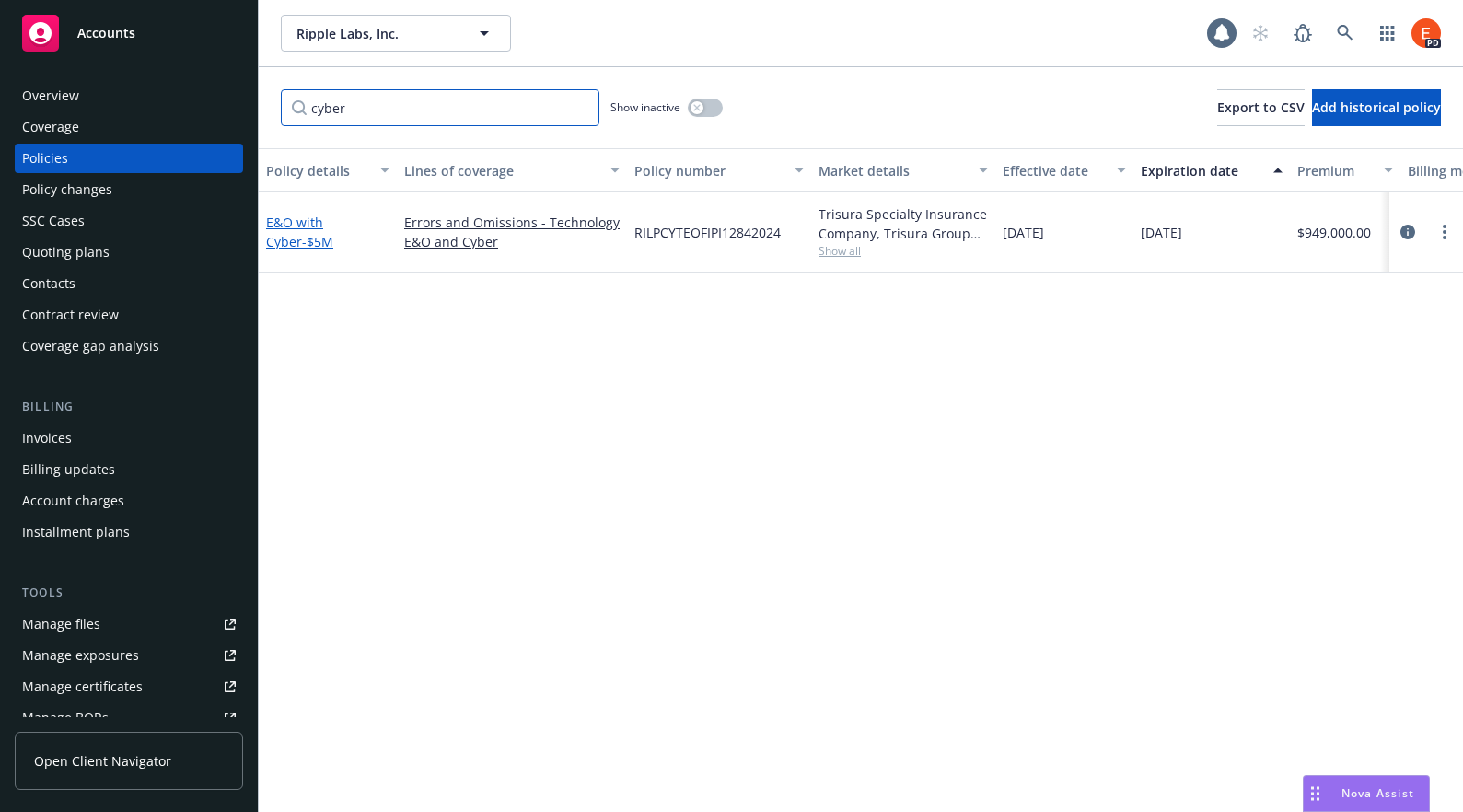
type input "cyber"
click at [316, 221] on link "E&O with Cyber - $5M" at bounding box center [299, 232] width 67 height 37
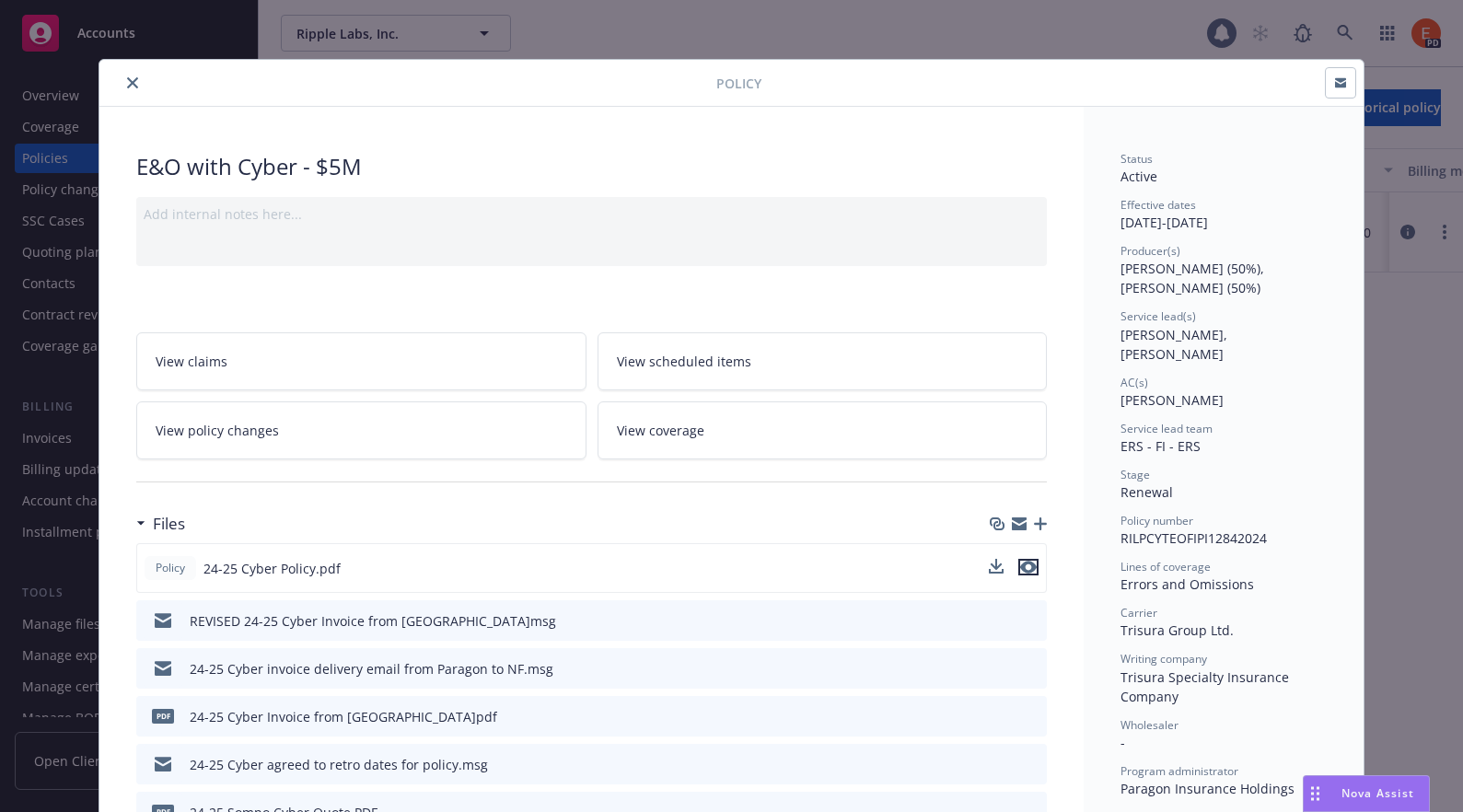
click at [1024, 565] on icon "preview file" at bounding box center [1028, 566] width 17 height 13
click at [127, 82] on icon "close" at bounding box center [132, 83] width 11 height 11
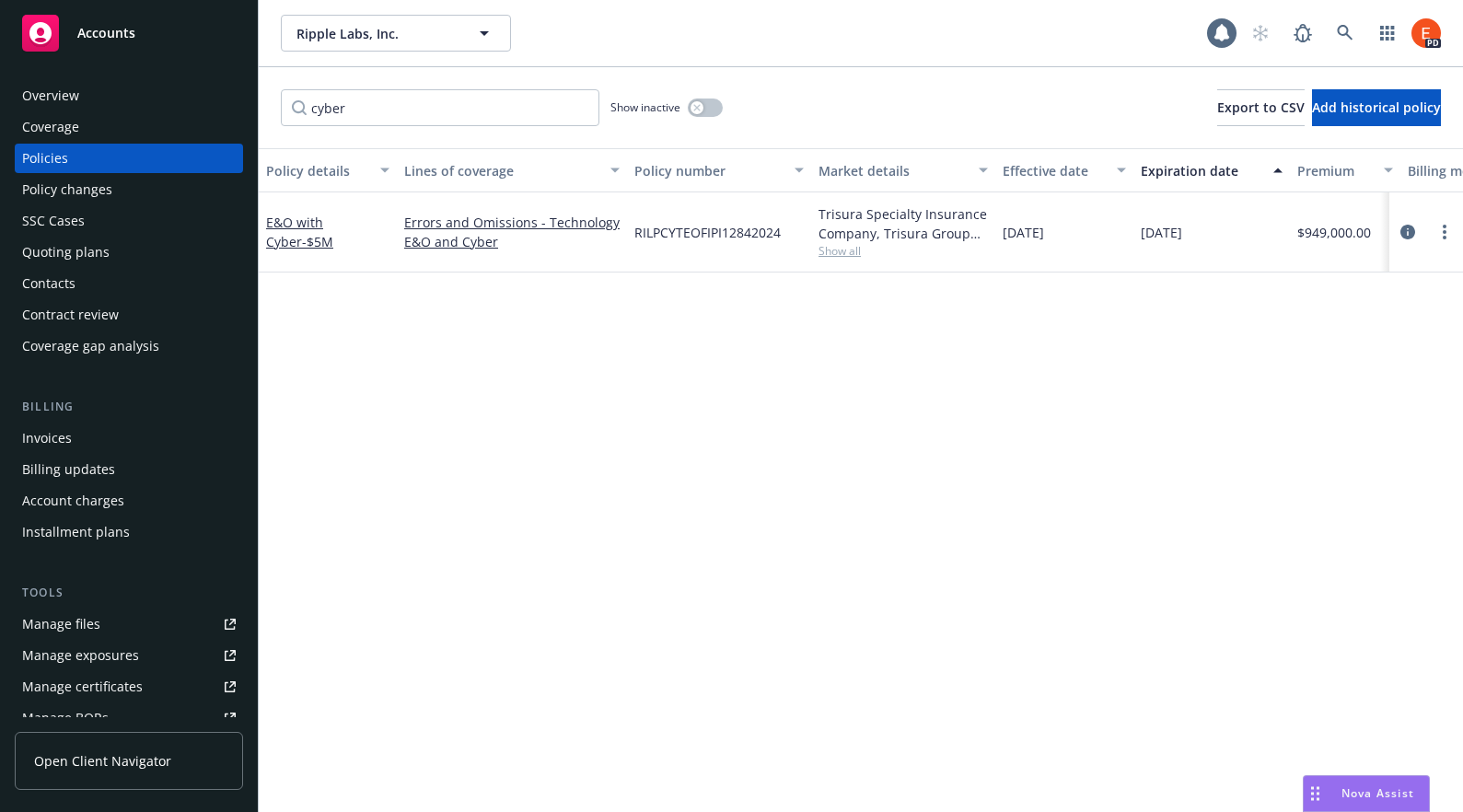
click at [106, 345] on div "Coverage gap analysis" at bounding box center [90, 346] width 137 height 29
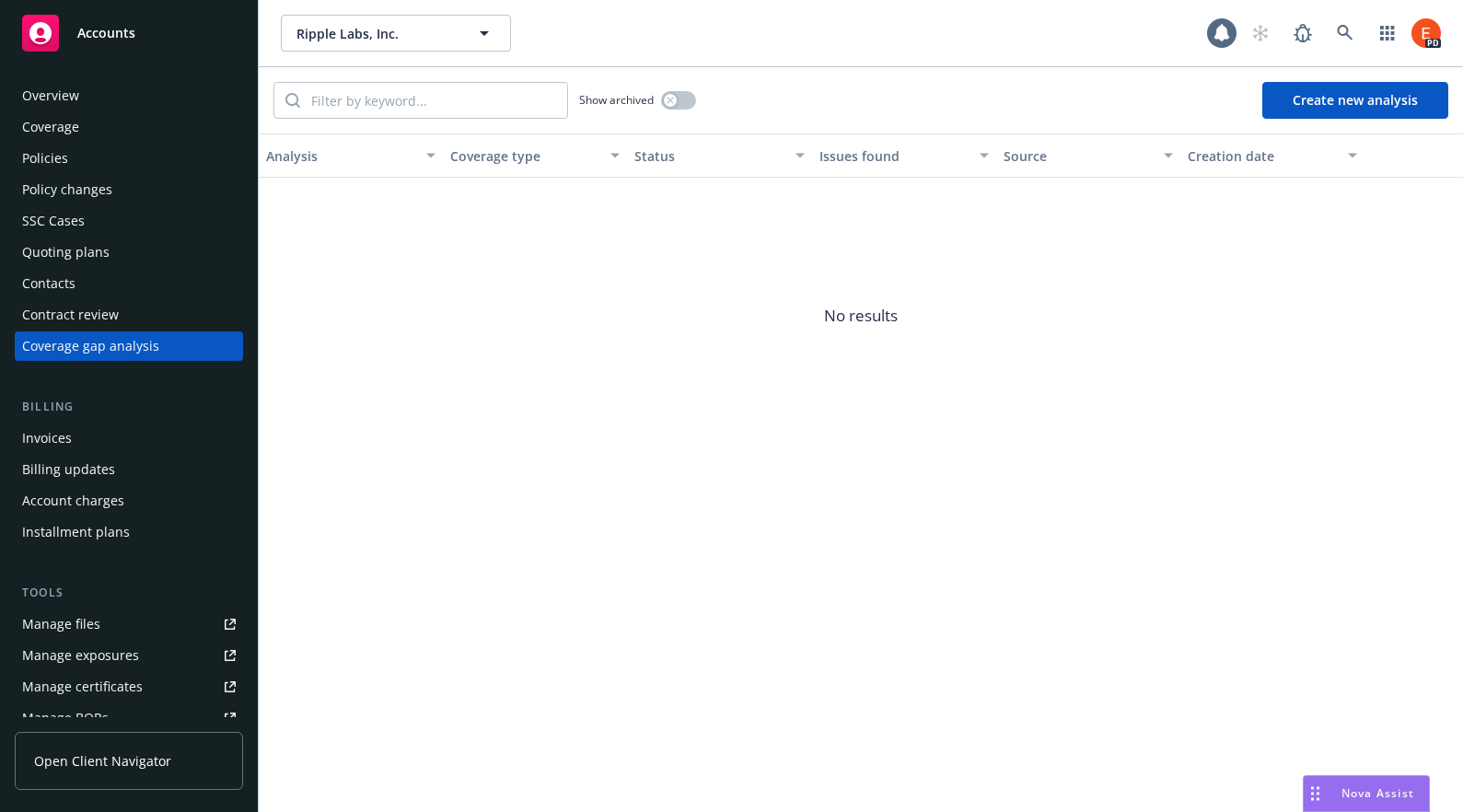
click at [1357, 101] on button "Create new analysis" at bounding box center [1354, 100] width 186 height 37
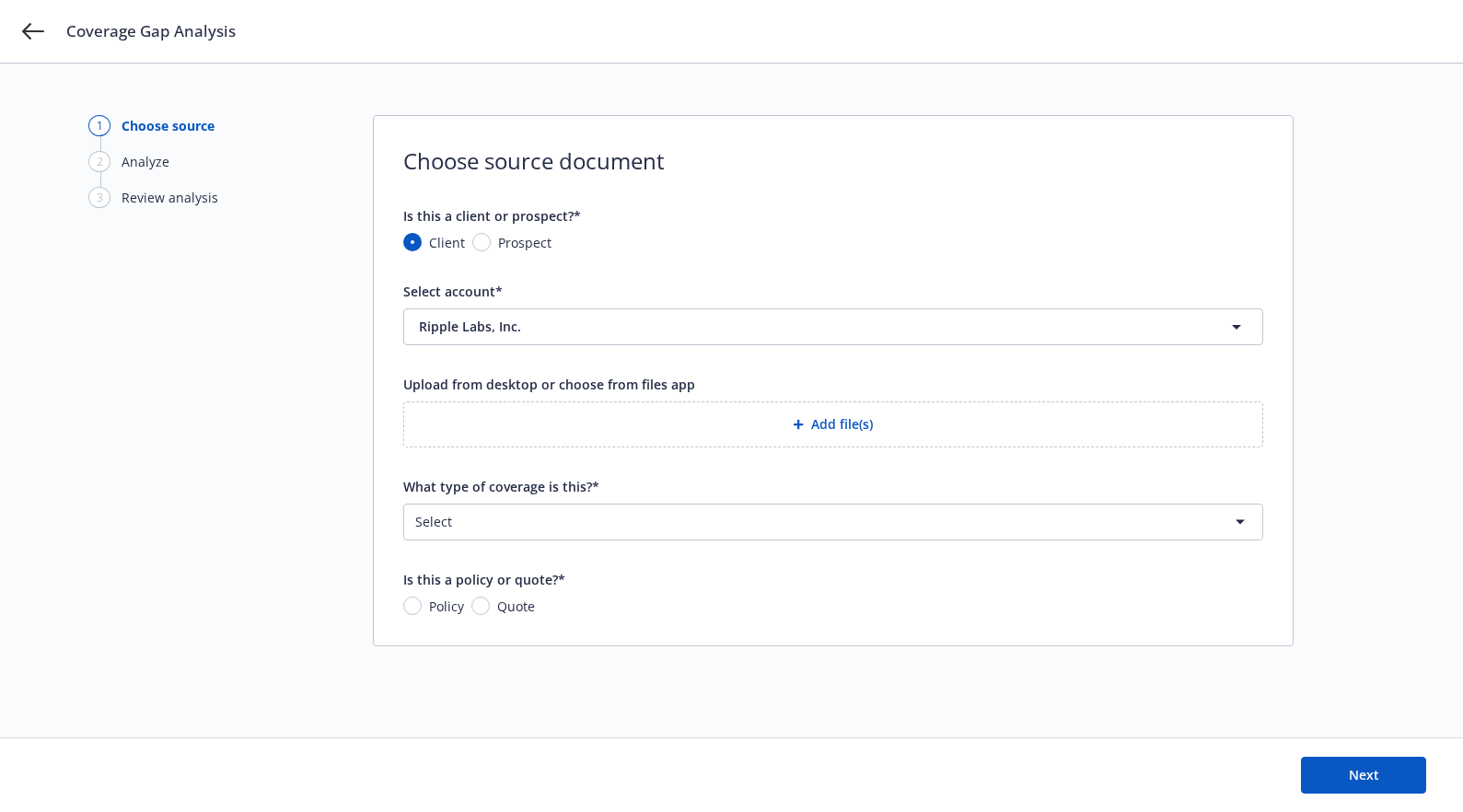
click at [834, 426] on button "Add file(s)" at bounding box center [833, 423] width 860 height 46
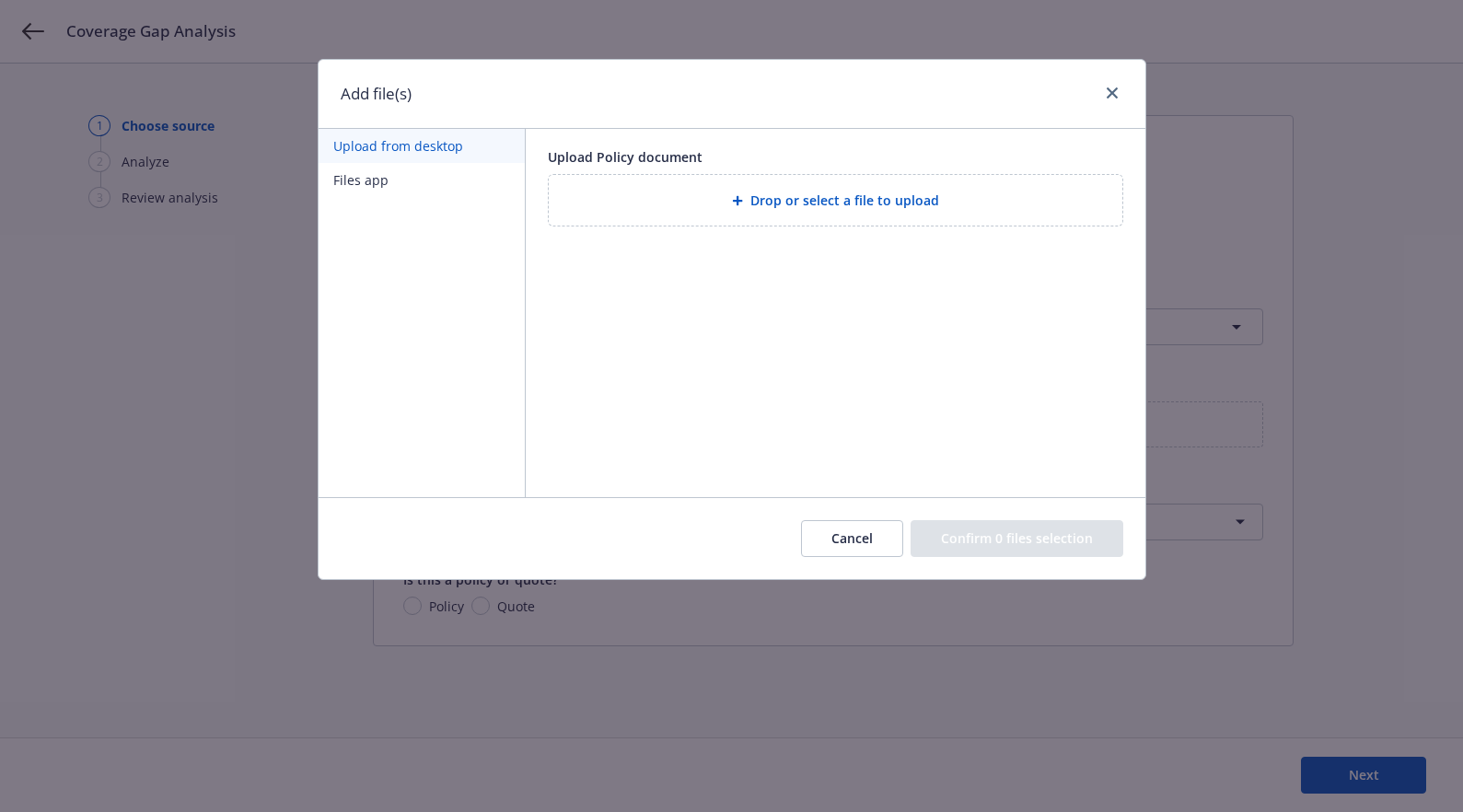
click at [831, 198] on span "Drop or select a file to upload" at bounding box center [844, 200] width 188 height 19
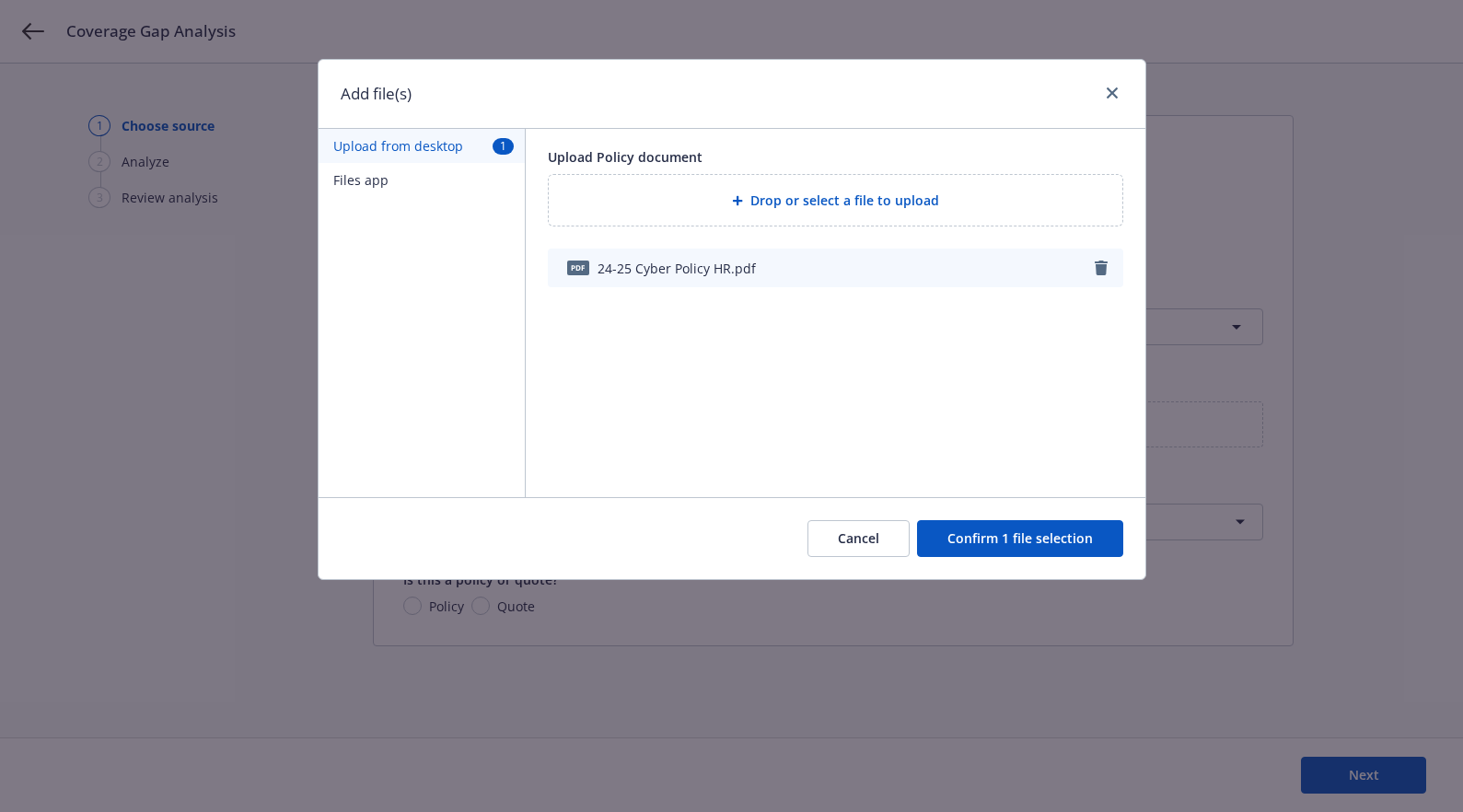
click at [1070, 541] on button "Confirm 1 file selection" at bounding box center [1020, 538] width 206 height 37
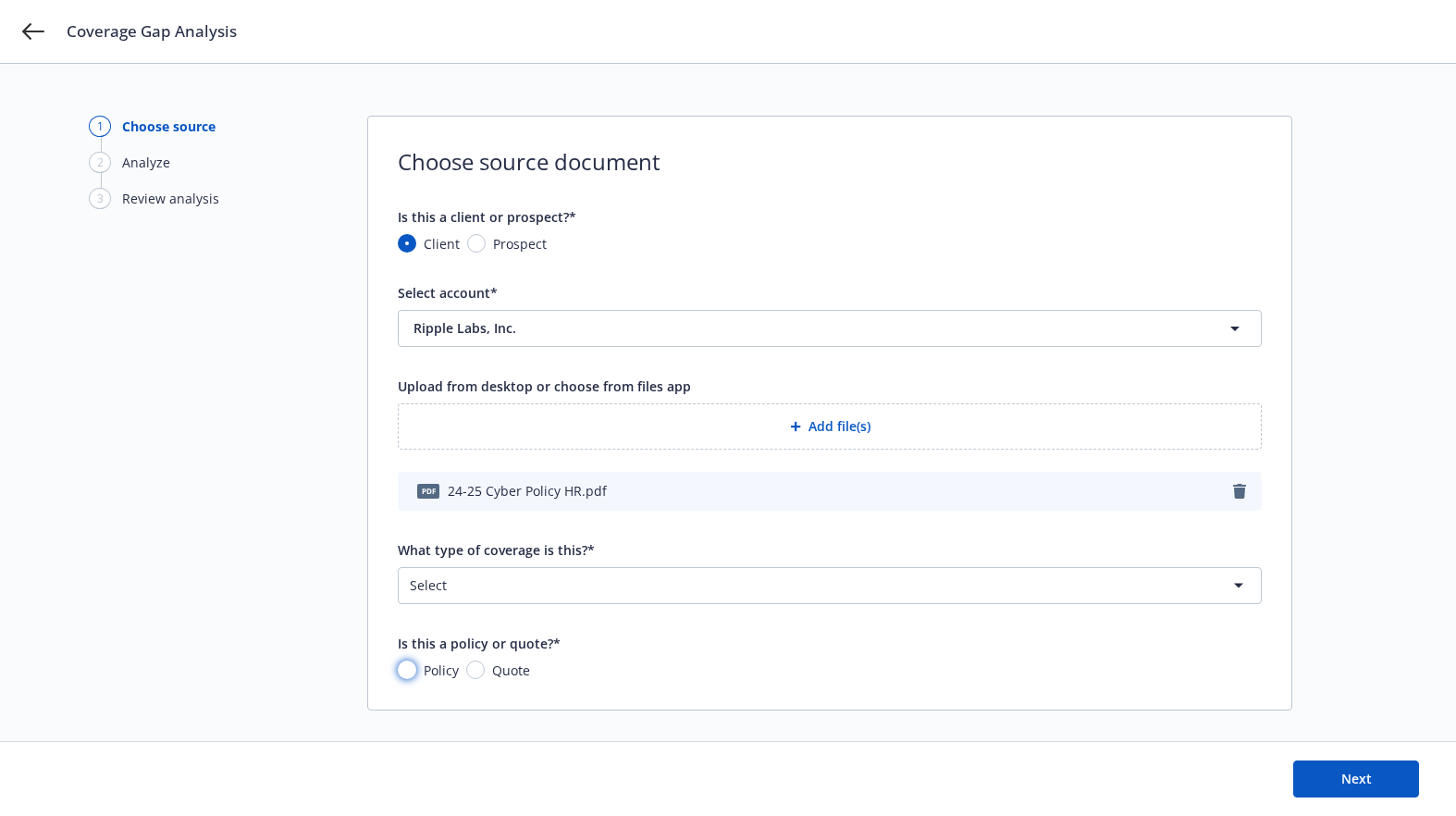
click at [409, 666] on input "Policy" at bounding box center [407, 670] width 19 height 19
radio input "true"
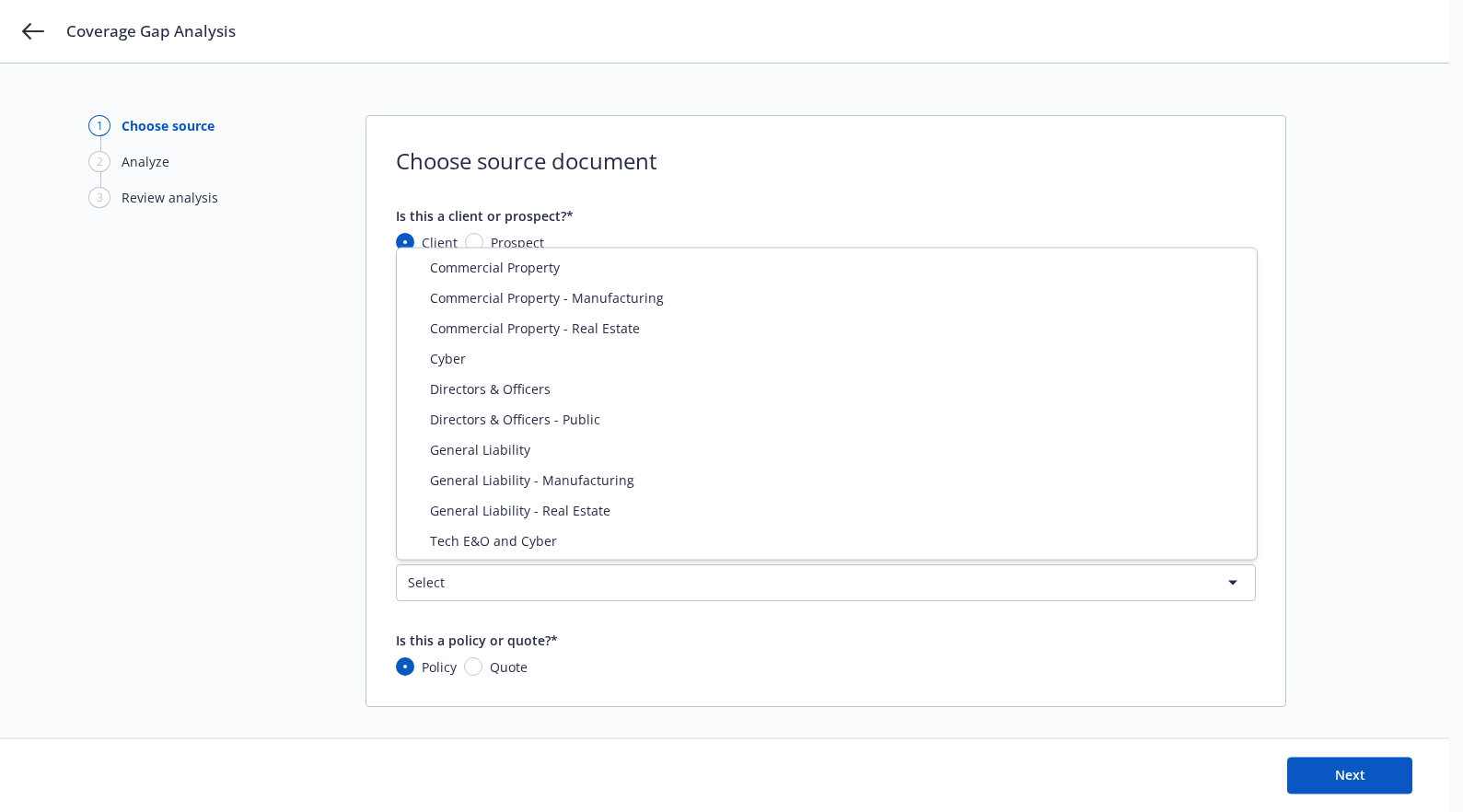
click at [534, 573] on html "Coverage Gap Analysis 1 Choose source 2 Analyze 3 Review analysis Choose source…" at bounding box center [732, 406] width 1463 height 812
select select "CYBER"
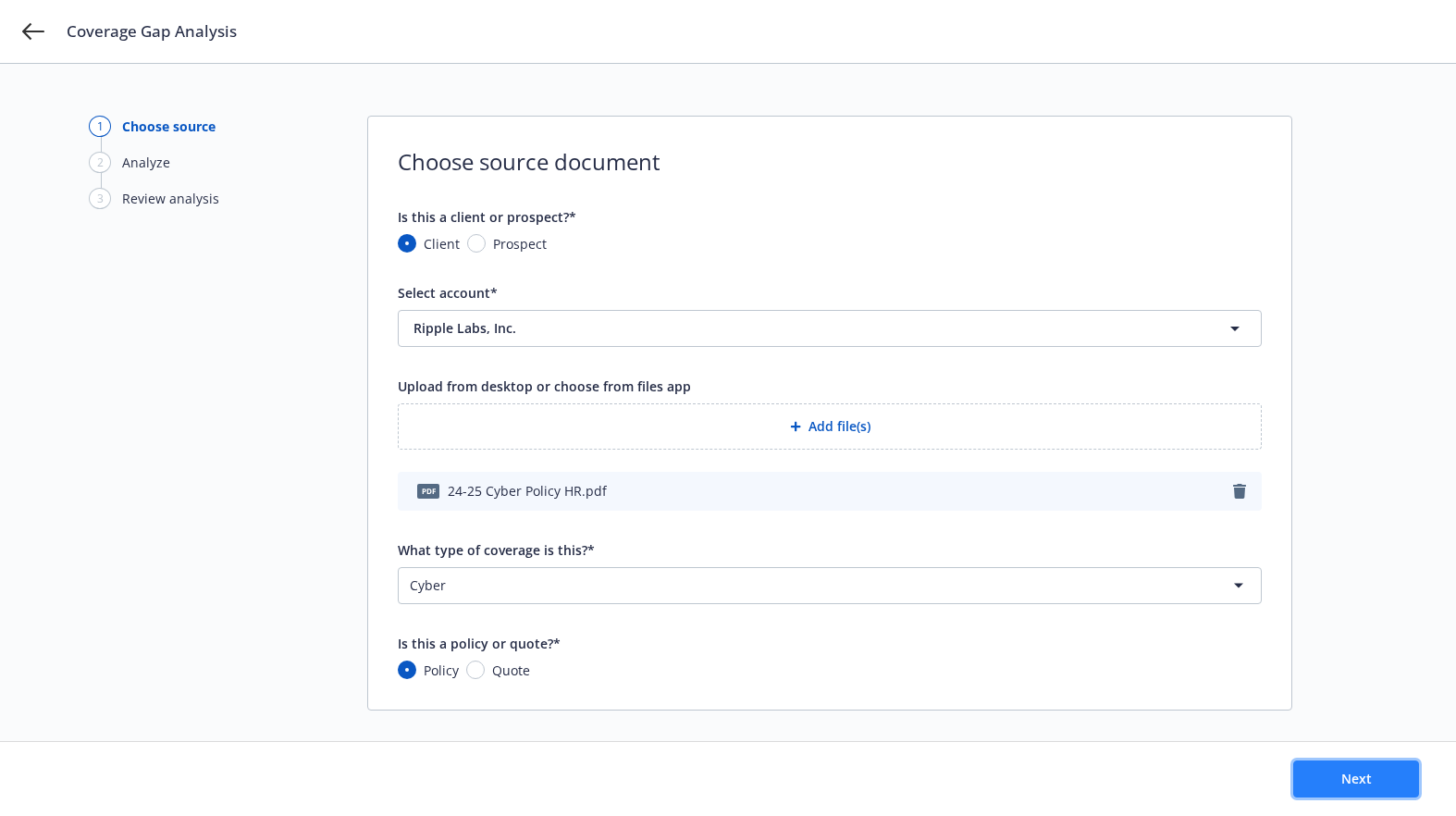
click at [1359, 767] on button "Next" at bounding box center [1355, 779] width 126 height 37
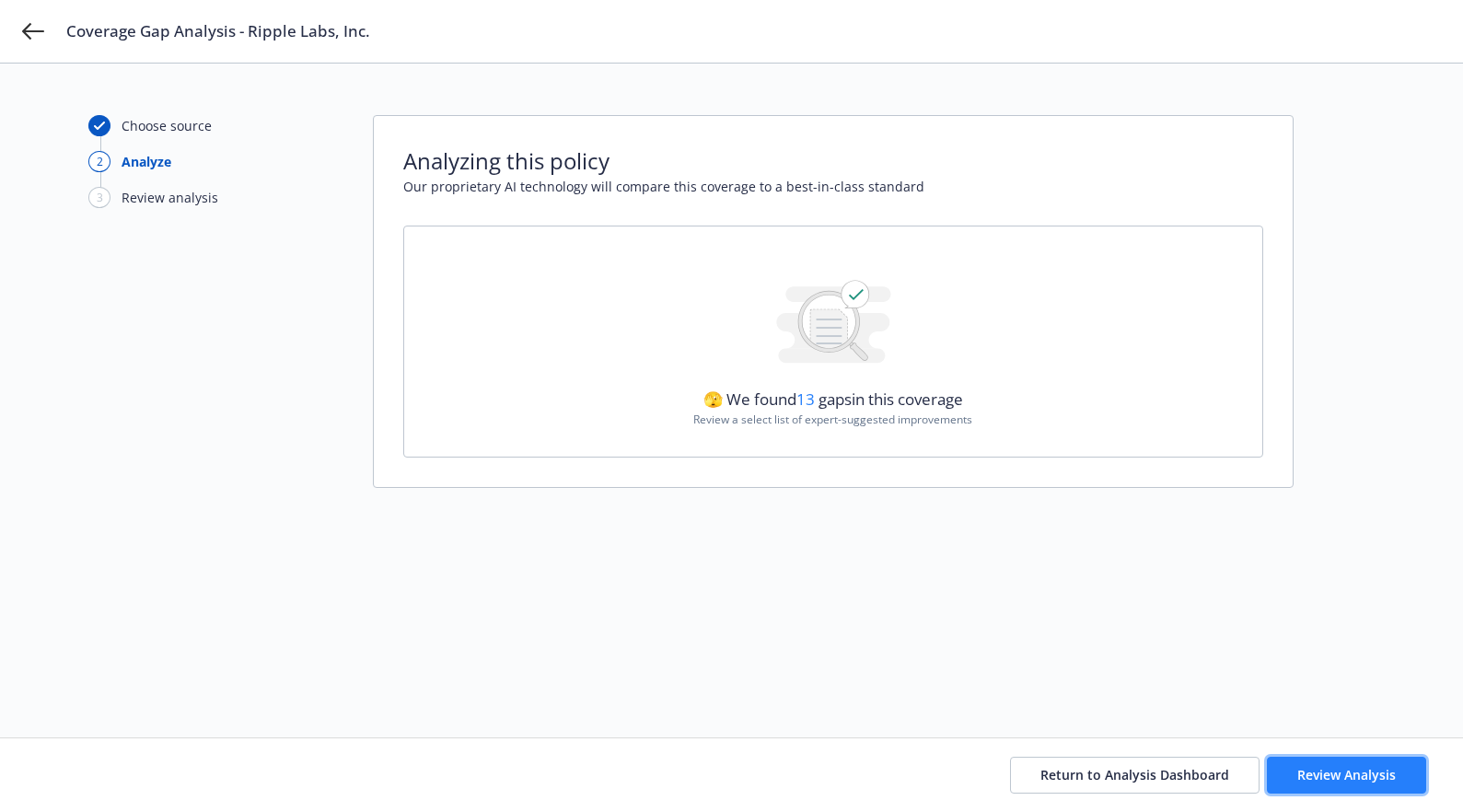
click at [1329, 778] on span "Review Analysis" at bounding box center [1345, 774] width 98 height 17
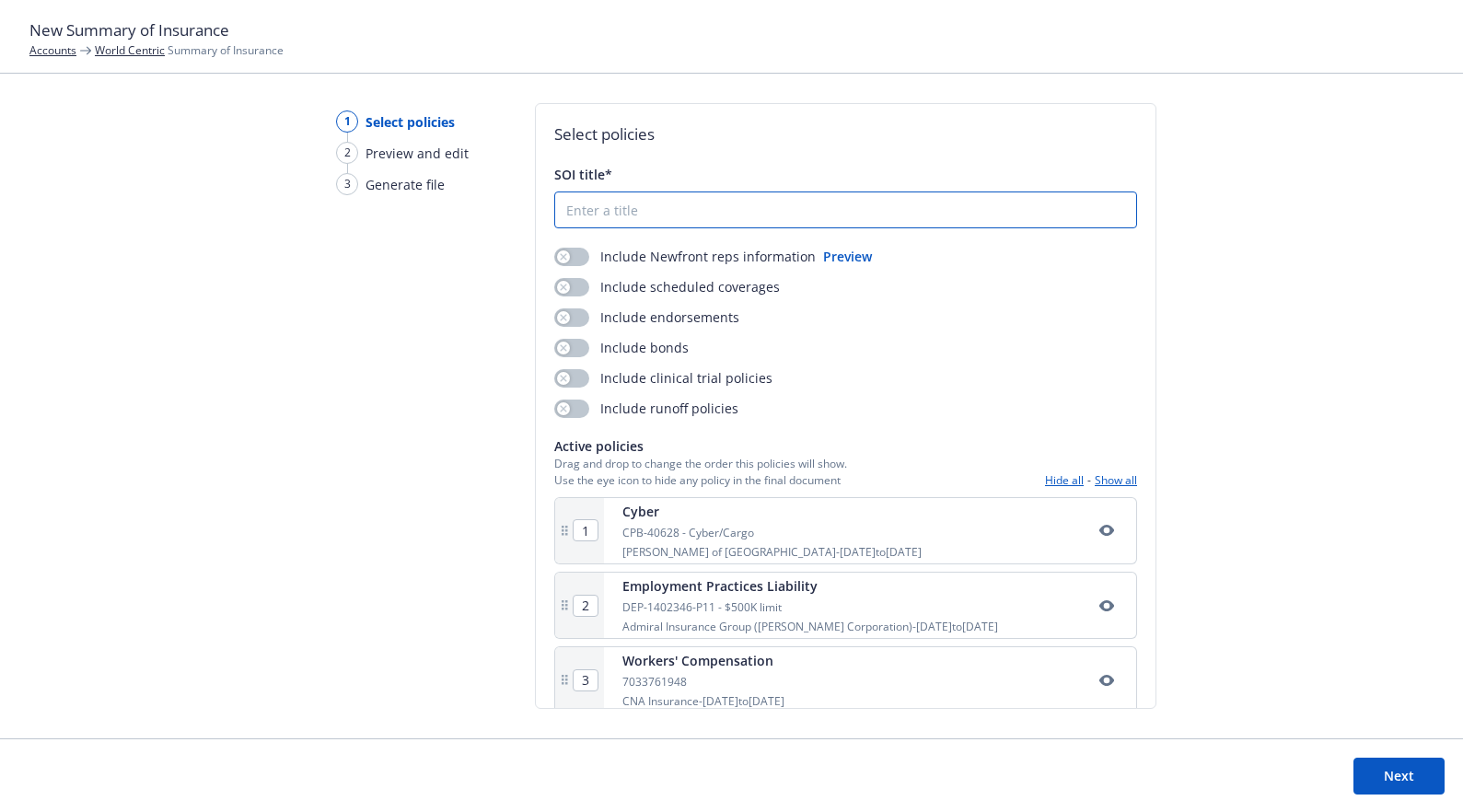
click at [696, 220] on input "SOI title*" at bounding box center [845, 210] width 581 height 35
click at [566, 210] on input "SOI 25-26" at bounding box center [845, 210] width 581 height 35
type input "World Centric SOI 25-26"
click at [583, 256] on button "button" at bounding box center [572, 256] width 35 height 18
click at [1416, 774] on button "Next" at bounding box center [1399, 776] width 91 height 37
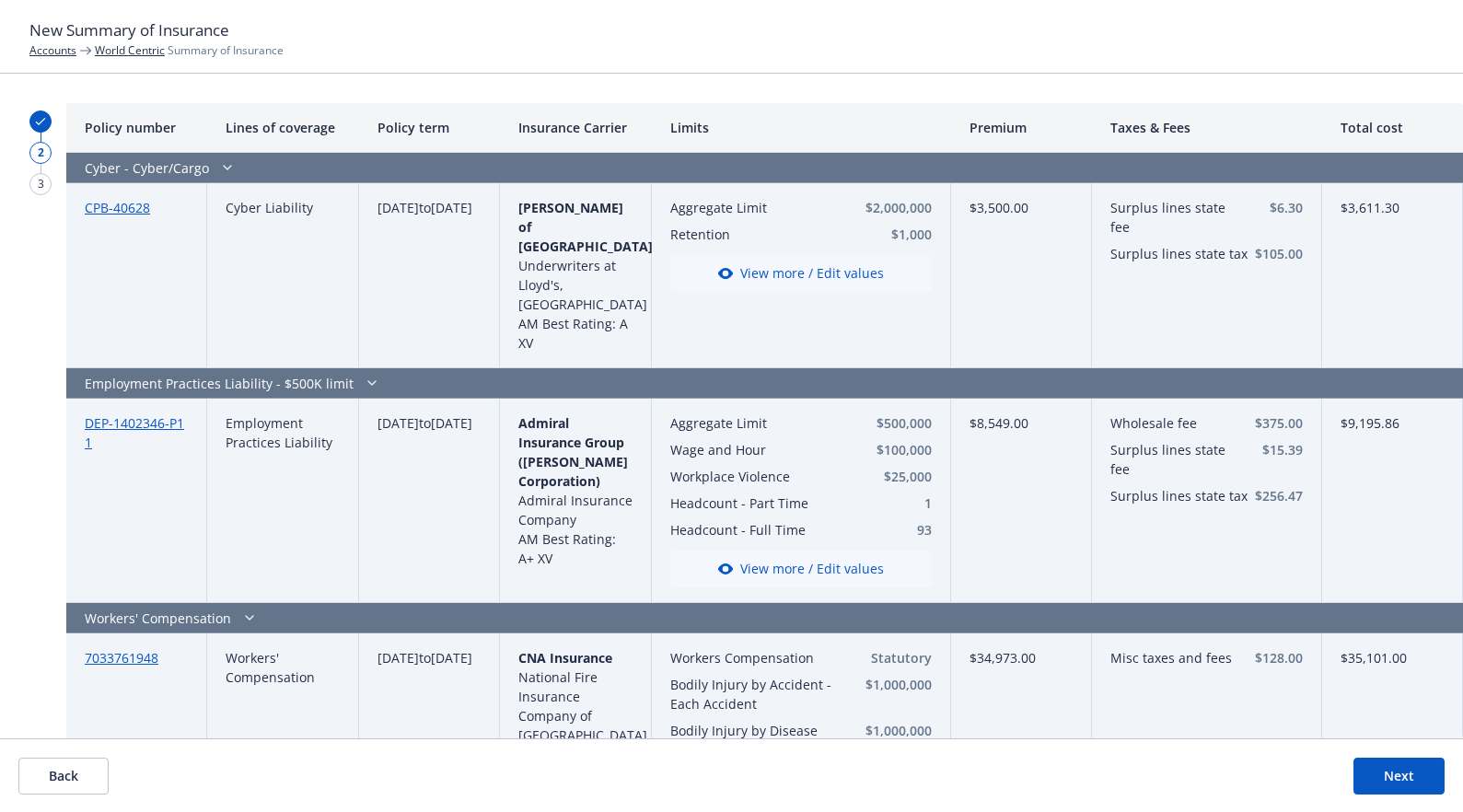
click at [1413, 776] on button "Next" at bounding box center [1399, 776] width 91 height 37
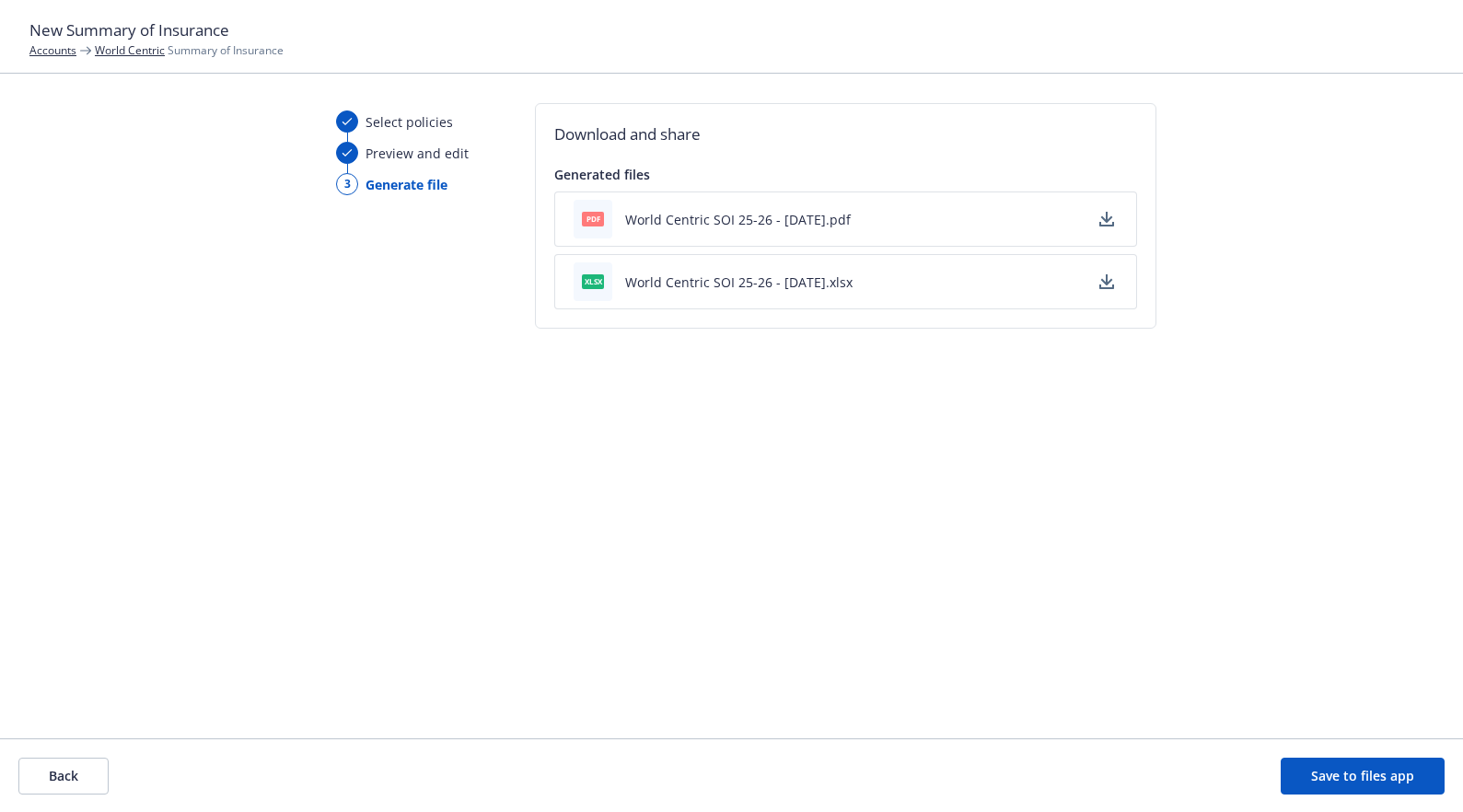
click at [1412, 772] on button "Save to files app" at bounding box center [1362, 776] width 164 height 37
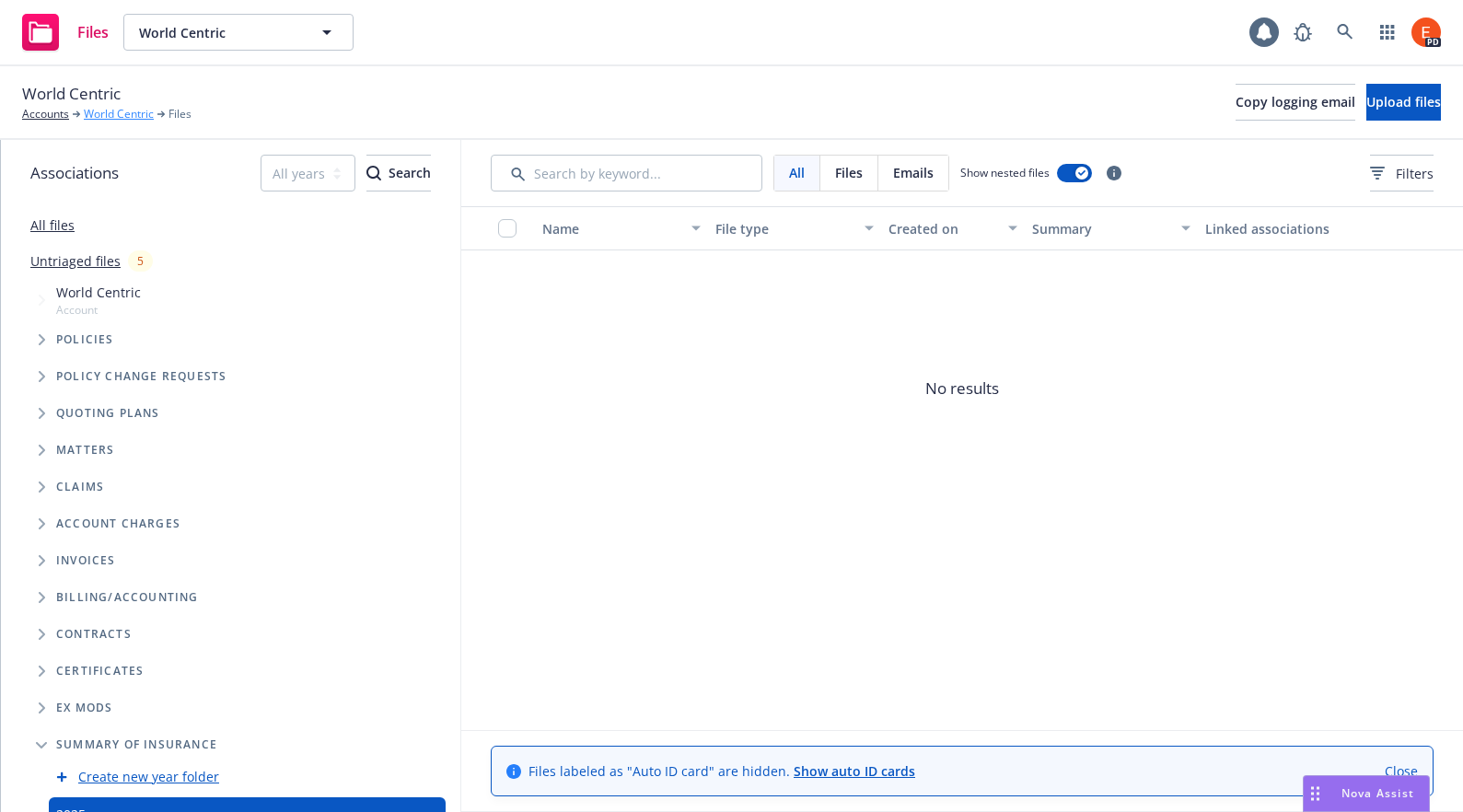
click at [122, 108] on link "World Centric" at bounding box center [119, 114] width 70 height 17
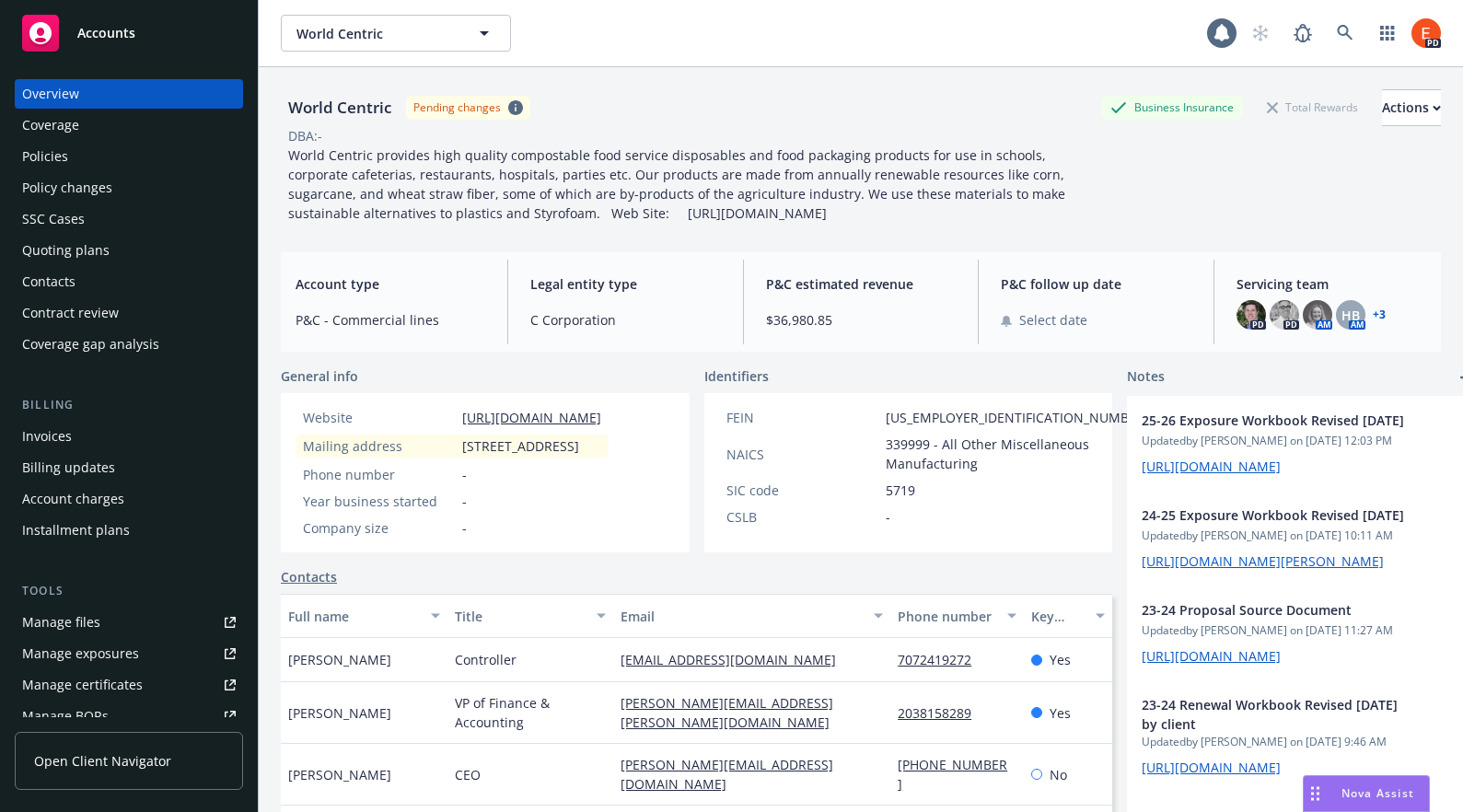
scroll to position [4, 0]
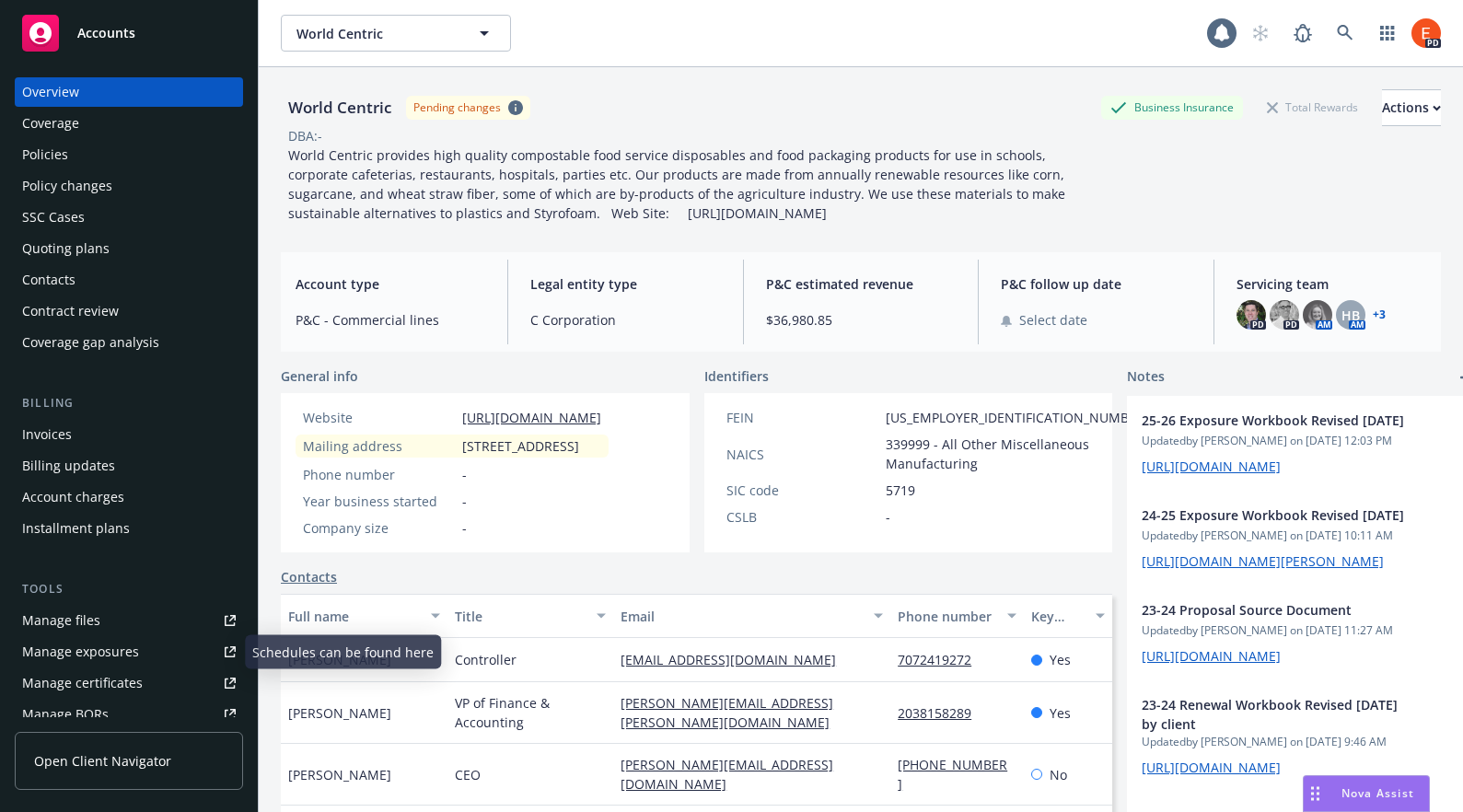
click at [67, 626] on div "Manage files" at bounding box center [61, 621] width 79 height 29
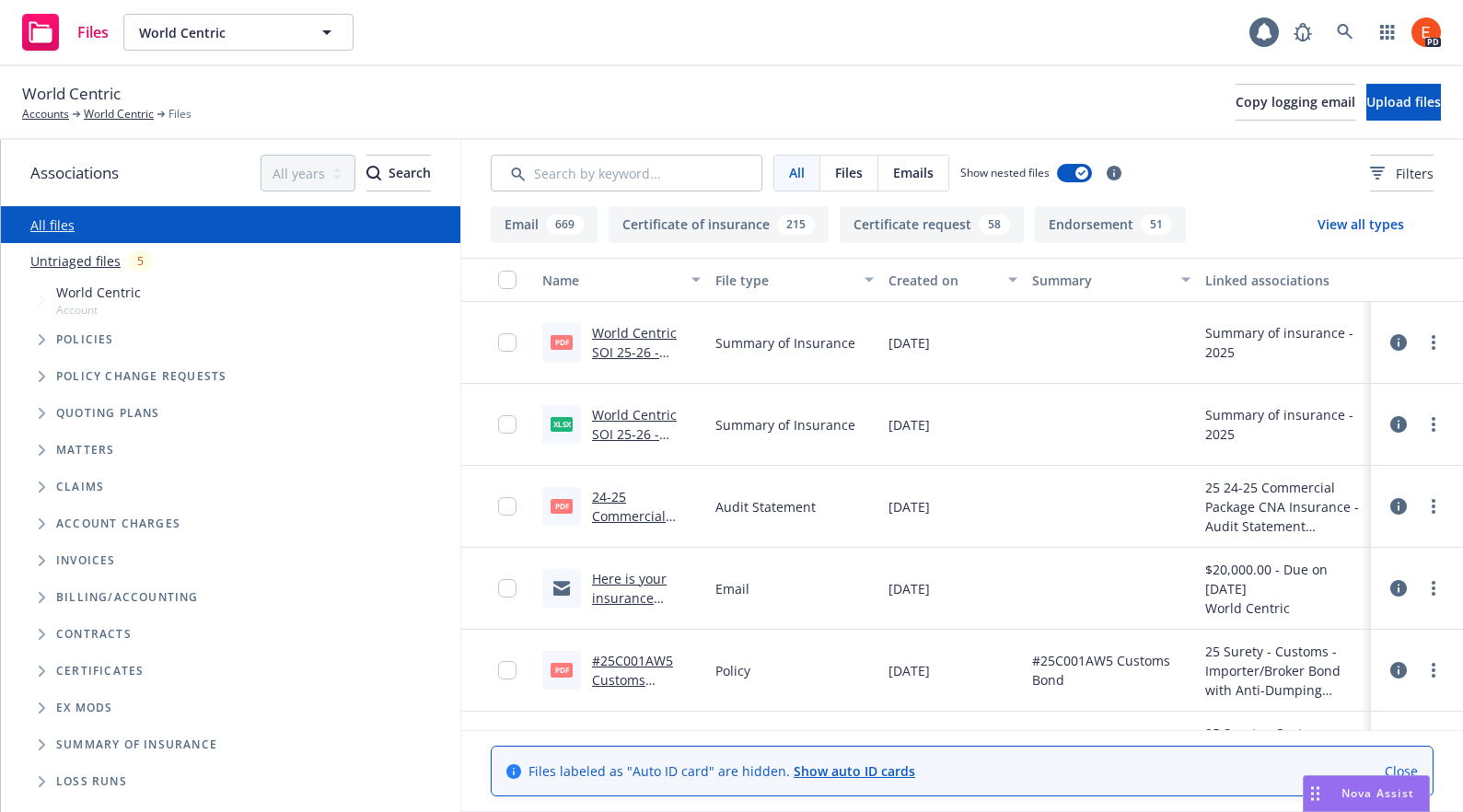
click at [634, 337] on link "World Centric SOI 25-26 - 08/26/2025.pdf" at bounding box center [633, 353] width 85 height 56
click at [120, 113] on link "World Centric" at bounding box center [119, 114] width 70 height 17
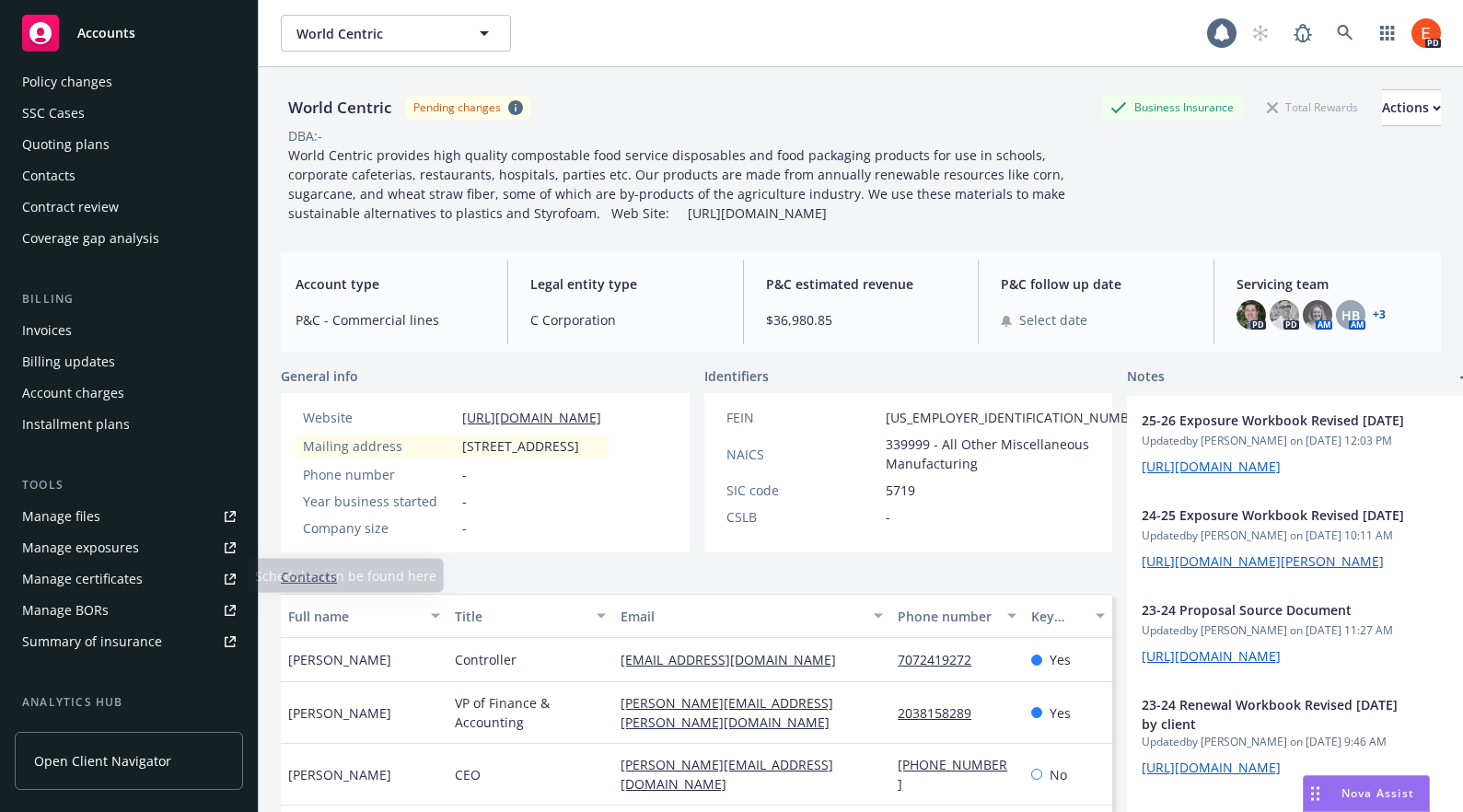
scroll to position [118, 0]
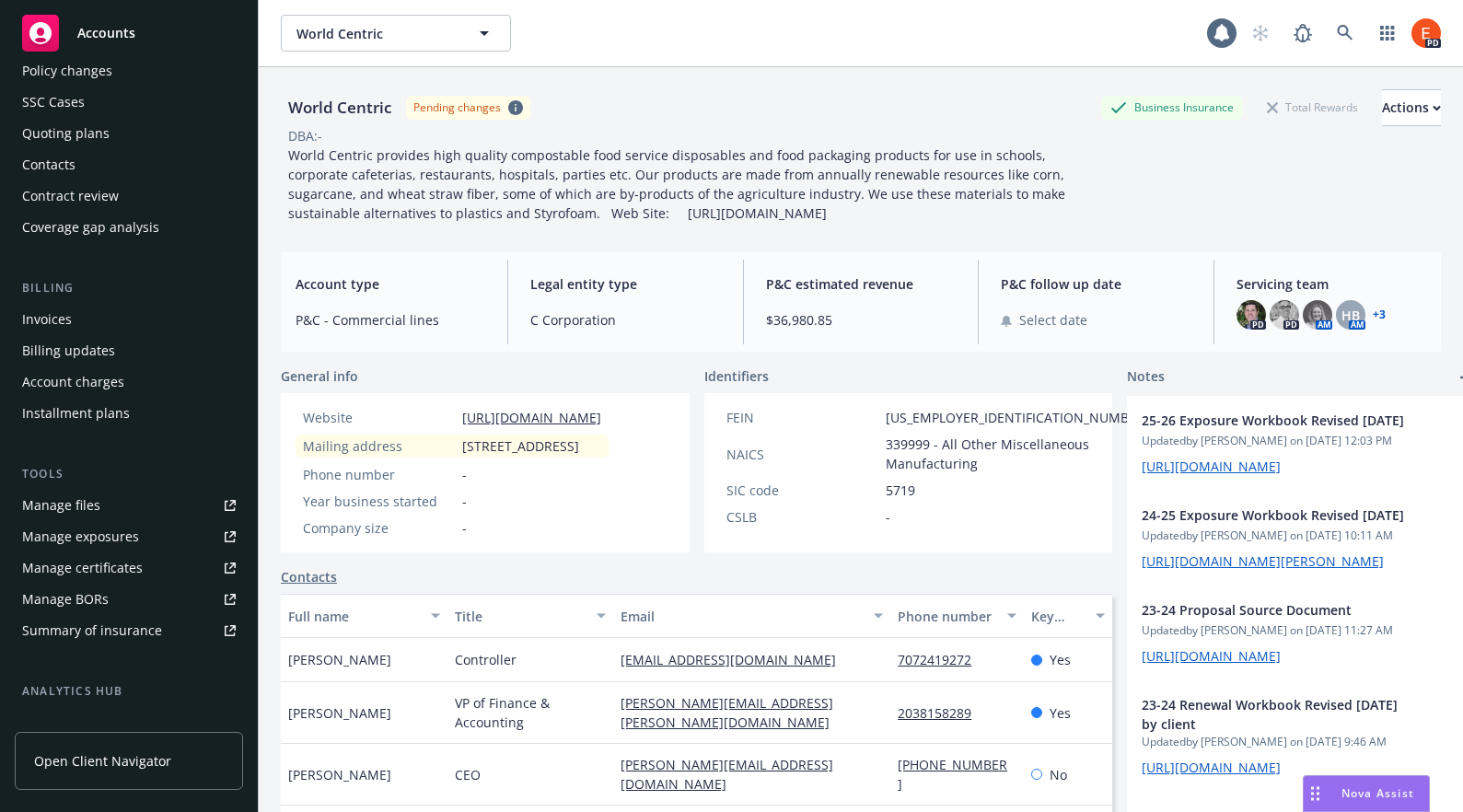
click at [90, 569] on div "Manage certificates" at bounding box center [83, 568] width 120 height 29
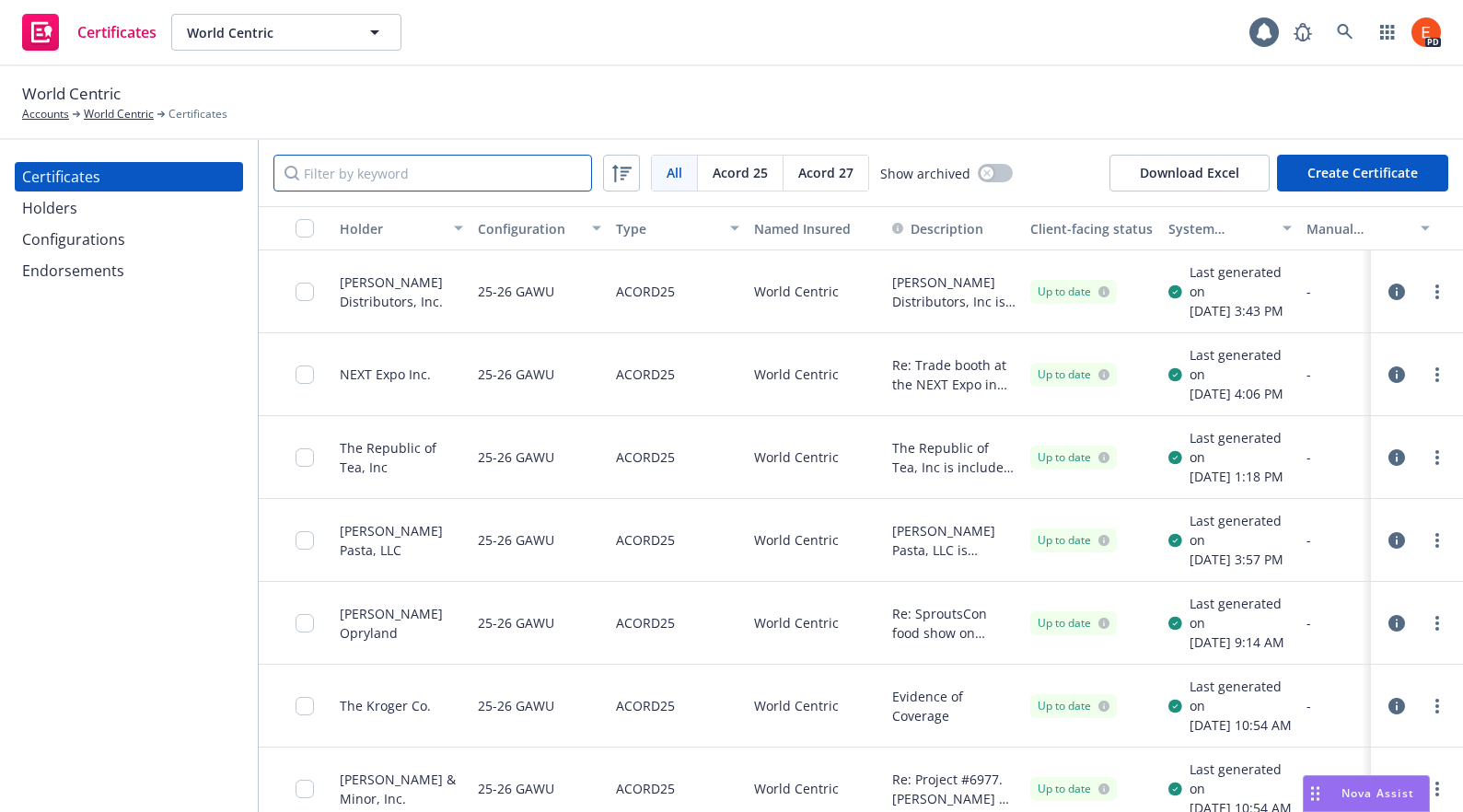
click at [388, 175] on input "Filter by keyword" at bounding box center [432, 173] width 319 height 37
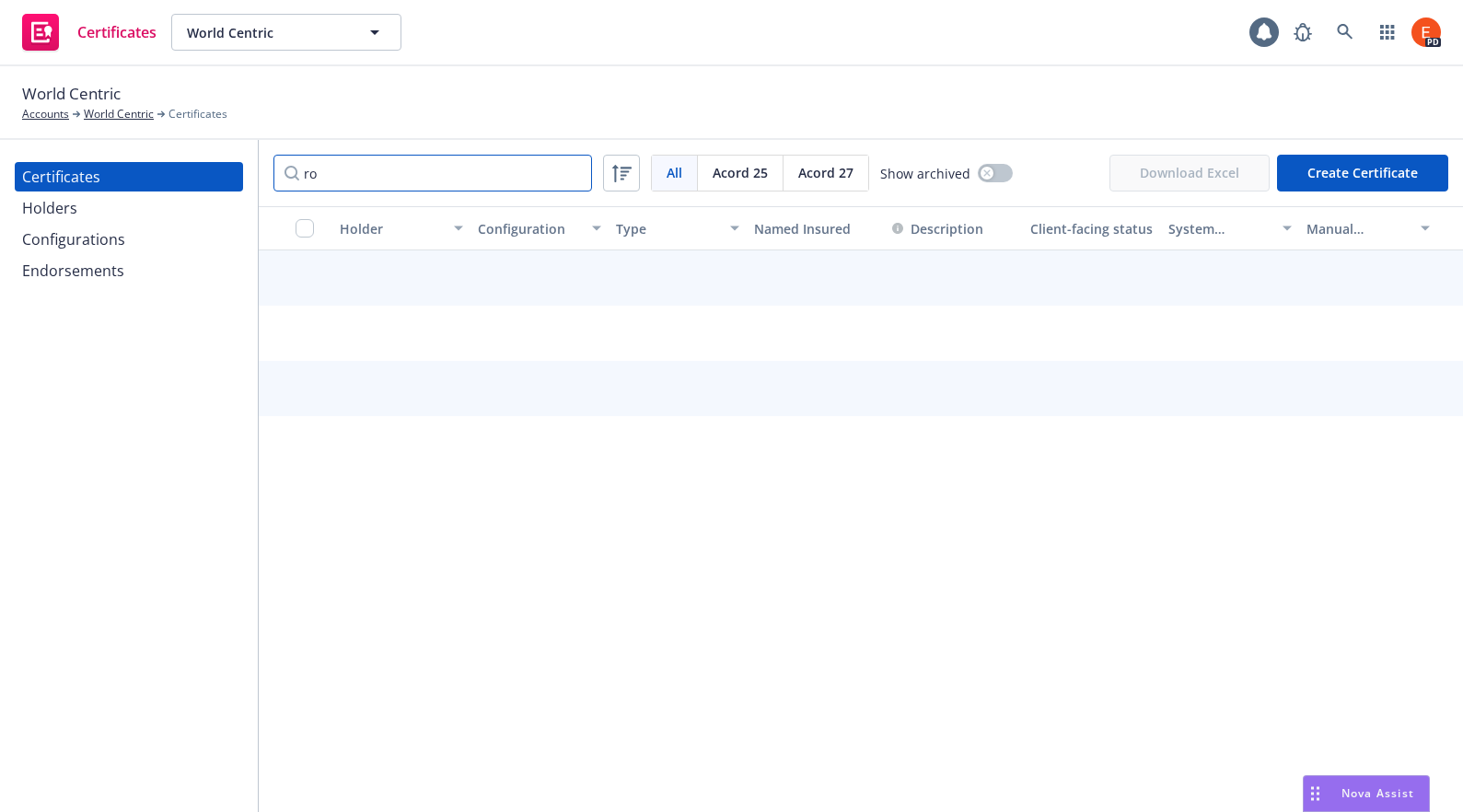
type input "r"
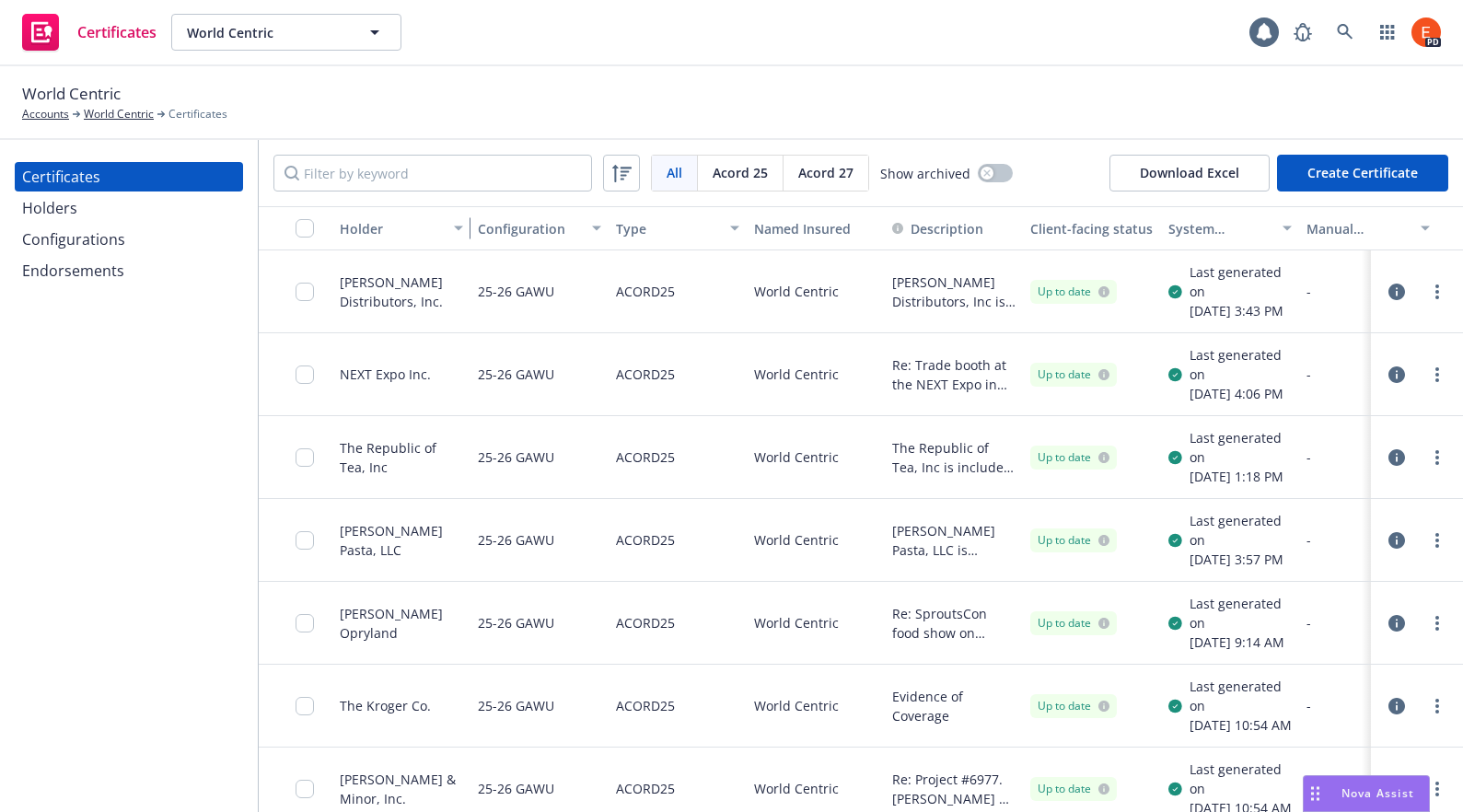
click at [457, 228] on div "button" at bounding box center [460, 228] width 9 height 43
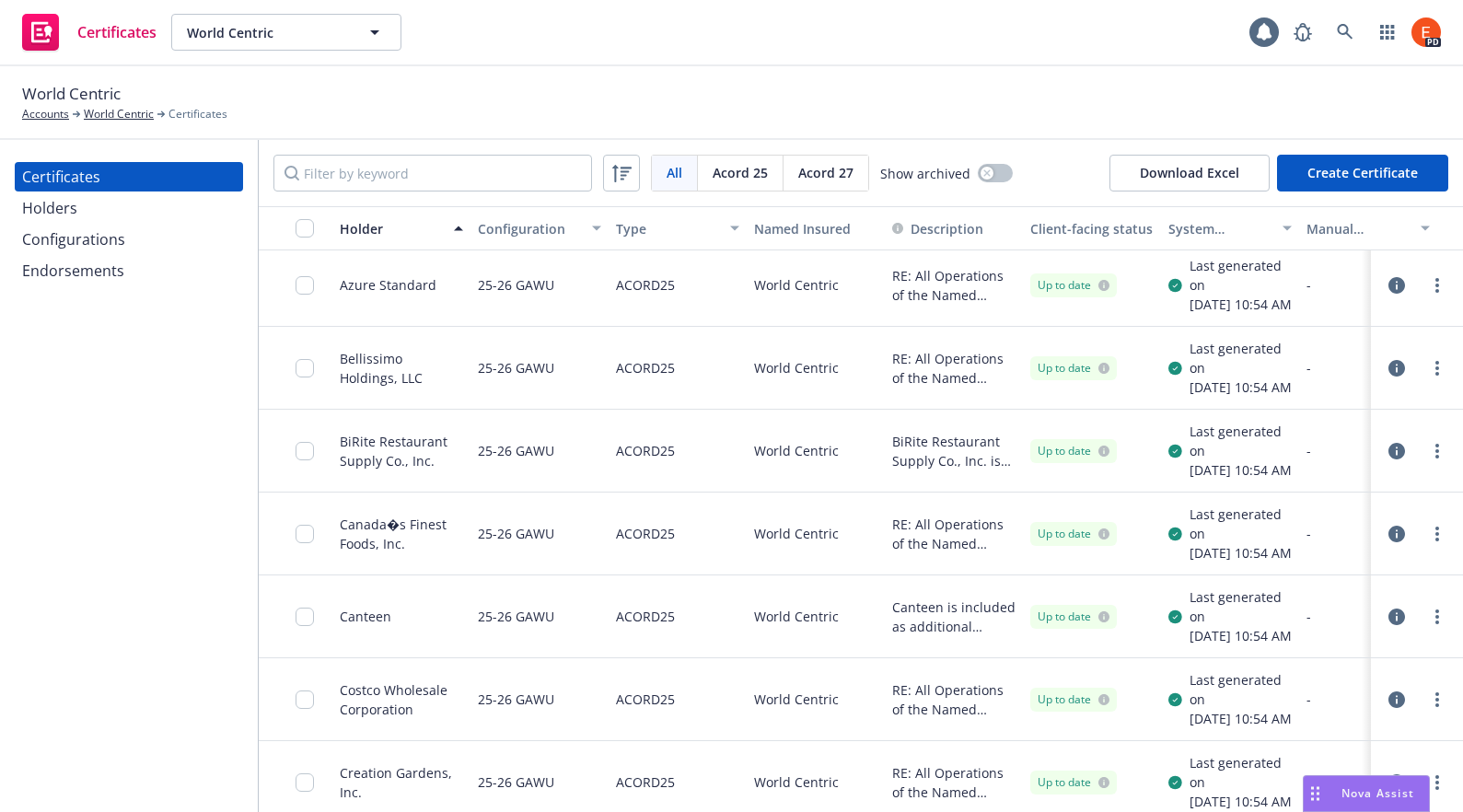
scroll to position [339, 0]
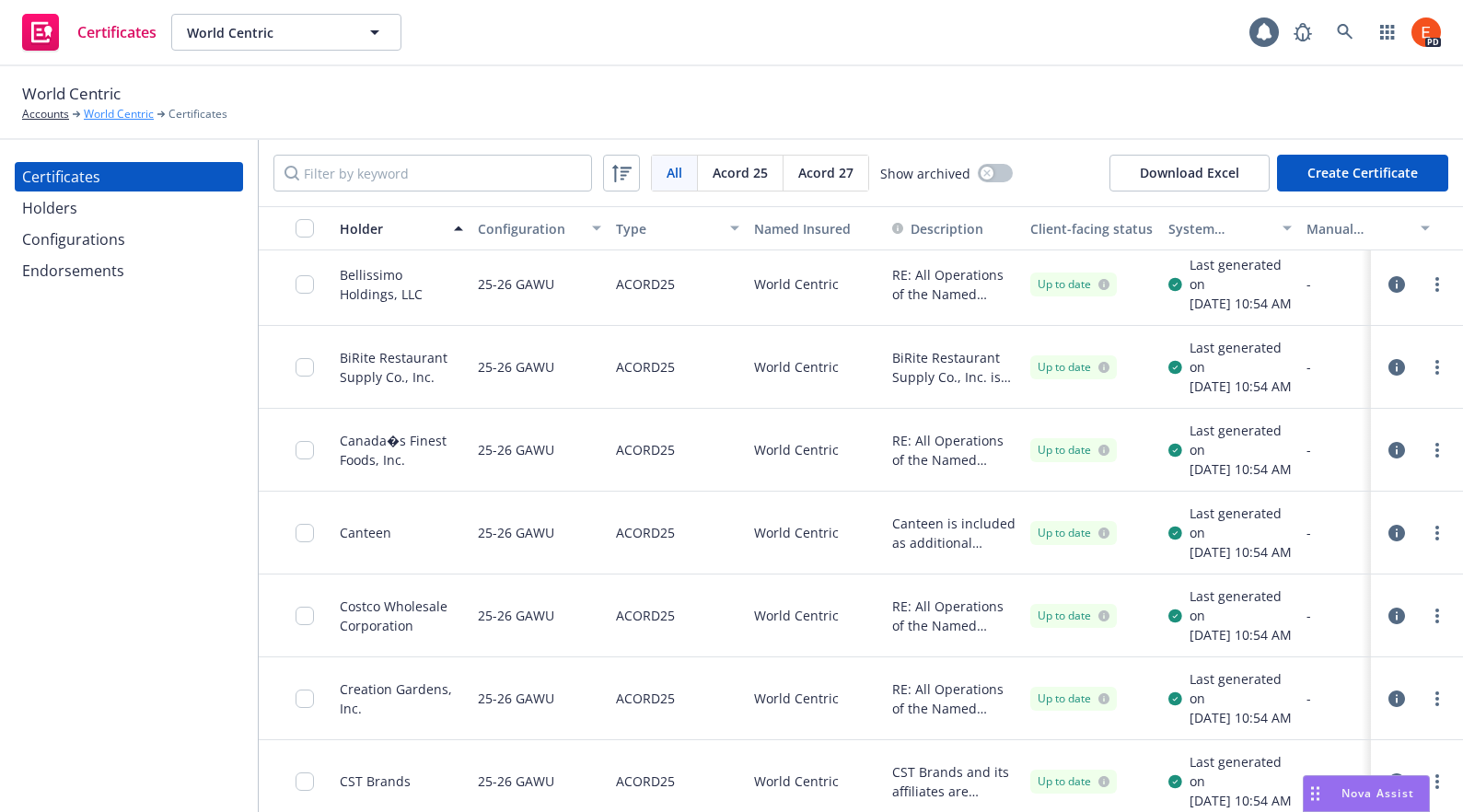
click at [115, 118] on link "World Centric" at bounding box center [119, 114] width 70 height 17
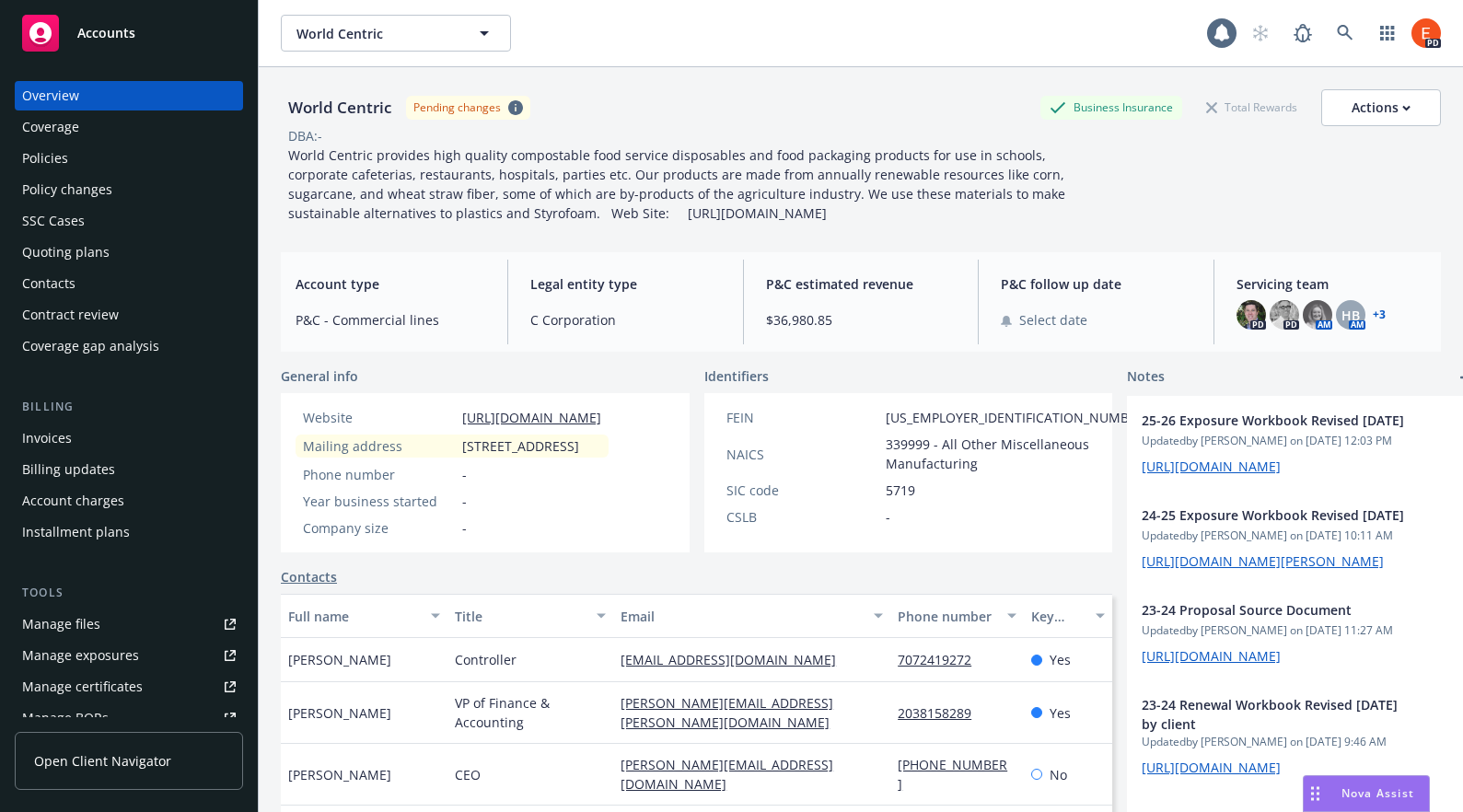
click at [116, 758] on span "Open Client Navigator" at bounding box center [102, 761] width 137 height 19
click at [44, 287] on div "Contacts" at bounding box center [49, 284] width 53 height 29
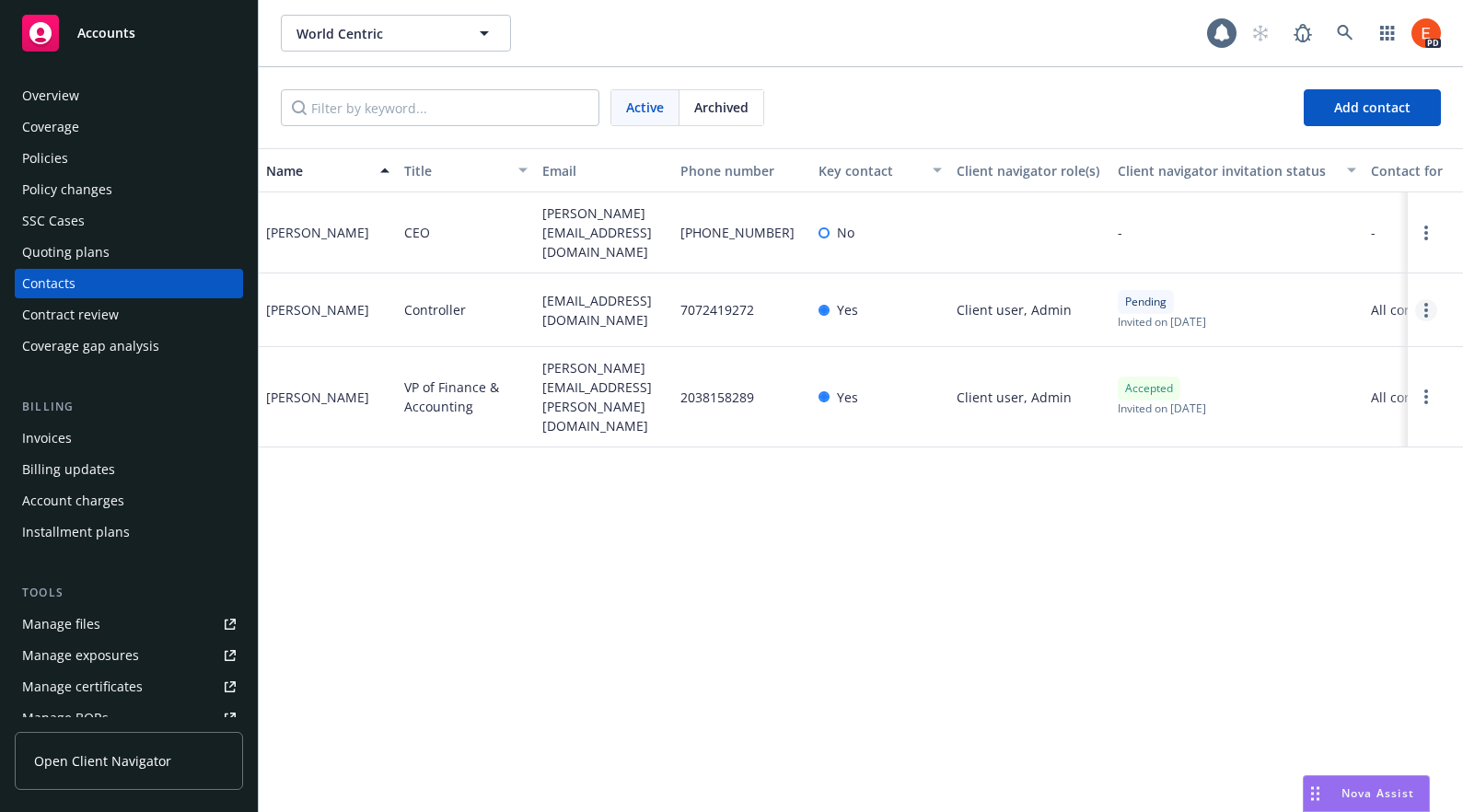
click at [1426, 312] on circle "Open options" at bounding box center [1426, 310] width 4 height 4
click at [1320, 222] on link "Resend invite" at bounding box center [1341, 220] width 143 height 37
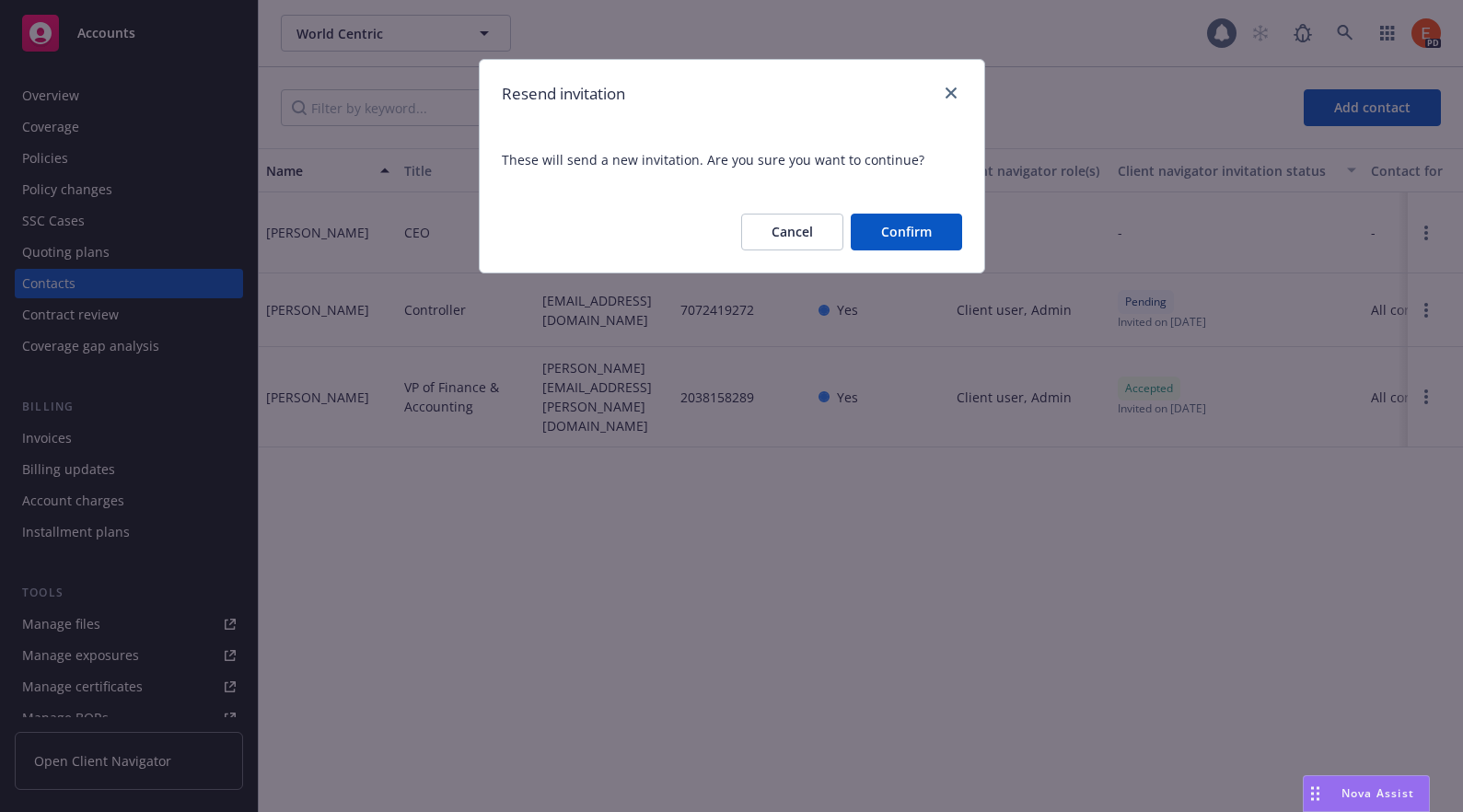
click at [891, 229] on button "Confirm" at bounding box center [906, 232] width 112 height 37
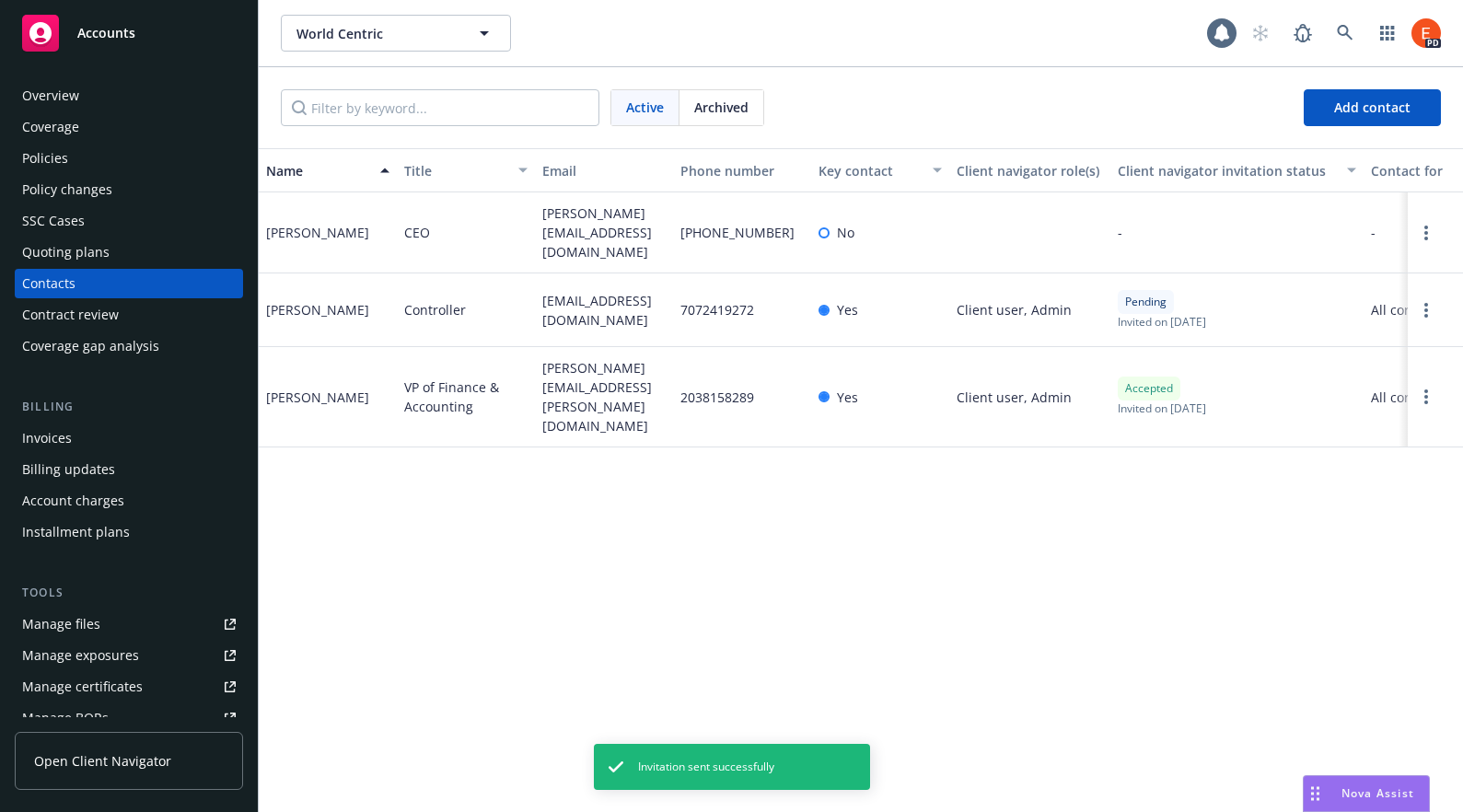
click at [54, 91] on div "Overview" at bounding box center [51, 95] width 57 height 29
